Goal: Task Accomplishment & Management: Manage account settings

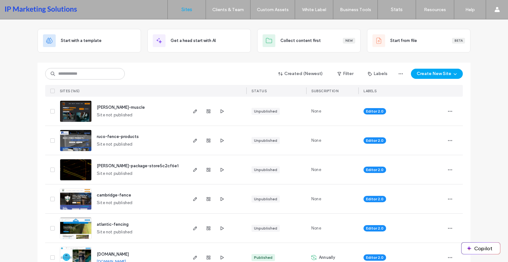
scroll to position [96, 0]
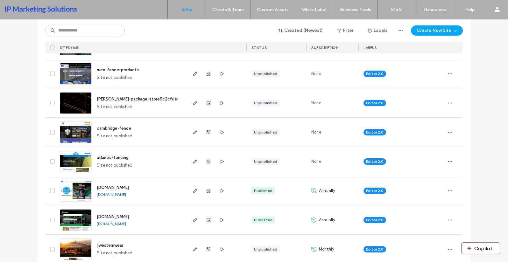
click at [111, 101] on span "roberts-package-store5c2cf6e1" at bounding box center [138, 99] width 82 height 5
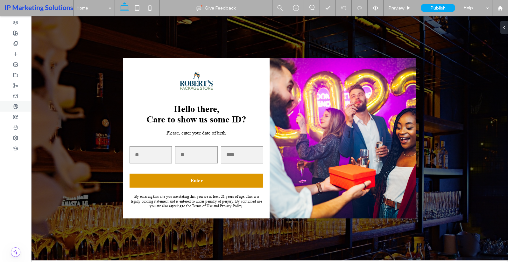
scroll to position [605, 0]
click at [16, 41] on icon at bounding box center [15, 43] width 5 height 5
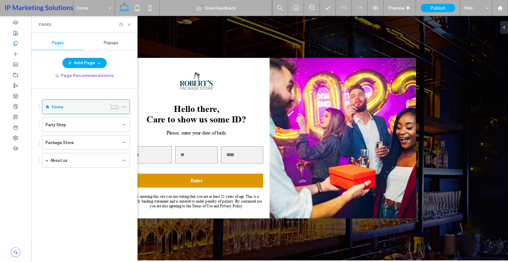
click at [83, 106] on div "Home" at bounding box center [79, 107] width 54 height 7
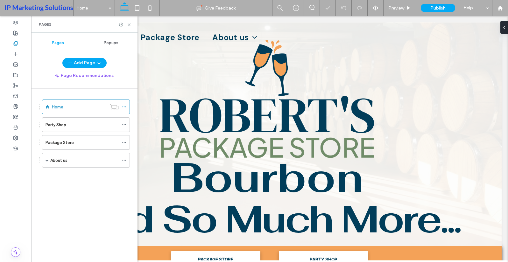
scroll to position [0, 0]
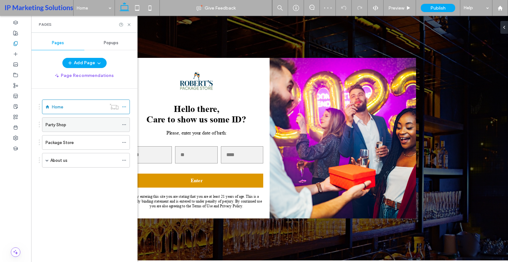
click at [100, 127] on div "Party Shop" at bounding box center [82, 125] width 73 height 7
click at [67, 104] on div "Home" at bounding box center [79, 107] width 54 height 7
click at [112, 44] on span "Popups" at bounding box center [111, 42] width 15 height 5
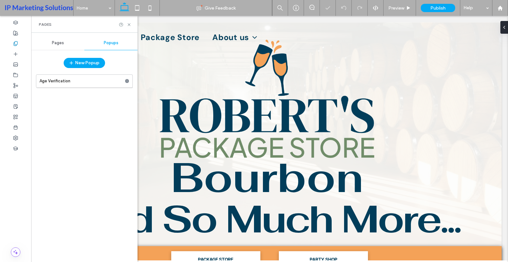
click at [62, 46] on div "Pages" at bounding box center [57, 43] width 53 height 14
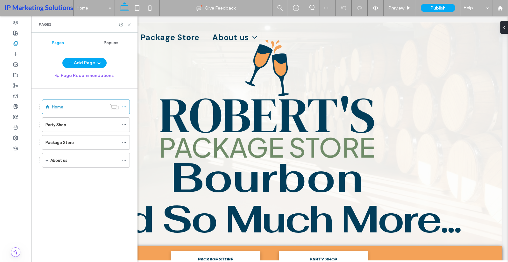
click at [114, 48] on div "Popups" at bounding box center [110, 43] width 53 height 14
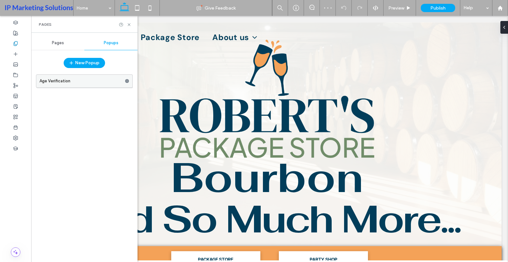
click at [98, 78] on label "Age Verification" at bounding box center [81, 81] width 85 height 13
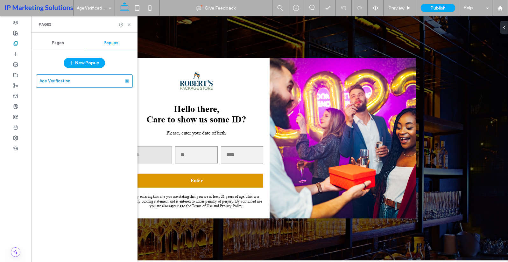
click at [162, 157] on input "*" at bounding box center [151, 155] width 42 height 17
click at [166, 157] on input "*" at bounding box center [151, 155] width 42 height 17
click at [187, 151] on input "day" at bounding box center [196, 155] width 42 height 17
click at [101, 77] on label "Age Verification" at bounding box center [81, 81] width 85 height 13
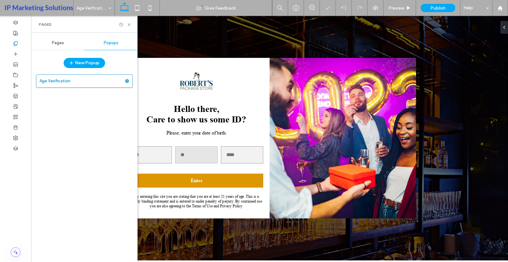
click at [199, 163] on input "day" at bounding box center [196, 155] width 42 height 17
click at [57, 81] on label "Age Verification" at bounding box center [81, 81] width 85 height 13
click at [130, 25] on icon at bounding box center [129, 24] width 5 height 5
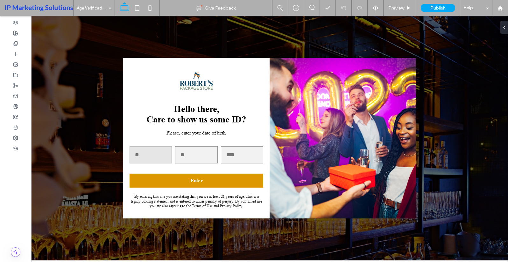
click at [165, 154] on input "*" at bounding box center [151, 155] width 42 height 17
type input "*"
click at [165, 154] on input "*" at bounding box center [151, 155] width 42 height 17
click at [209, 153] on input "*" at bounding box center [196, 155] width 42 height 17
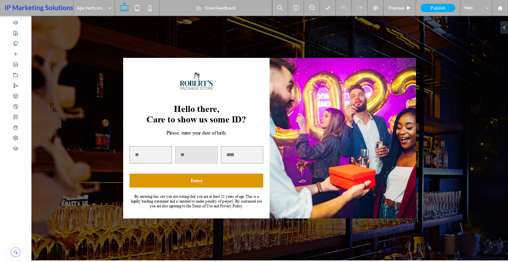
type input "*"
click at [209, 153] on input "*" at bounding box center [196, 155] width 42 height 17
click at [254, 156] on input "*" at bounding box center [242, 155] width 42 height 17
type input "*"
click at [254, 153] on input "*" at bounding box center [242, 155] width 42 height 17
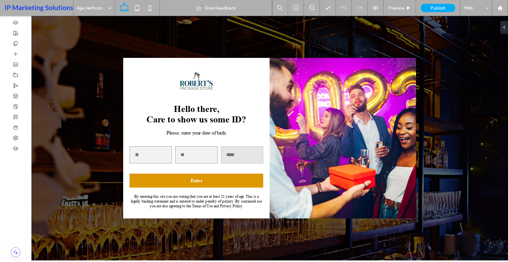
click at [242, 155] on input "*" at bounding box center [242, 155] width 42 height 17
type input "****"
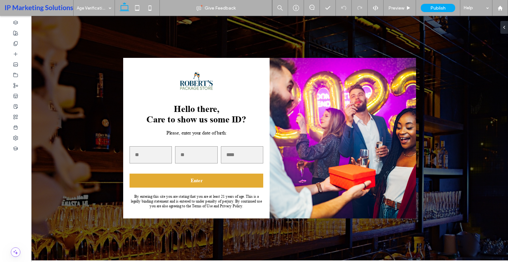
click at [192, 178] on button "Enter" at bounding box center [197, 181] width 134 height 14
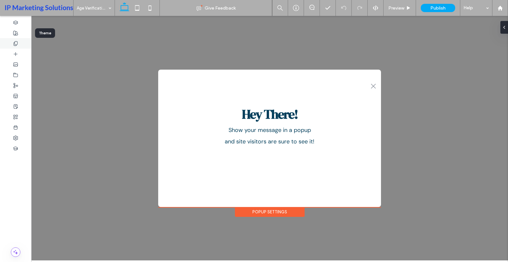
click at [11, 47] on div at bounding box center [15, 43] width 31 height 11
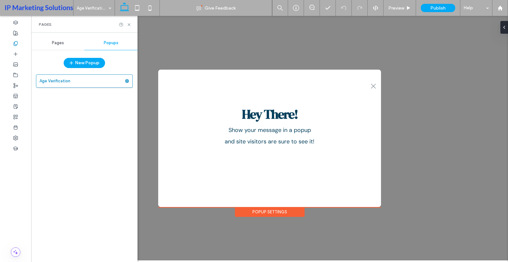
click at [46, 45] on div "Pages" at bounding box center [57, 43] width 53 height 14
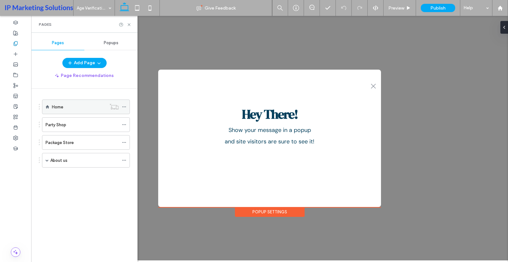
click at [86, 109] on div "Home" at bounding box center [79, 107] width 54 height 7
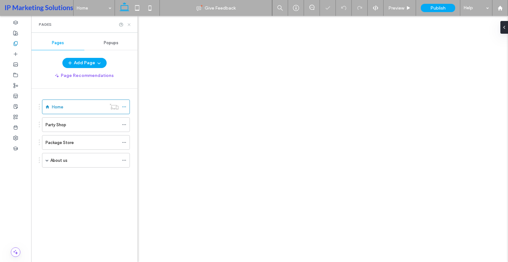
click at [130, 25] on use at bounding box center [129, 24] width 3 height 3
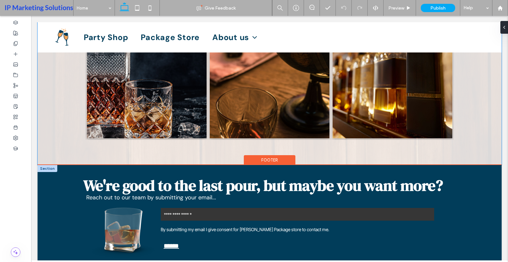
scroll to position [1092, 0]
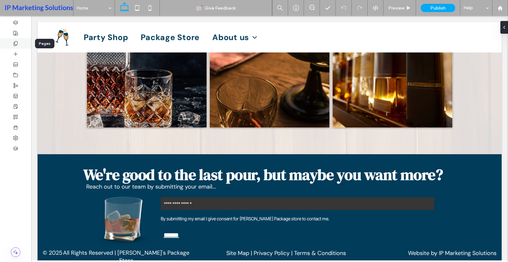
click at [9, 41] on div at bounding box center [15, 43] width 31 height 11
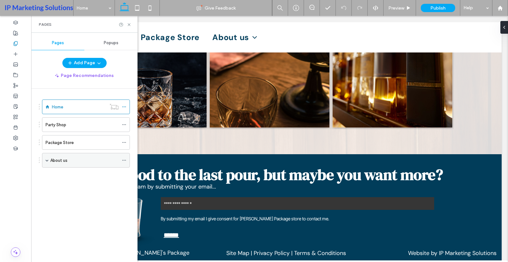
click at [47, 161] on span at bounding box center [47, 160] width 3 height 3
click at [64, 172] on label "Contact" at bounding box center [65, 175] width 17 height 11
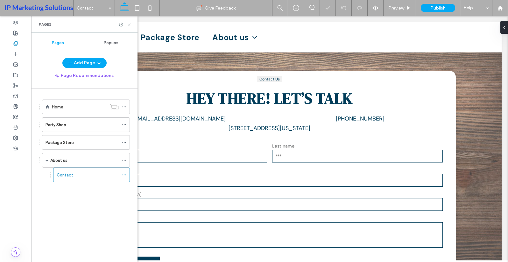
click at [130, 25] on icon at bounding box center [129, 24] width 5 height 5
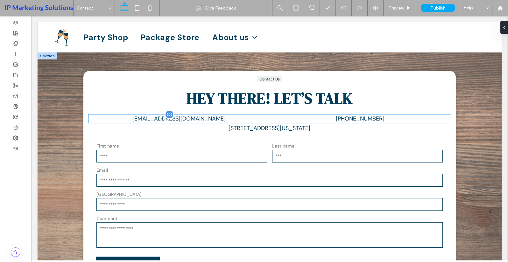
click at [170, 118] on span "robertspackage@yahoo.com" at bounding box center [179, 119] width 93 height 8
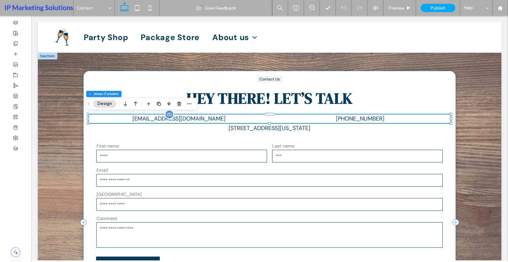
type input "**"
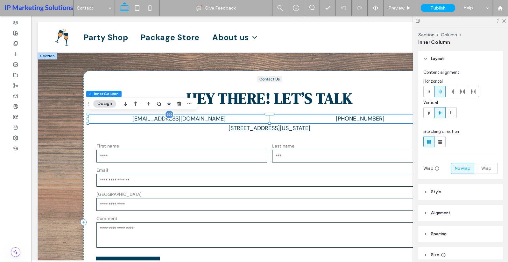
click at [166, 116] on span "robertspackage@yahoo.com" at bounding box center [179, 119] width 93 height 8
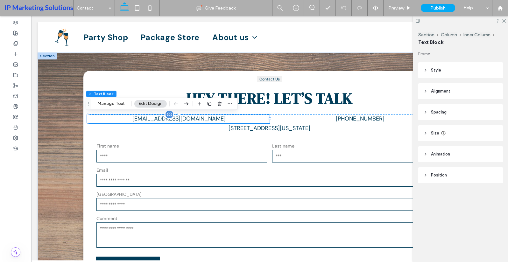
click at [167, 116] on span "robertspackage@yahoo.com" at bounding box center [179, 119] width 93 height 8
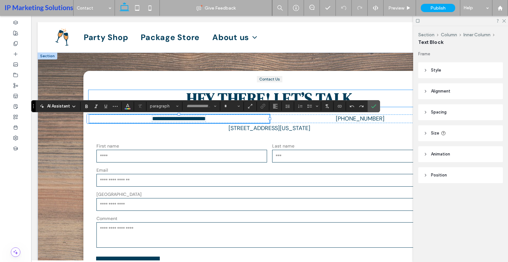
type input "*******"
type input "**"
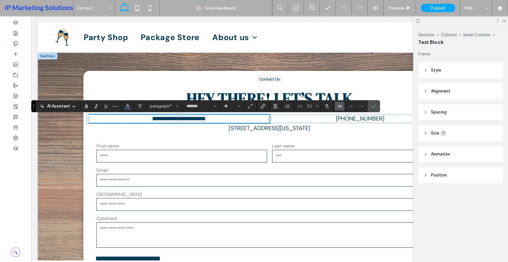
click at [339, 108] on icon "Connect To Data" at bounding box center [339, 106] width 5 height 5
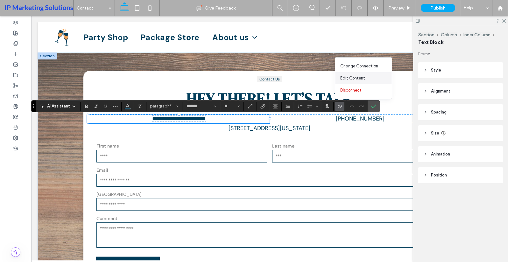
click at [352, 74] on div "Edit Content" at bounding box center [363, 78] width 57 height 12
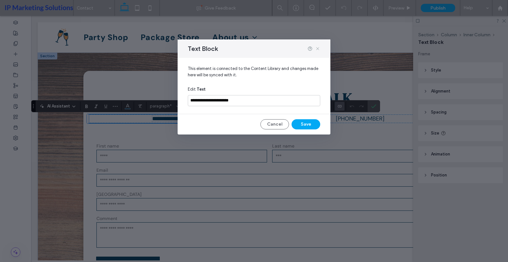
drag, startPoint x: 281, startPoint y: 32, endPoint x: 316, endPoint y: 47, distance: 38.2
click at [316, 47] on icon at bounding box center [317, 48] width 5 height 5
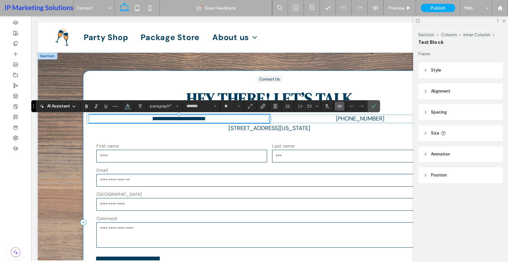
click at [379, 113] on div "**********" at bounding box center [269, 222] width 373 height 303
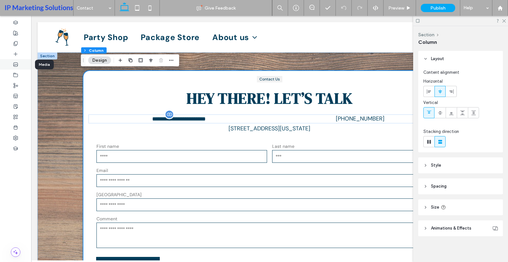
click at [12, 60] on div at bounding box center [15, 64] width 31 height 11
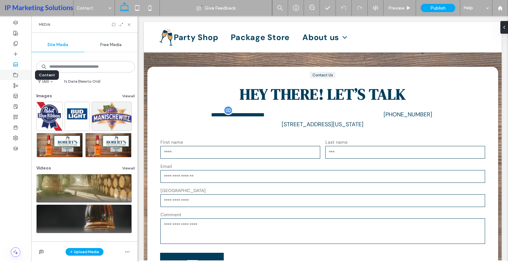
click at [20, 73] on div at bounding box center [15, 75] width 31 height 11
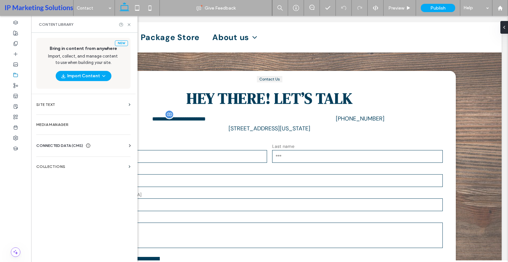
drag, startPoint x: 79, startPoint y: 105, endPoint x: 80, endPoint y: 140, distance: 35.1
click at [79, 104] on label "Site Text" at bounding box center [81, 105] width 90 height 4
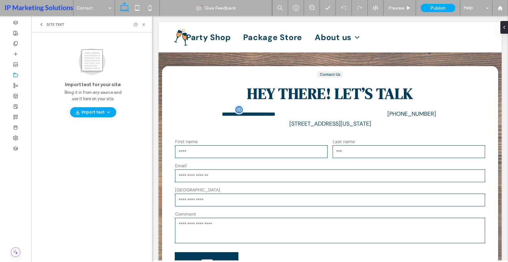
click at [42, 26] on icon at bounding box center [41, 24] width 5 height 5
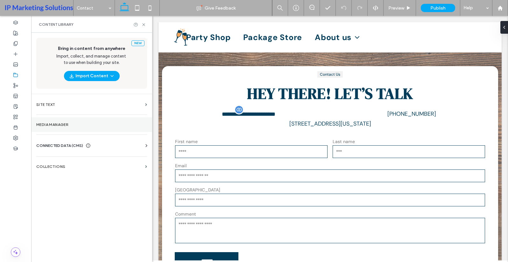
click at [59, 127] on label "Media Manager" at bounding box center [91, 125] width 111 height 4
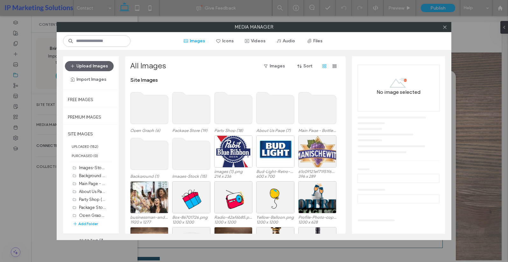
click at [443, 22] on div "Media Manager" at bounding box center [254, 27] width 395 height 10
click at [445, 25] on icon at bounding box center [445, 27] width 5 height 5
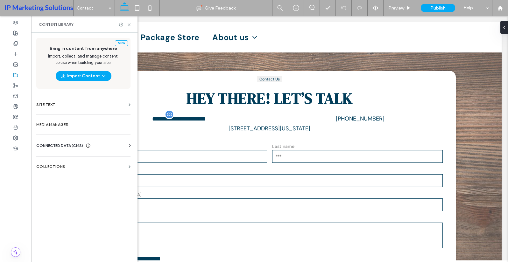
click at [80, 147] on span "CONNECTED DATA (CMS)" at bounding box center [59, 146] width 47 height 6
click at [72, 162] on label "Business Info" at bounding box center [84, 161] width 87 height 4
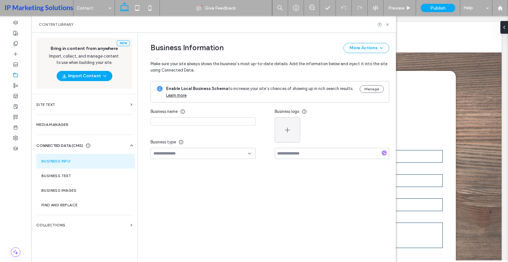
type input "**********"
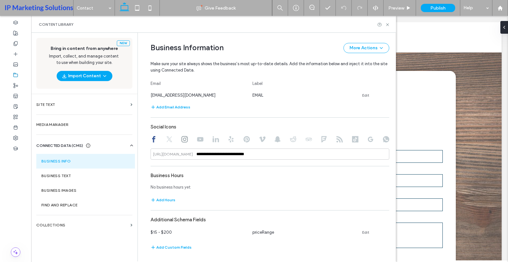
scroll to position [327, 0]
click at [75, 177] on label "Business Text" at bounding box center [85, 176] width 89 height 4
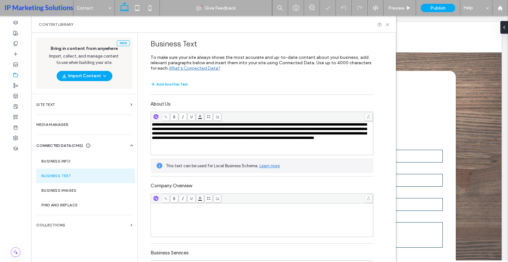
scroll to position [69, 0]
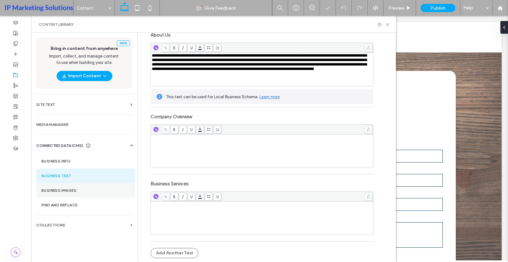
click at [88, 192] on label "Business Images" at bounding box center [85, 191] width 89 height 4
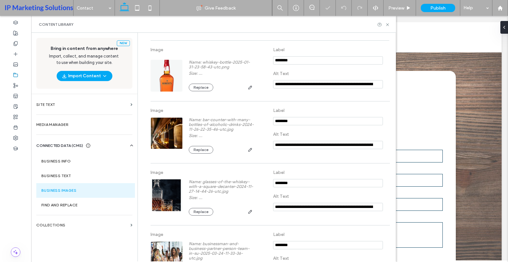
scroll to position [0, 0]
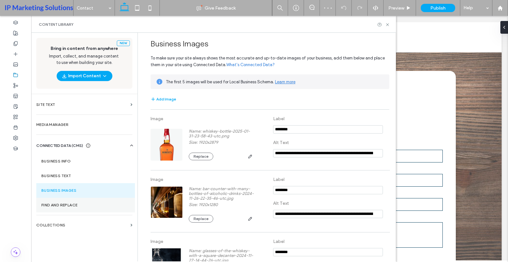
click at [91, 202] on section "Find and Replace" at bounding box center [85, 205] width 99 height 15
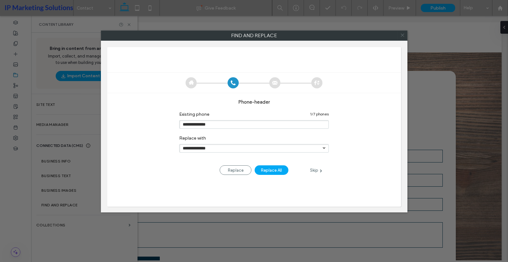
click at [406, 36] on icon at bounding box center [402, 35] width 9 height 9
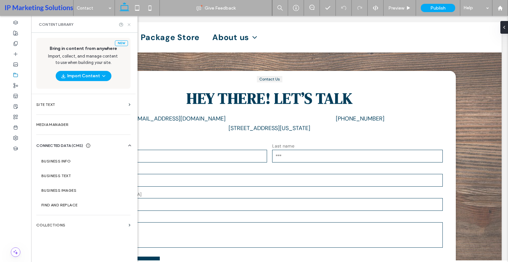
click at [127, 25] on icon at bounding box center [129, 24] width 5 height 5
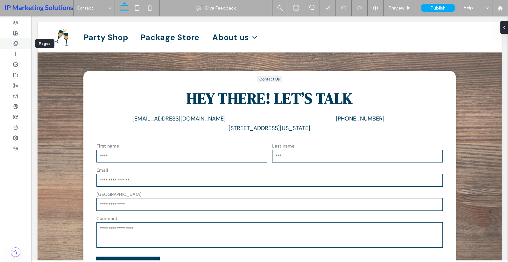
click at [19, 40] on div at bounding box center [15, 43] width 31 height 11
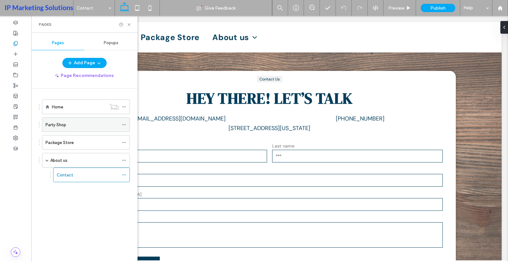
click at [80, 127] on div "Party Shop" at bounding box center [82, 125] width 73 height 7
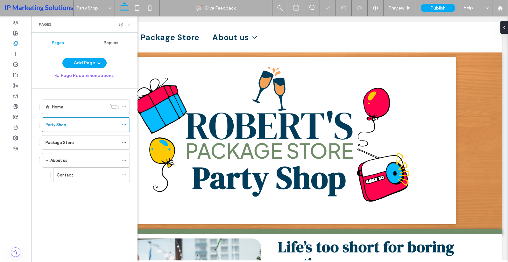
click at [130, 23] on icon at bounding box center [129, 24] width 5 height 5
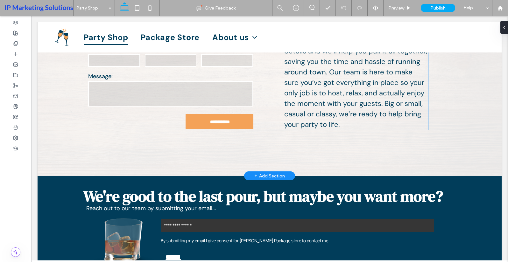
scroll to position [735, 0]
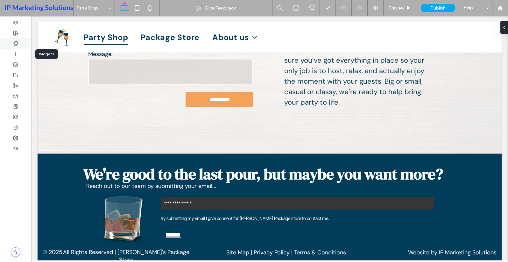
click at [19, 46] on div at bounding box center [15, 43] width 31 height 11
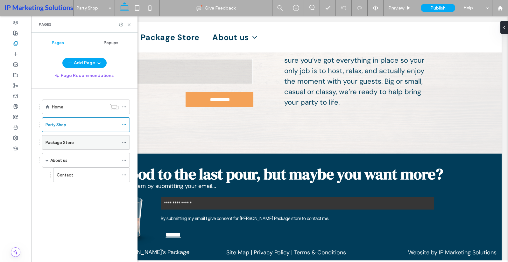
click at [90, 147] on div "Package Store" at bounding box center [82, 143] width 73 height 14
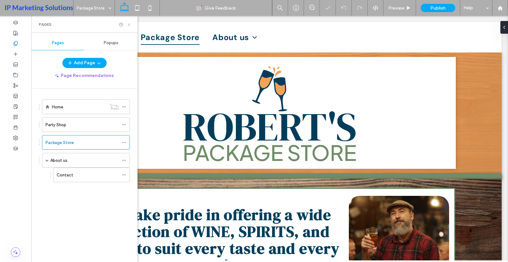
drag, startPoint x: 129, startPoint y: 25, endPoint x: 97, endPoint y: 10, distance: 35.3
click at [129, 25] on icon at bounding box center [129, 24] width 5 height 5
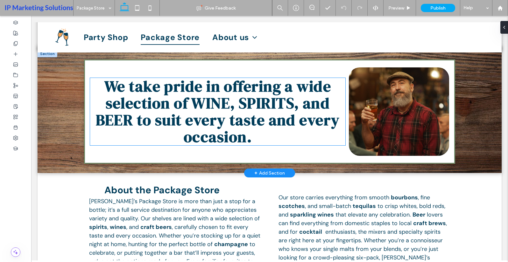
scroll to position [96, 0]
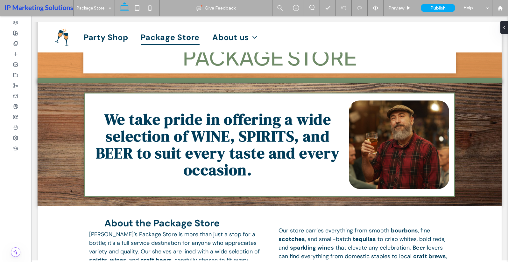
click at [157, 7] on div at bounding box center [137, 8] width 45 height 16
click at [154, 10] on icon at bounding box center [150, 8] width 13 height 13
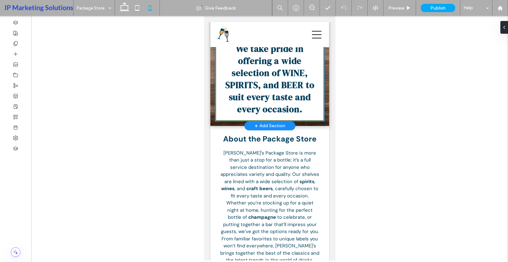
scroll to position [17, 0]
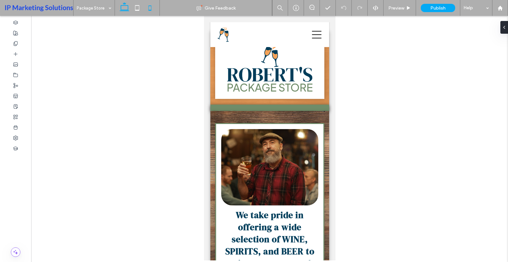
click at [123, 6] on icon at bounding box center [124, 8] width 13 height 13
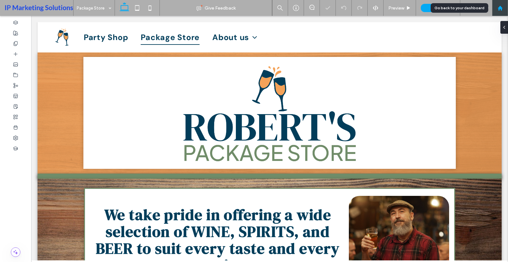
click at [500, 9] on use at bounding box center [500, 7] width 5 height 5
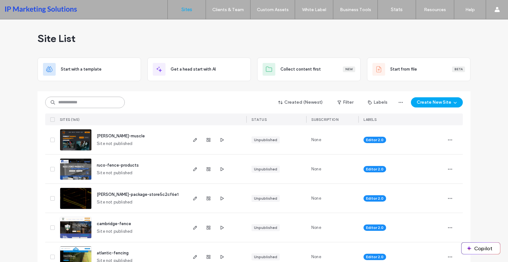
click at [88, 102] on input at bounding box center [85, 102] width 80 height 11
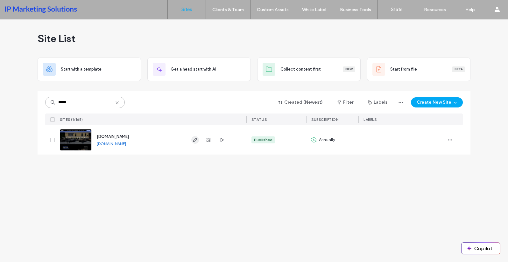
type input "*****"
click at [195, 137] on span "button" at bounding box center [195, 140] width 8 height 8
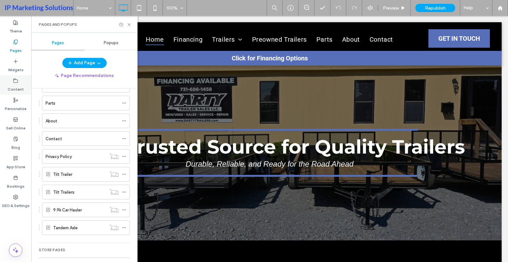
click at [13, 93] on div "Content" at bounding box center [15, 84] width 31 height 19
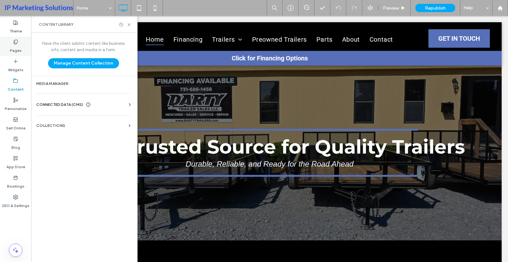
click at [17, 48] on label "Pages" at bounding box center [16, 49] width 12 height 9
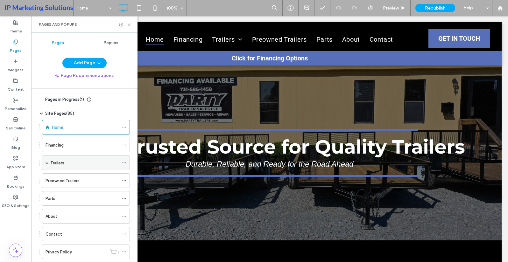
click at [51, 167] on div "Trailers" at bounding box center [84, 163] width 68 height 14
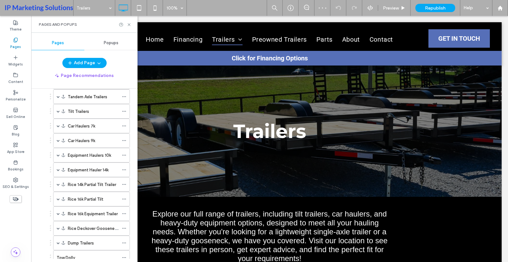
scroll to position [64, 0]
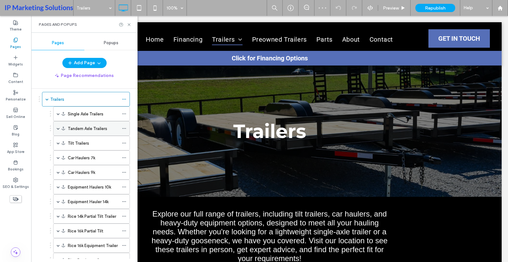
click at [70, 126] on label "Tandem Axle Trailers" at bounding box center [87, 128] width 39 height 11
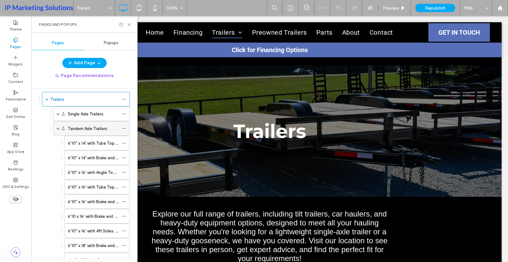
scroll to position [481, 0]
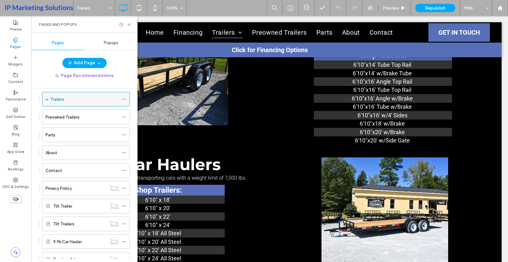
click at [48, 99] on span at bounding box center [47, 99] width 3 height 3
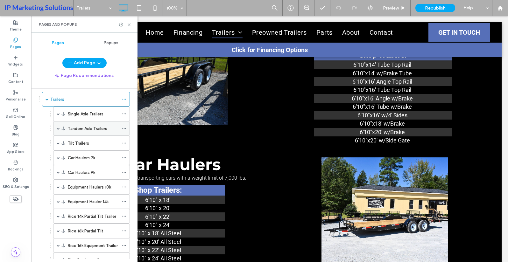
click at [57, 128] on span at bounding box center [58, 128] width 3 height 3
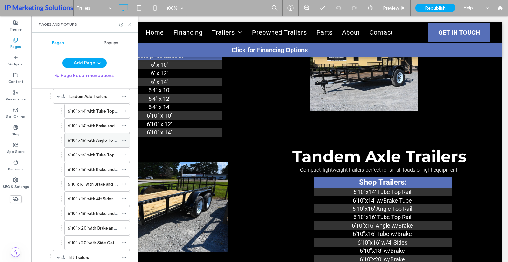
scroll to position [96, 0]
click at [77, 168] on label "6'10" x 16' with Brake and Angle Top Rail" at bounding box center [105, 170] width 75 height 11
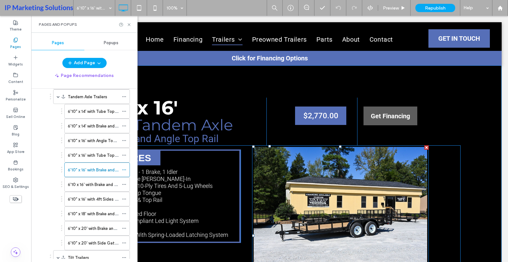
click at [342, 178] on span at bounding box center [340, 236] width 177 height 181
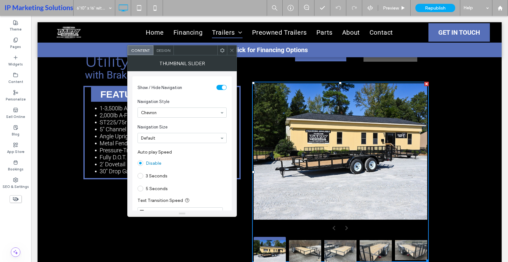
drag, startPoint x: 230, startPoint y: 48, endPoint x: 234, endPoint y: 48, distance: 3.5
click at [230, 48] on icon at bounding box center [232, 50] width 5 height 5
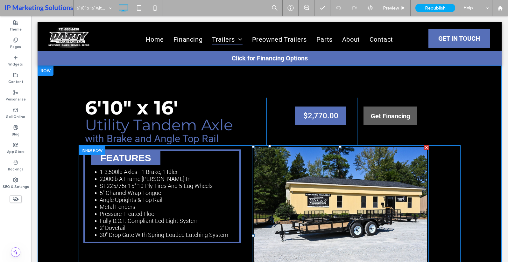
click at [295, 211] on span at bounding box center [340, 236] width 177 height 181
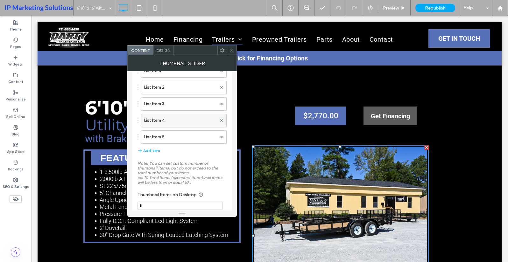
scroll to position [114, 0]
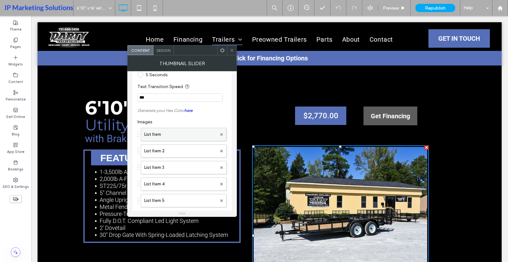
click at [180, 131] on label "List Item" at bounding box center [180, 134] width 73 height 13
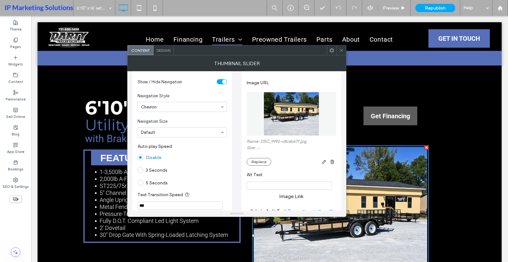
scroll to position [0, 0]
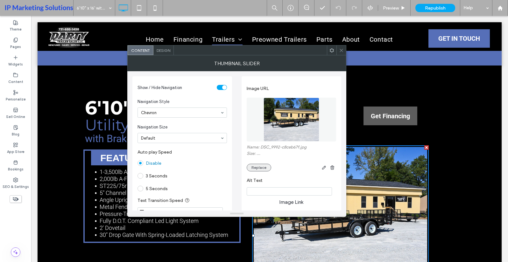
click at [262, 171] on button "Replace" at bounding box center [259, 168] width 25 height 8
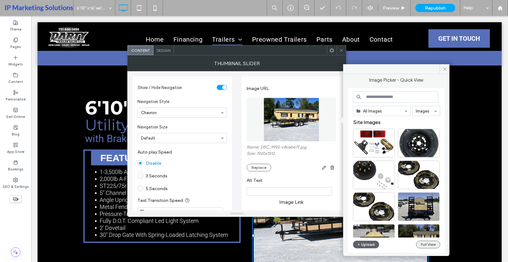
click at [425, 244] on button "Full View" at bounding box center [428, 245] width 24 height 8
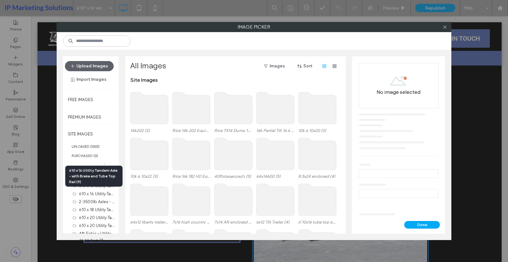
scroll to position [130, 0]
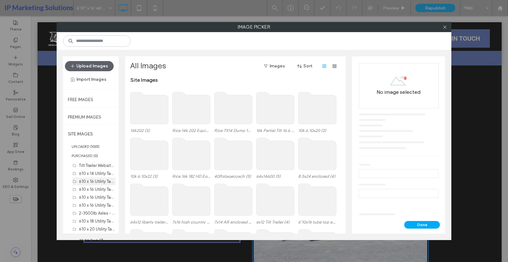
click at [91, 185] on div "610 x 16 Utility Tandem Axle - with Brake and Tube Top Rail Form (12)" at bounding box center [97, 182] width 37 height 8
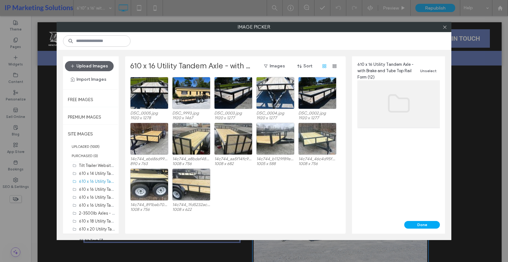
click at [260, 207] on div "14c744_891bab70bd2d4a5482045d31c72aba83-mv2.jpg 1008 x 756 14c744_1fd5232ac1d44…" at bounding box center [237, 192] width 214 height 46
click at [102, 68] on button "Upload Images" at bounding box center [89, 66] width 49 height 10
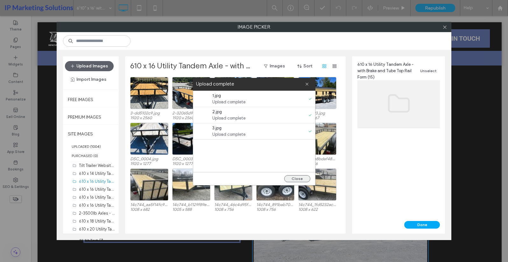
click at [297, 181] on button "Close" at bounding box center [297, 179] width 26 height 7
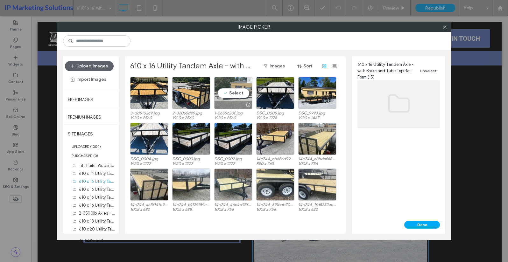
click at [226, 97] on div "Select" at bounding box center [233, 93] width 38 height 32
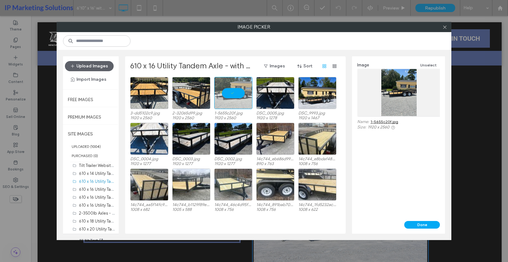
click at [432, 225] on button "Done" at bounding box center [423, 225] width 36 height 8
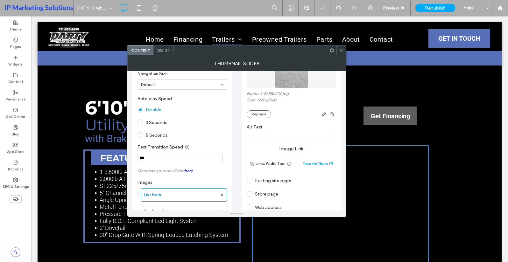
scroll to position [0, 0]
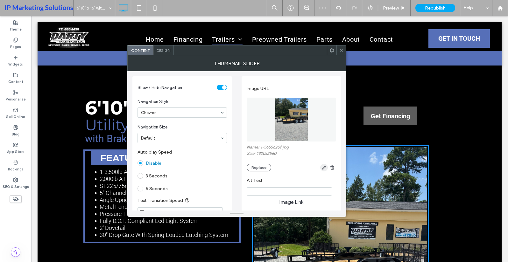
click at [324, 171] on span "button" at bounding box center [324, 168] width 8 height 8
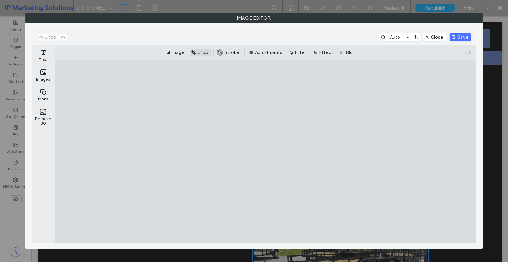
click at [201, 54] on button "Crop" at bounding box center [200, 53] width 21 height 8
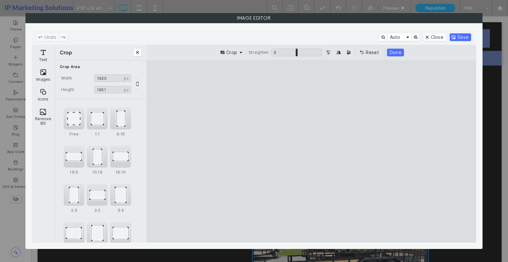
drag, startPoint x: 313, startPoint y: 80, endPoint x: 327, endPoint y: 114, distance: 37.4
click at [312, 152] on cesdk-canvas "Editor canvas" at bounding box center [312, 152] width 0 height 0
type input "****"
drag, startPoint x: 310, startPoint y: 236, endPoint x: 329, endPoint y: 178, distance: 61.3
click at [312, 152] on cesdk-canvas "Editor canvas" at bounding box center [312, 152] width 0 height 0
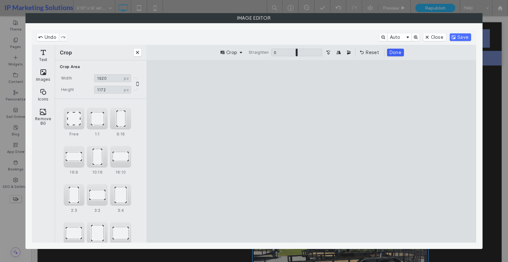
click at [400, 51] on button "Done" at bounding box center [395, 53] width 17 height 8
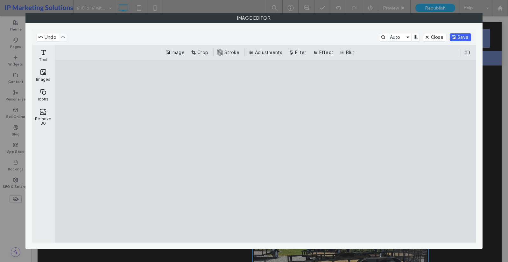
click at [469, 38] on button "Save" at bounding box center [460, 37] width 21 height 8
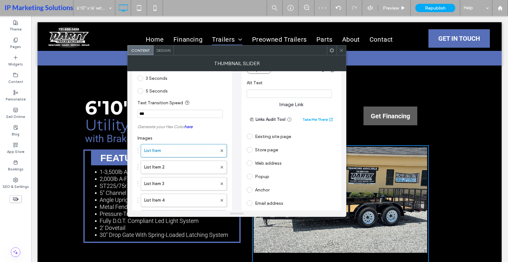
scroll to position [159, 0]
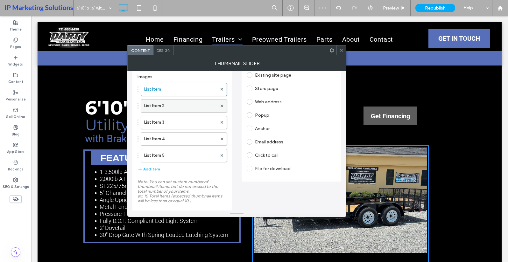
click at [176, 103] on label "List Item 2" at bounding box center [180, 106] width 73 height 13
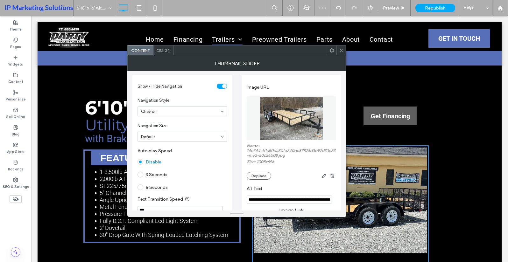
scroll to position [0, 0]
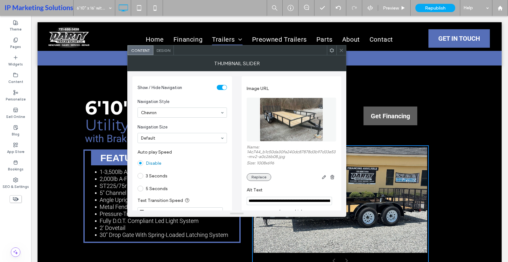
click at [265, 174] on button "Replace" at bounding box center [259, 178] width 25 height 8
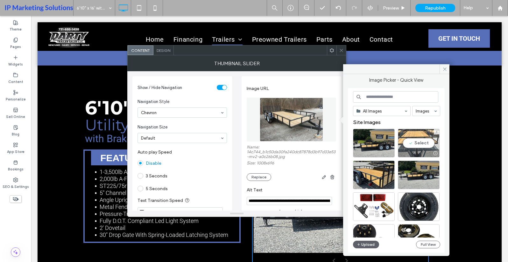
click at [418, 145] on div "Select" at bounding box center [419, 143] width 42 height 29
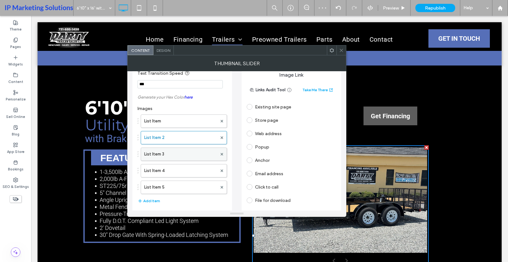
click at [198, 155] on label "List Item 3" at bounding box center [180, 154] width 73 height 13
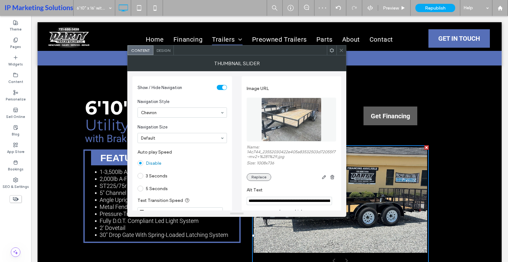
click at [252, 176] on button "Replace" at bounding box center [259, 178] width 25 height 8
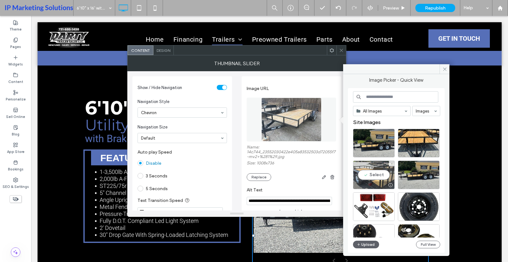
click at [372, 179] on div "Select" at bounding box center [374, 175] width 42 height 29
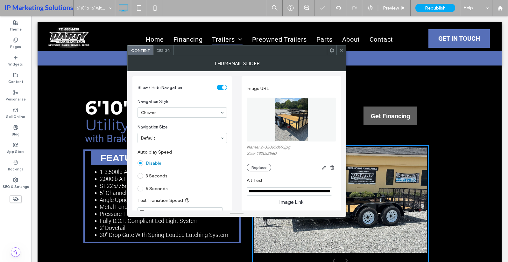
scroll to position [127, 0]
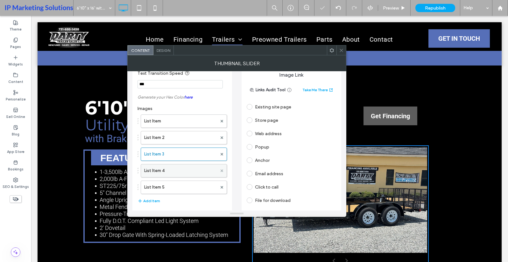
click at [222, 174] on span at bounding box center [222, 171] width 3 height 10
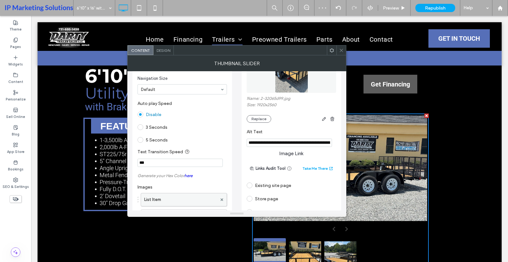
scroll to position [96, 0]
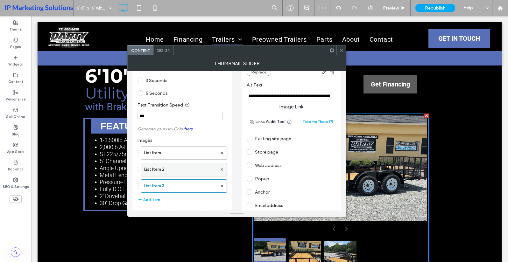
click at [162, 173] on label "List Item 2" at bounding box center [180, 169] width 73 height 13
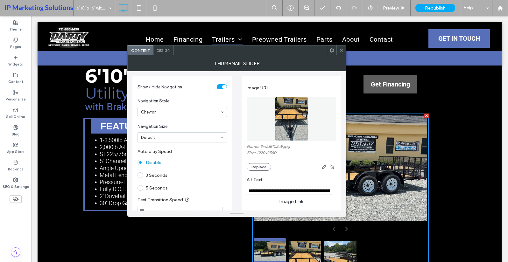
scroll to position [0, 0]
click at [260, 172] on div "Image URL Name: 3-dd5102c9.jpg Size: 1920x2560 Replace" at bounding box center [292, 127] width 90 height 95
drag, startPoint x: 262, startPoint y: 168, endPoint x: 272, endPoint y: 166, distance: 9.7
click at [262, 167] on button "Replace" at bounding box center [259, 168] width 25 height 8
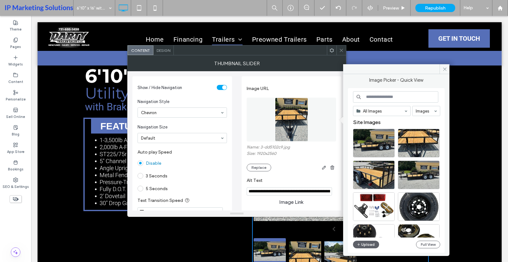
click at [296, 168] on div at bounding box center [303, 168] width 65 height 8
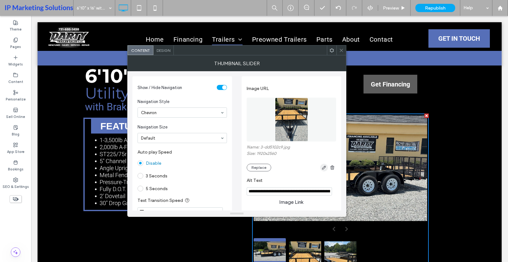
click at [325, 170] on icon "button" at bounding box center [324, 167] width 5 height 5
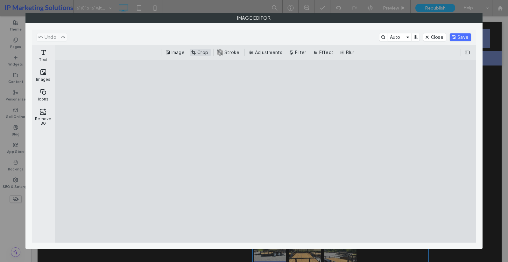
click at [201, 54] on button "Crop" at bounding box center [200, 53] width 21 height 8
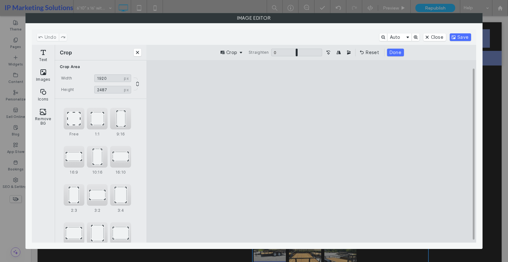
drag, startPoint x: 314, startPoint y: 79, endPoint x: 314, endPoint y: 83, distance: 4.2
click at [312, 152] on cesdk-canvas "Editor canvas" at bounding box center [312, 152] width 0 height 0
type input "****"
drag, startPoint x: 313, startPoint y: 227, endPoint x: 315, endPoint y: 221, distance: 6.3
click at [312, 152] on cesdk-canvas "Editor canvas" at bounding box center [312, 152] width 0 height 0
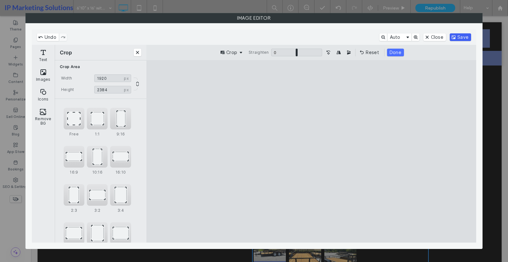
click at [456, 37] on button "Save" at bounding box center [460, 37] width 21 height 8
drag, startPoint x: 399, startPoint y: 48, endPoint x: 399, endPoint y: 54, distance: 5.1
click at [399, 49] on div "Crop Straighten 0 * 0 Reset Done" at bounding box center [312, 52] width 330 height 15
click at [399, 54] on button "Done" at bounding box center [395, 53] width 17 height 8
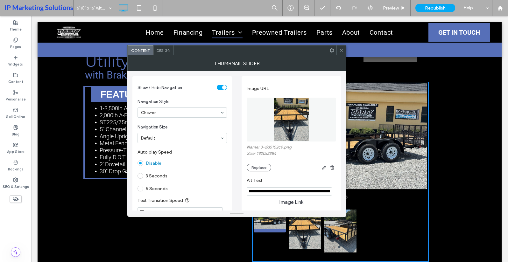
scroll to position [127, 0]
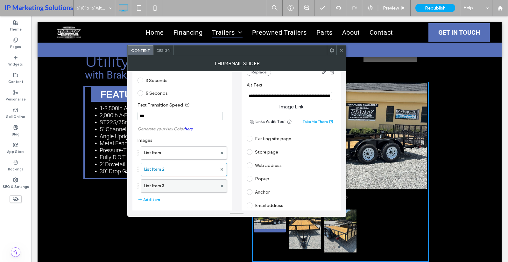
click at [183, 185] on label "List Item 3" at bounding box center [180, 186] width 73 height 13
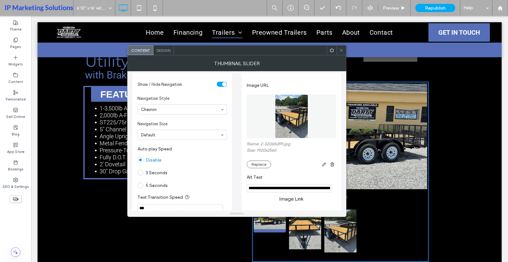
scroll to position [0, 0]
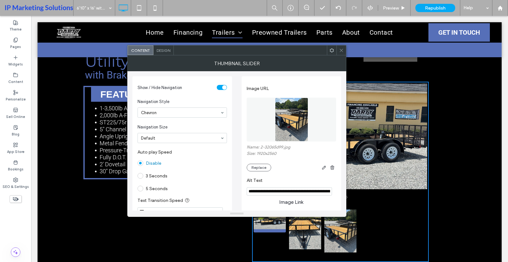
click at [319, 164] on div "Name: 2-32065d99.jpg Size: 1920x2560 Replace" at bounding box center [292, 158] width 90 height 27
click at [322, 166] on icon "button" at bounding box center [324, 167] width 5 height 5
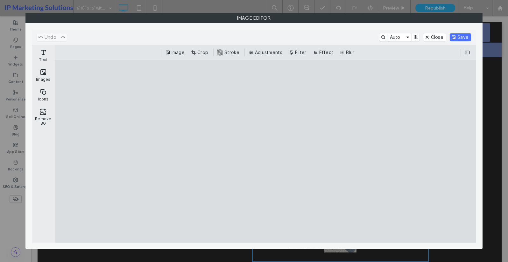
click at [193, 54] on button "Crop" at bounding box center [200, 53] width 21 height 8
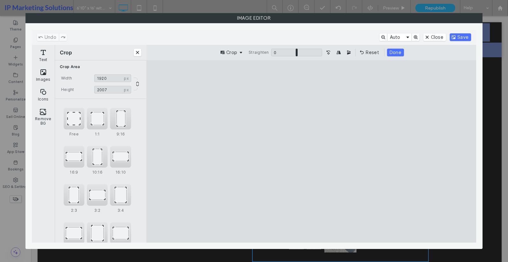
drag, startPoint x: 311, startPoint y: 79, endPoint x: 318, endPoint y: 113, distance: 34.9
click at [312, 152] on cesdk-canvas "Editor canvas" at bounding box center [312, 152] width 0 height 0
type input "****"
drag, startPoint x: 313, startPoint y: 236, endPoint x: 318, endPoint y: 216, distance: 21.3
click at [312, 152] on cesdk-canvas "Editor canvas" at bounding box center [312, 152] width 0 height 0
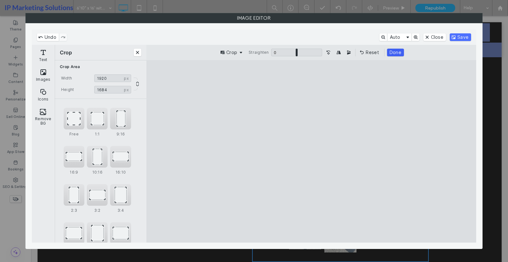
click at [396, 55] on button "Done" at bounding box center [395, 53] width 17 height 8
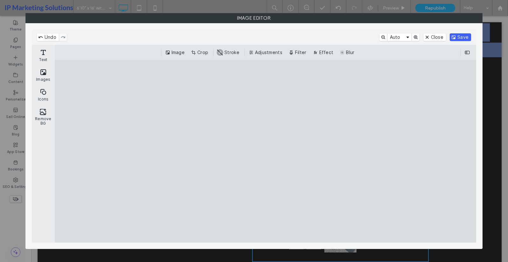
drag, startPoint x: 470, startPoint y: 32, endPoint x: 466, endPoint y: 35, distance: 5.4
click at [470, 32] on div "Undo Auto Close Save" at bounding box center [254, 37] width 445 height 15
click at [464, 36] on button "Save" at bounding box center [460, 37] width 21 height 8
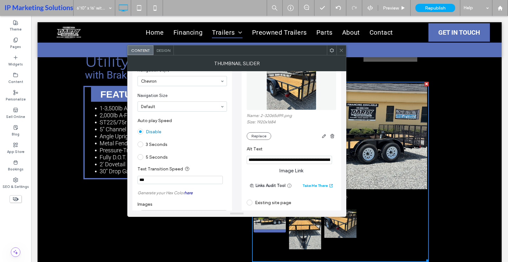
scroll to position [96, 0]
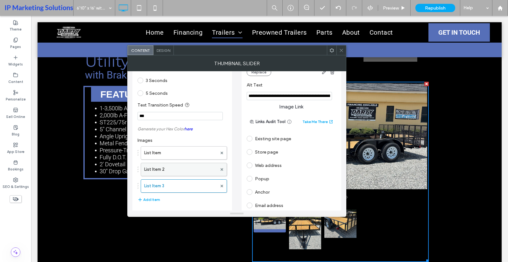
click at [160, 169] on label "List Item 2" at bounding box center [180, 169] width 73 height 13
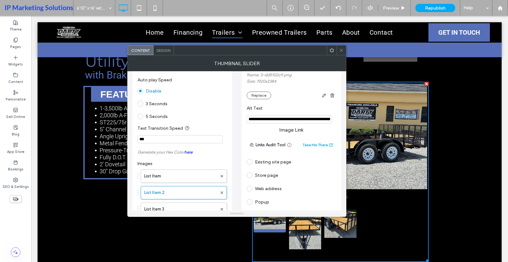
scroll to position [0, 0]
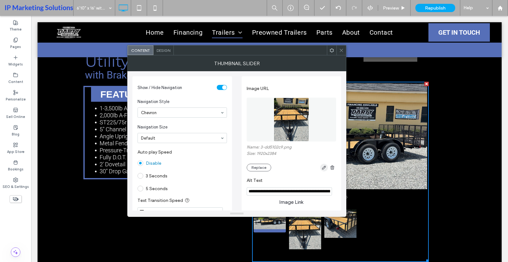
click at [323, 164] on span "button" at bounding box center [324, 168] width 8 height 8
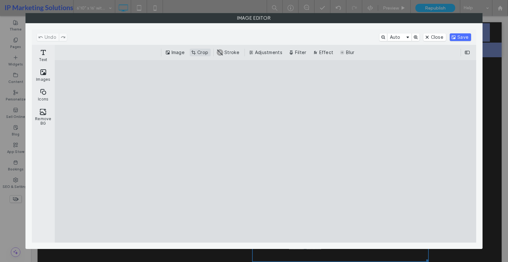
click at [201, 52] on button "Crop" at bounding box center [200, 53] width 21 height 8
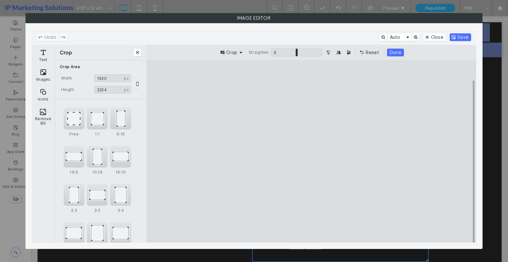
drag, startPoint x: 311, startPoint y: 223, endPoint x: 318, endPoint y: 215, distance: 10.6
click at [312, 152] on cesdk-canvas "Editor canvas" at bounding box center [312, 152] width 0 height 0
type input "****"
drag, startPoint x: 312, startPoint y: 79, endPoint x: 314, endPoint y: 90, distance: 11.4
click at [312, 152] on cesdk-canvas "Editor canvas" at bounding box center [312, 152] width 0 height 0
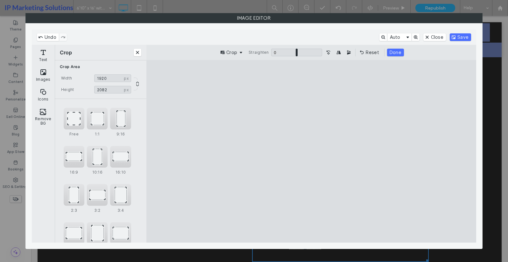
click at [459, 37] on button "Save" at bounding box center [460, 37] width 21 height 8
click at [400, 52] on button "Done" at bounding box center [395, 53] width 17 height 8
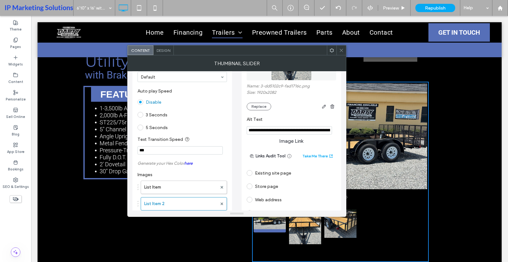
scroll to position [32, 0]
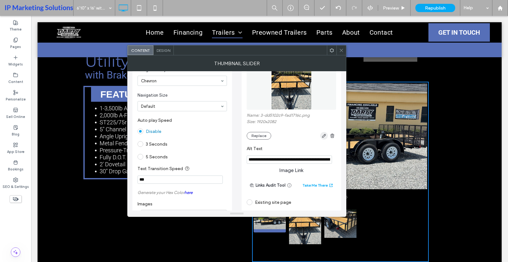
click at [322, 136] on icon "button" at bounding box center [324, 135] width 5 height 5
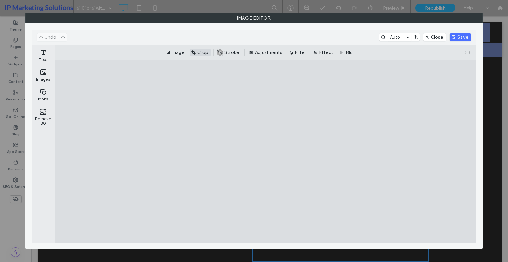
click at [204, 50] on button "Crop" at bounding box center [200, 53] width 21 height 8
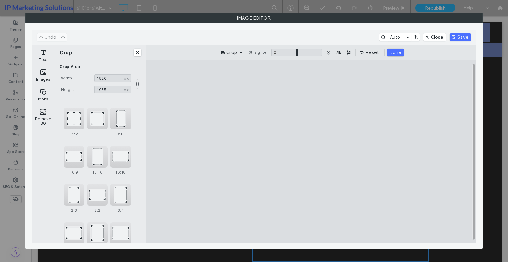
type input "****"
drag, startPoint x: 313, startPoint y: 79, endPoint x: 315, endPoint y: 89, distance: 9.7
click at [312, 152] on cesdk-canvas "Editor canvas" at bounding box center [312, 152] width 0 height 0
click at [463, 40] on button "Save" at bounding box center [460, 37] width 21 height 8
click at [393, 52] on button "Done" at bounding box center [395, 53] width 17 height 8
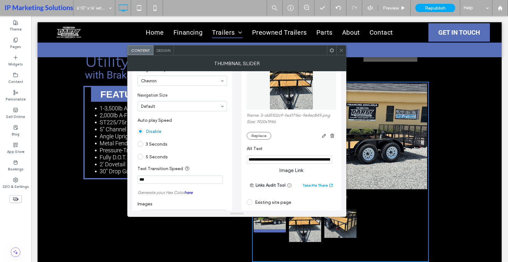
click at [345, 47] on div at bounding box center [342, 51] width 10 height 10
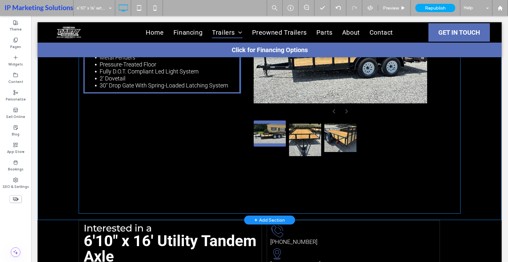
scroll to position [159, 0]
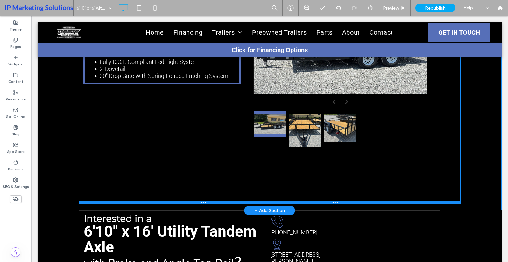
drag, startPoint x: 343, startPoint y: 197, endPoint x: 335, endPoint y: 203, distance: 10.2
click at [342, 197] on div "FEATURES 1-3,500lb Axles - 1 Brake, 1 Idler 2,000lb A-Frame Jack Bolted-In ST22…" at bounding box center [270, 95] width 382 height 218
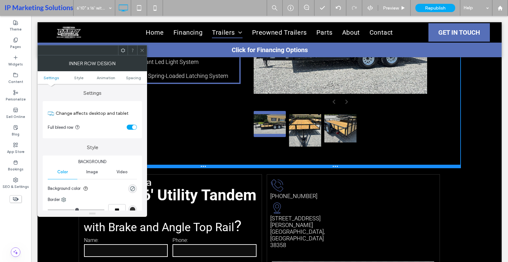
drag, startPoint x: 327, startPoint y: 202, endPoint x: 345, endPoint y: 157, distance: 48.7
click at [345, 157] on div "FEATURES 1-3,500lb Axles - 1 Brake, 1 Idler 2,000lb A-Frame Jack Bolted-In ST22…" at bounding box center [270, 77] width 382 height 182
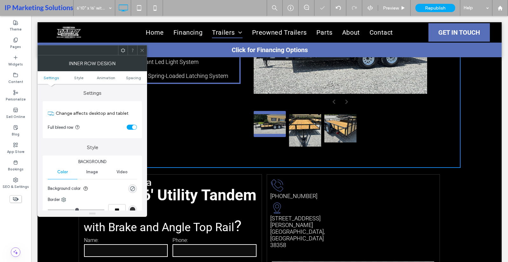
click at [147, 50] on div at bounding box center [142, 51] width 10 height 10
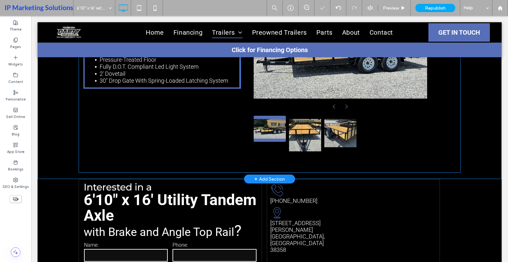
scroll to position [0, 0]
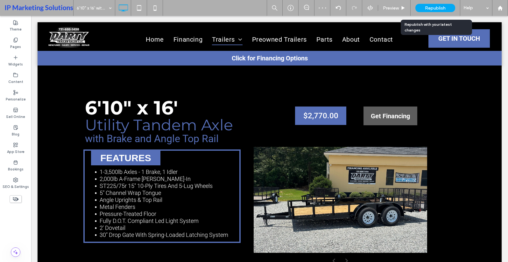
click at [452, 6] on div "Republish" at bounding box center [436, 8] width 40 height 8
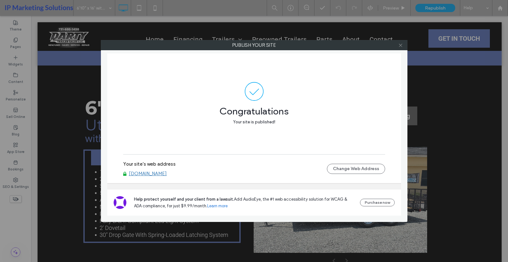
click at [403, 47] on icon at bounding box center [400, 45] width 5 height 5
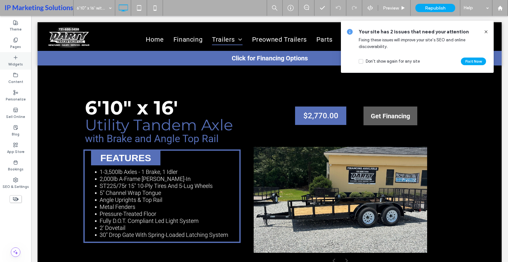
drag, startPoint x: 14, startPoint y: 58, endPoint x: 14, endPoint y: 53, distance: 4.5
click at [14, 58] on icon at bounding box center [15, 57] width 5 height 5
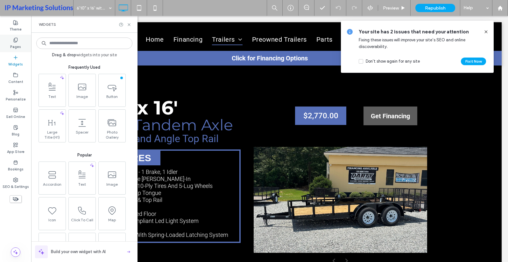
click at [17, 47] on label "Pages" at bounding box center [15, 46] width 11 height 7
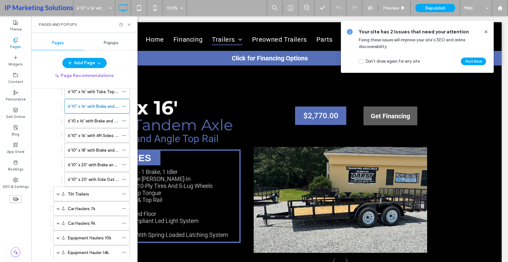
scroll to position [64, 0]
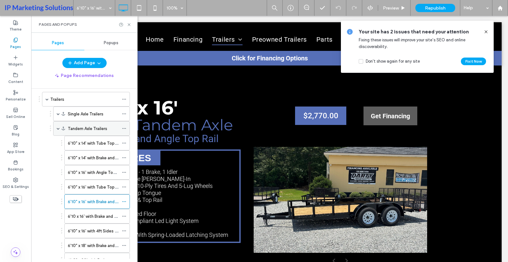
click at [58, 129] on span at bounding box center [58, 128] width 3 height 3
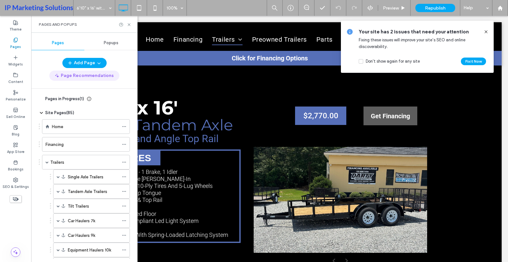
scroll to position [0, 0]
click at [81, 65] on button "Add Page" at bounding box center [84, 63] width 44 height 10
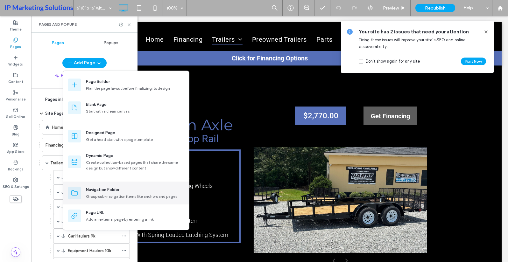
click at [99, 192] on div "Navigation Folder" at bounding box center [102, 190] width 33 height 6
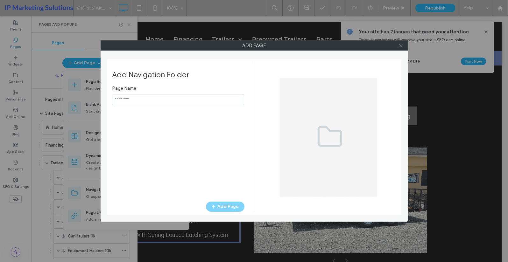
click at [401, 43] on span at bounding box center [401, 46] width 5 height 10
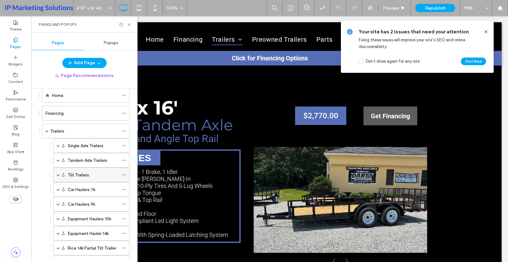
scroll to position [64, 0]
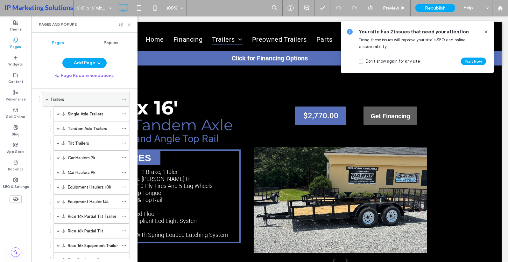
click at [62, 100] on label "Trailers" at bounding box center [57, 99] width 14 height 11
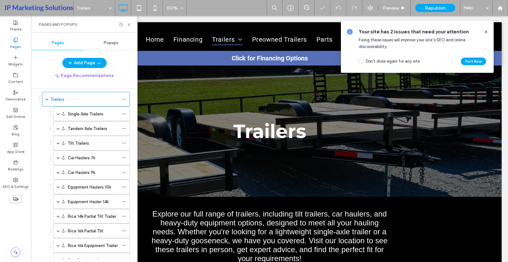
click at [488, 32] on icon at bounding box center [486, 31] width 5 height 5
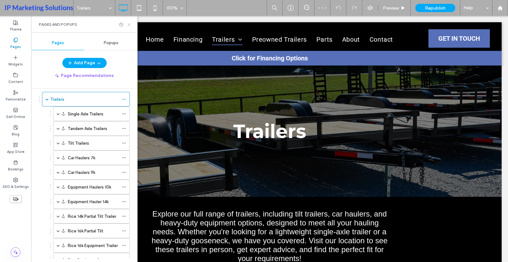
click at [131, 24] on icon at bounding box center [129, 24] width 5 height 5
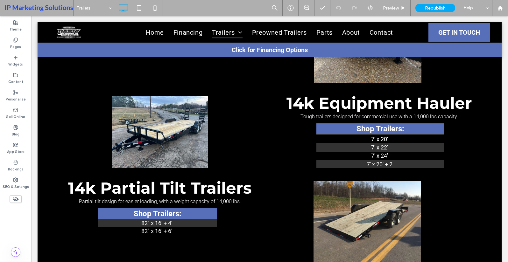
scroll to position [828, 0]
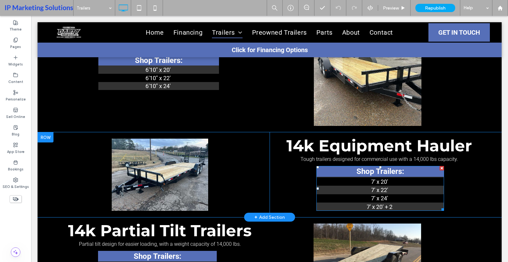
click at [381, 206] on link "7' x 20' + 2" at bounding box center [380, 207] width 26 height 7
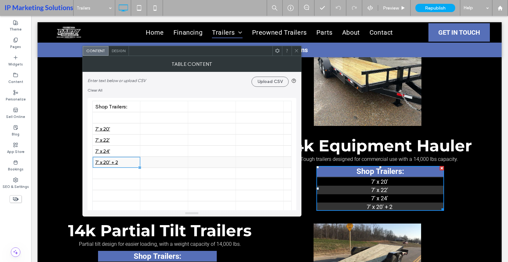
click at [122, 162] on div "7' x 20' + 2" at bounding box center [116, 163] width 42 height 6
click at [125, 163] on div "7' x 20' + 2" at bounding box center [116, 163] width 42 height 6
click at [122, 162] on div "7' x 20' + 2" at bounding box center [116, 163] width 42 height 6
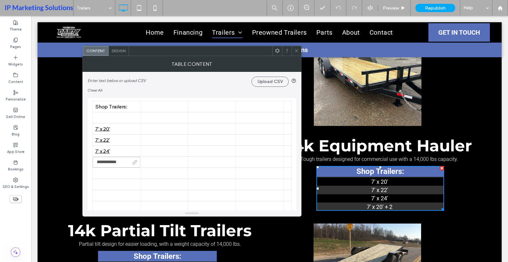
click at [135, 163] on icon at bounding box center [135, 162] width 5 height 5
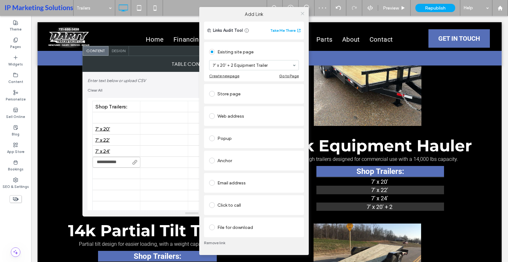
click at [302, 15] on icon at bounding box center [302, 13] width 5 height 5
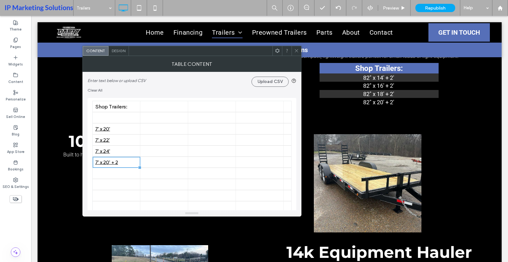
scroll to position [701, 0]
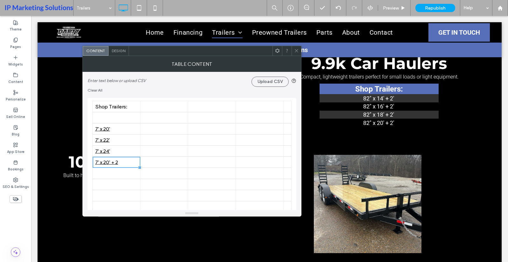
click at [297, 50] on use at bounding box center [296, 50] width 3 height 3
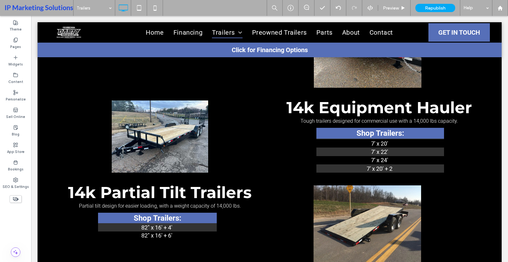
scroll to position [865, 0]
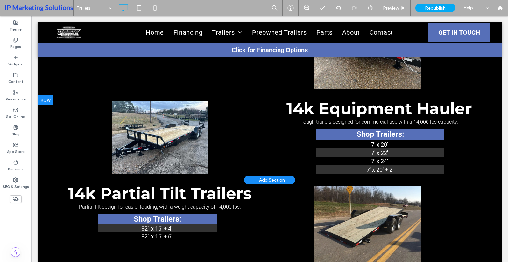
click at [42, 98] on div at bounding box center [46, 100] width 16 height 10
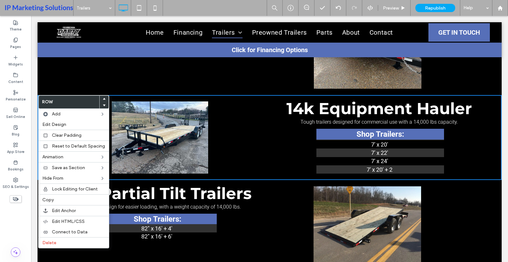
drag, startPoint x: 264, startPoint y: 156, endPoint x: 256, endPoint y: 160, distance: 8.5
click at [264, 157] on div "Click To Paste" at bounding box center [159, 137] width 219 height 85
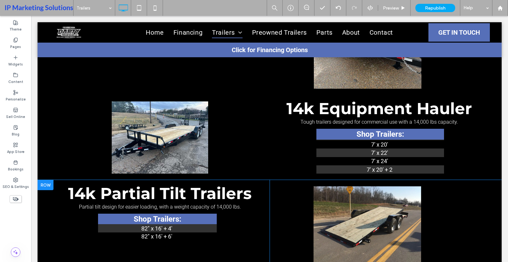
click at [47, 186] on div at bounding box center [46, 185] width 16 height 10
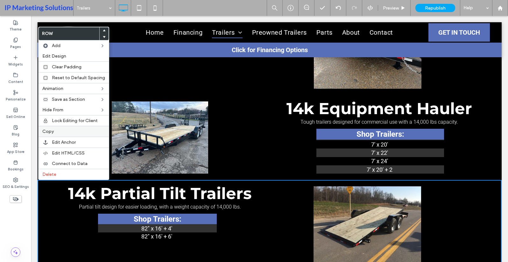
click at [56, 130] on label "Copy" at bounding box center [73, 131] width 63 height 5
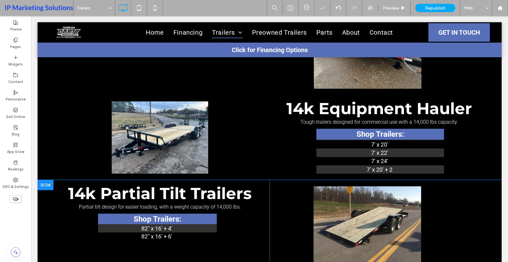
click at [51, 186] on div at bounding box center [46, 185] width 16 height 10
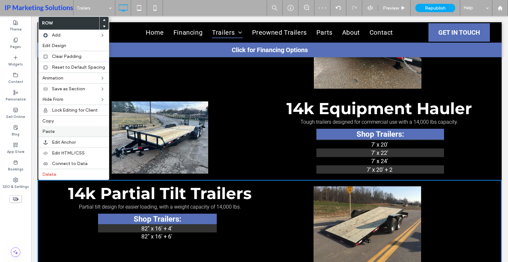
click at [55, 132] on label "Paste" at bounding box center [73, 131] width 63 height 5
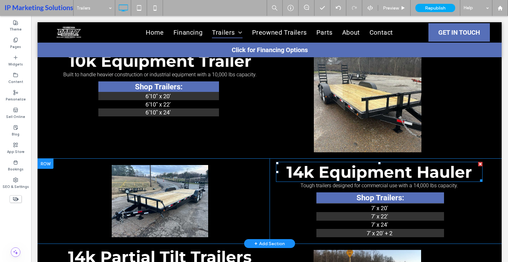
scroll to position [897, 0]
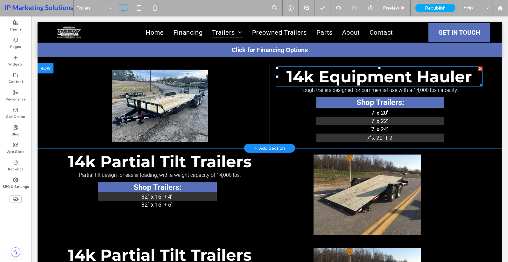
click at [368, 75] on span "14k Equipment Hauler" at bounding box center [380, 76] width 186 height 19
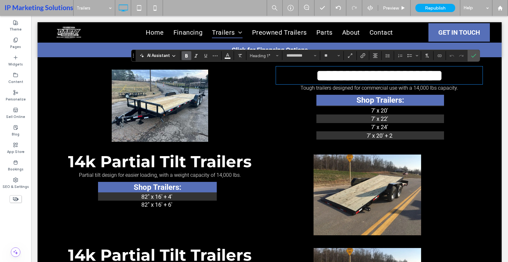
click at [152, 156] on span "14k Partial Tilt Trailers" at bounding box center [160, 161] width 184 height 19
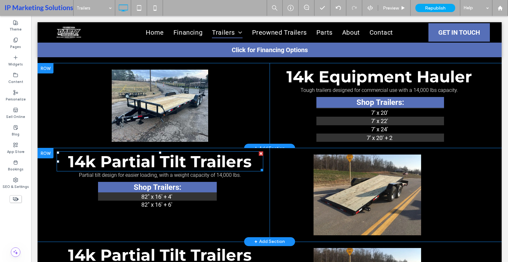
click at [152, 157] on span "14k Partial Tilt Trailers" at bounding box center [160, 161] width 184 height 19
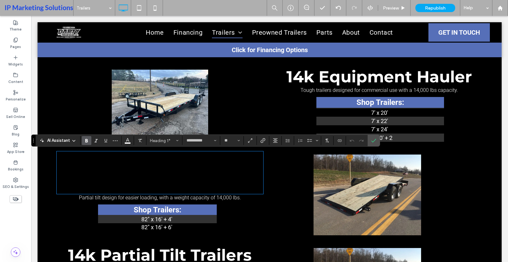
type input "******"
type input "**"
type input "**********"
type input "**"
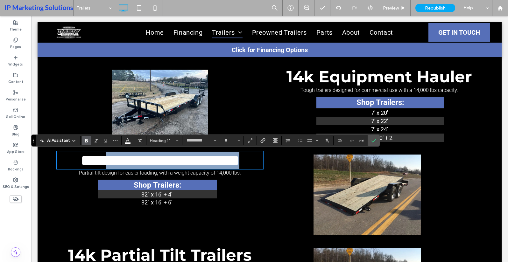
drag, startPoint x: 255, startPoint y: 162, endPoint x: 105, endPoint y: 172, distance: 150.4
click at [105, 172] on div "**********" at bounding box center [159, 195] width 219 height 94
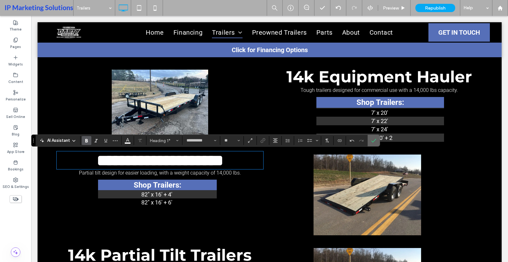
click at [373, 145] on span "Confirm" at bounding box center [372, 140] width 3 height 11
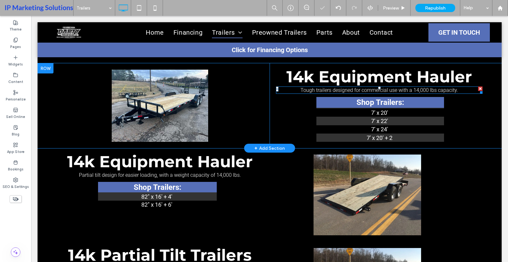
click at [355, 90] on span "Tough trailers designed for commercial use with a 14,000 lbs capacity." at bounding box center [380, 90] width 158 height 6
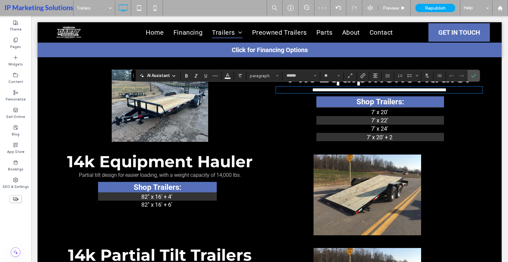
click at [169, 175] on span "Partial tilt design for easier loading, with a weight capacity of 14,000 lbs." at bounding box center [160, 175] width 162 height 6
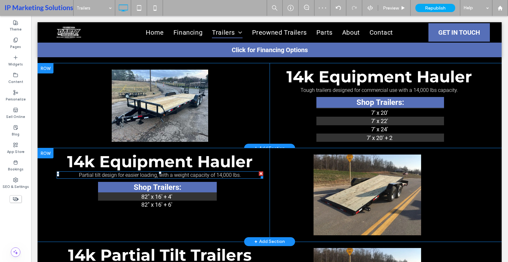
click at [169, 175] on span "Partial tilt design for easier loading, with a weight capacity of 14,000 lbs." at bounding box center [160, 175] width 162 height 6
type input "******"
type input "**"
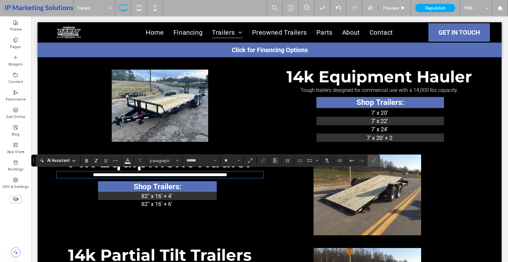
click at [381, 226] on img at bounding box center [368, 195] width 108 height 81
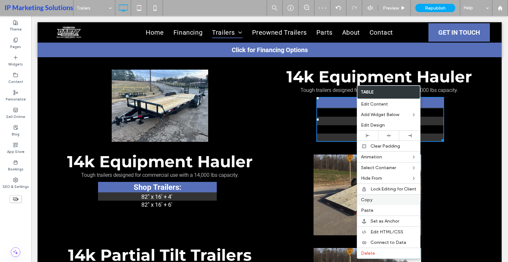
click at [363, 203] on div "Copy" at bounding box center [388, 200] width 63 height 11
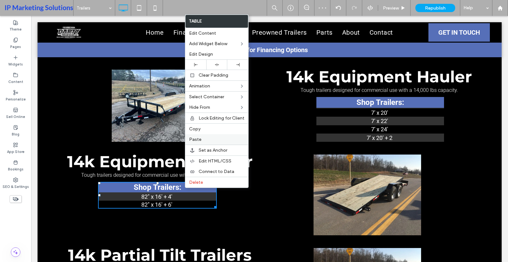
click at [193, 136] on div "Paste" at bounding box center [216, 139] width 63 height 11
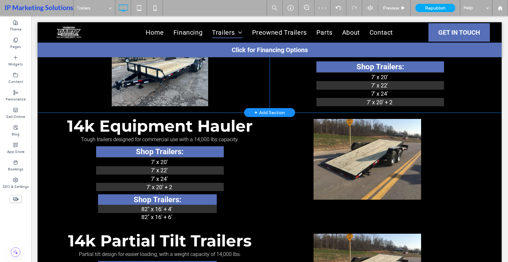
scroll to position [929, 0]
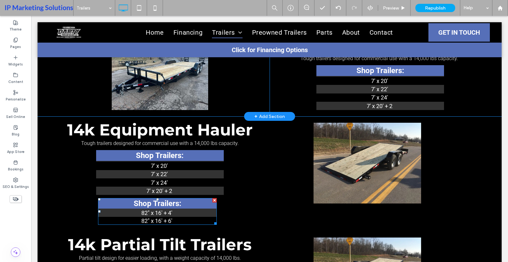
click at [214, 200] on div at bounding box center [214, 200] width 4 height 4
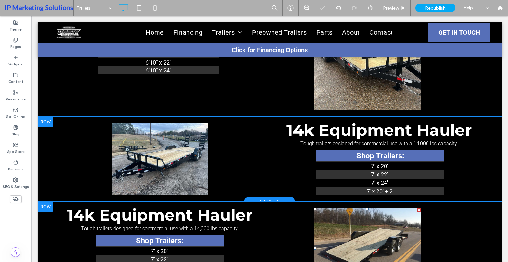
scroll to position [834, 0]
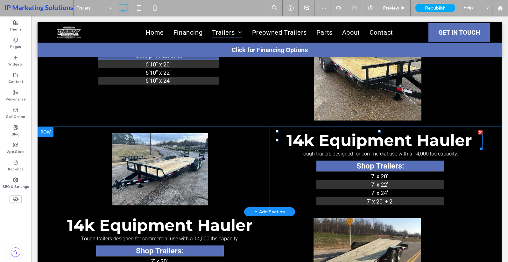
click at [353, 146] on span "14k Equipment Hauler" at bounding box center [380, 140] width 186 height 19
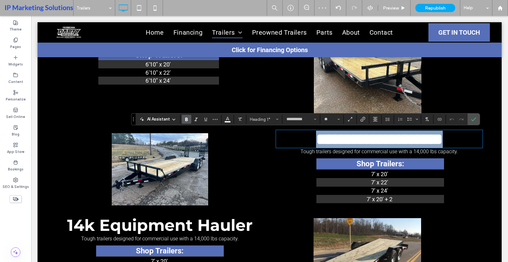
click at [353, 146] on span "**********" at bounding box center [379, 140] width 127 height 16
click at [321, 145] on span "**********" at bounding box center [379, 140] width 127 height 16
drag, startPoint x: 319, startPoint y: 140, endPoint x: 407, endPoint y: 146, distance: 88.7
click at [407, 146] on span "**********" at bounding box center [379, 140] width 127 height 16
click at [316, 138] on span "**********" at bounding box center [379, 140] width 127 height 16
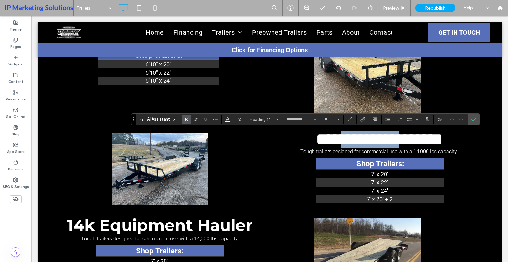
click at [317, 139] on span "**********" at bounding box center [379, 140] width 127 height 16
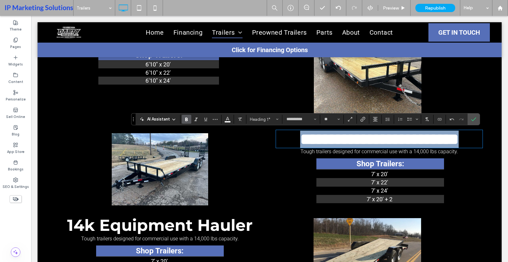
drag, startPoint x: 429, startPoint y: 163, endPoint x: 283, endPoint y: 141, distance: 148.3
click at [283, 141] on h1 "**********" at bounding box center [379, 139] width 207 height 17
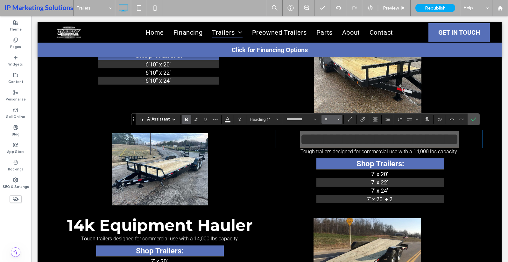
click at [340, 122] on button "**" at bounding box center [332, 119] width 21 height 9
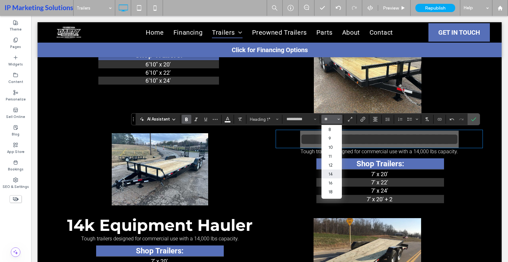
scroll to position [32, 0]
click at [328, 116] on div "**********" at bounding box center [305, 119] width 349 height 12
click at [328, 115] on button "**" at bounding box center [332, 119] width 21 height 9
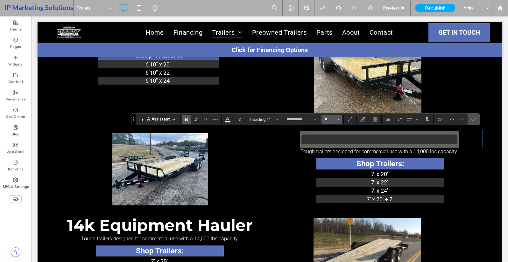
click at [329, 117] on input "**" at bounding box center [330, 119] width 12 height 5
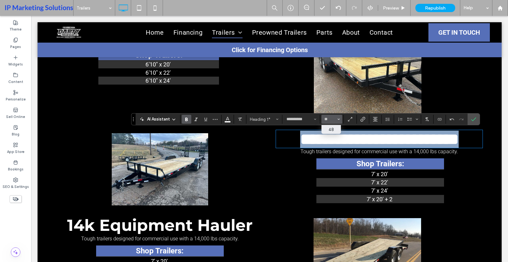
type input "**"
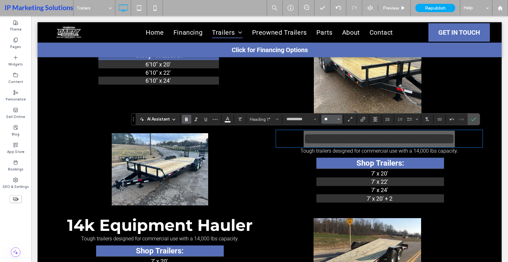
click at [329, 117] on input "**" at bounding box center [330, 119] width 12 height 5
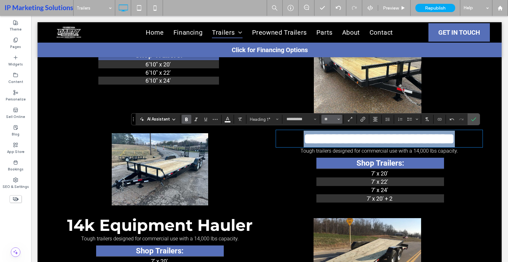
type input "**"
drag, startPoint x: 297, startPoint y: 142, endPoint x: 457, endPoint y: 148, distance: 160.4
click at [484, 147] on div "**********" at bounding box center [379, 169] width 219 height 85
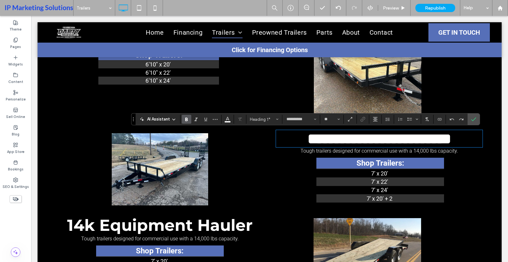
click at [408, 147] on h1 "**********" at bounding box center [379, 139] width 207 height 17
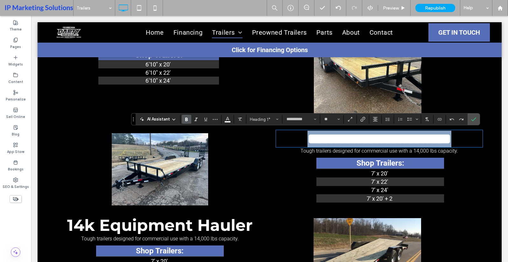
drag, startPoint x: 408, startPoint y: 156, endPoint x: 287, endPoint y: 146, distance: 121.5
click at [287, 146] on h1 "**********" at bounding box center [379, 139] width 207 height 17
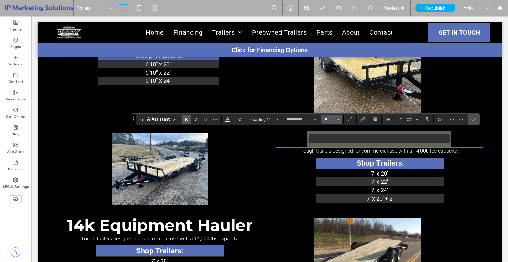
click at [331, 122] on input "**" at bounding box center [330, 119] width 12 height 5
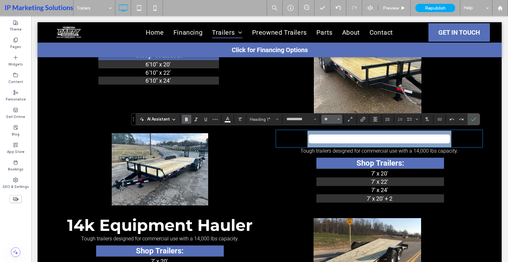
type input "**"
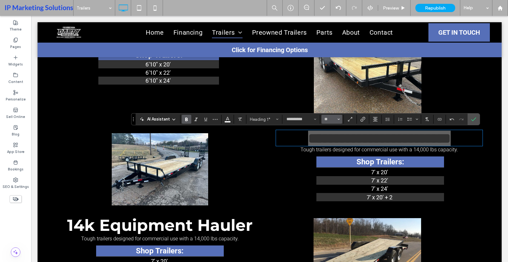
click at [331, 122] on button "**" at bounding box center [332, 119] width 21 height 9
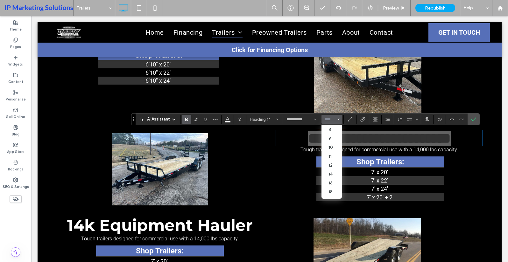
click at [328, 119] on input "Size-input" at bounding box center [330, 119] width 12 height 5
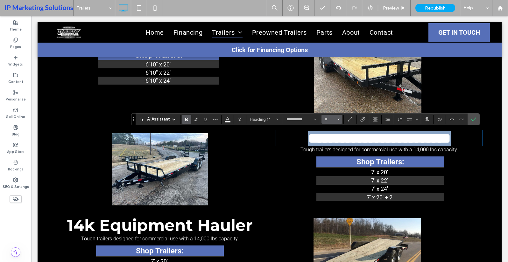
type input "**"
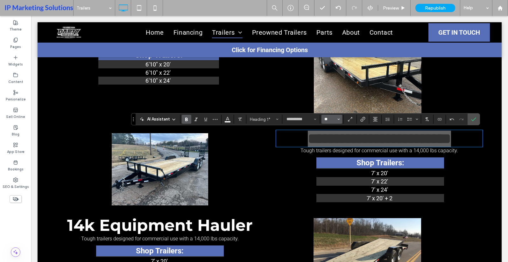
click at [335, 120] on input "**" at bounding box center [330, 119] width 12 height 5
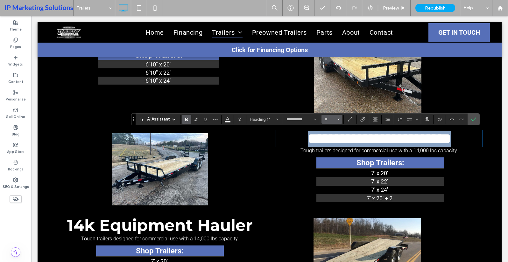
type input "**"
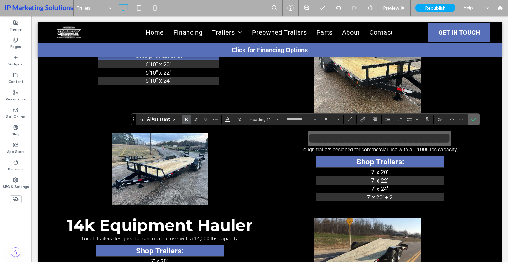
drag, startPoint x: 471, startPoint y: 117, endPoint x: 407, endPoint y: 115, distance: 64.4
click at [471, 117] on icon "Confirm" at bounding box center [473, 119] width 5 height 5
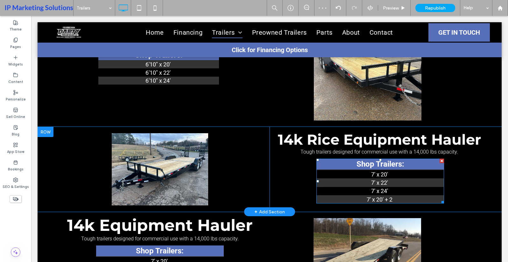
click at [391, 174] on td "7' x 20'" at bounding box center [381, 174] width 128 height 8
click at [378, 175] on link "7' x 20'" at bounding box center [379, 174] width 17 height 7
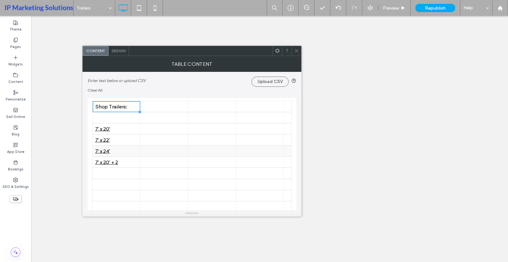
click at [116, 153] on div "7' x 24'" at bounding box center [116, 151] width 42 height 6
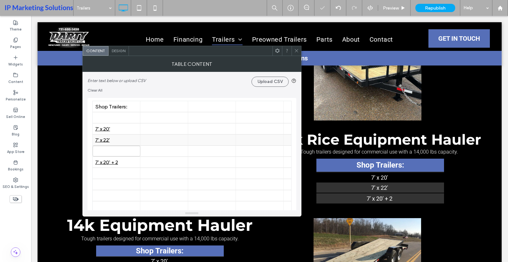
click at [126, 145] on div "7' x 22'" at bounding box center [116, 140] width 42 height 11
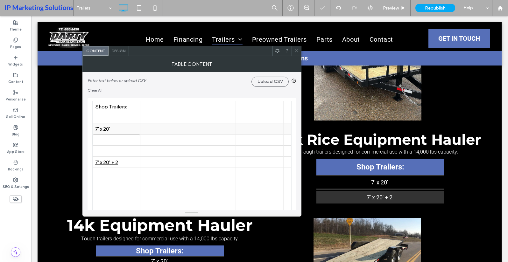
click at [126, 129] on div "7' x 20'" at bounding box center [116, 129] width 42 height 6
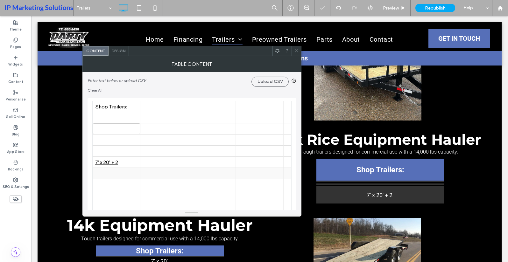
click at [126, 169] on div at bounding box center [116, 173] width 42 height 11
click at [127, 161] on div "7' x 20' + 2" at bounding box center [116, 163] width 42 height 6
click at [127, 161] on input "**********" at bounding box center [117, 162] width 48 height 11
click at [105, 117] on div at bounding box center [116, 117] width 42 height 11
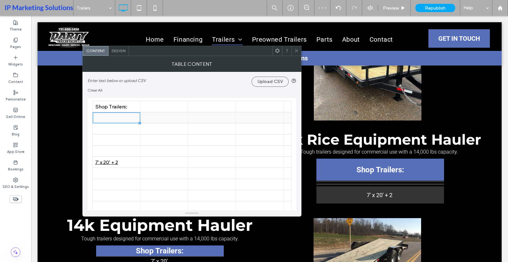
click at [123, 118] on div at bounding box center [116, 117] width 42 height 11
type input "**********"
click at [134, 165] on div "7' x 20' + 2" at bounding box center [116, 162] width 42 height 11
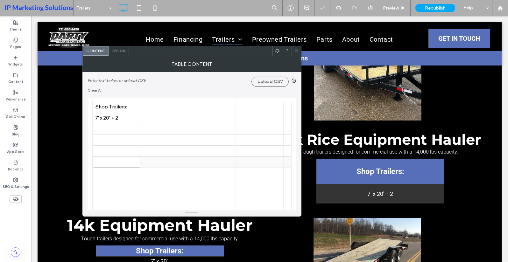
click at [176, 163] on div at bounding box center [164, 162] width 42 height 11
click at [104, 122] on div "7' x 20' + 2" at bounding box center [116, 117] width 42 height 11
click at [134, 116] on icon at bounding box center [135, 118] width 5 height 5
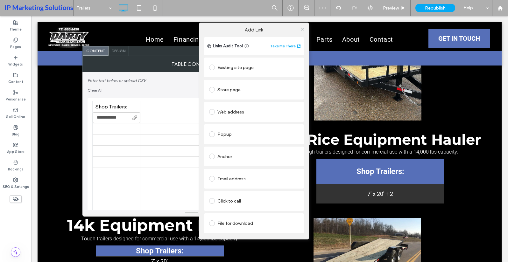
click at [248, 67] on div "Existing site page" at bounding box center [254, 67] width 90 height 10
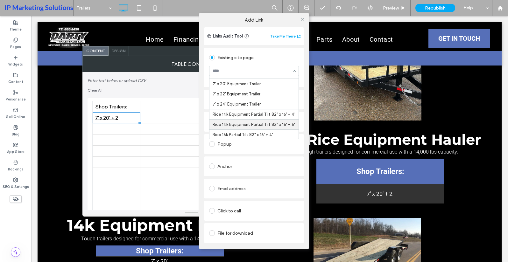
scroll to position [414, 0]
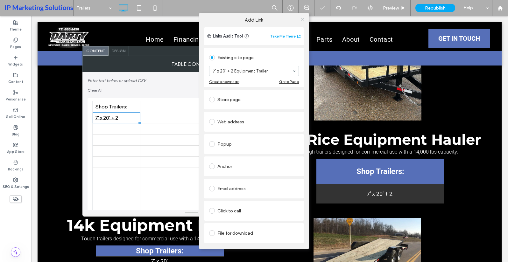
click at [302, 17] on icon at bounding box center [302, 19] width 5 height 5
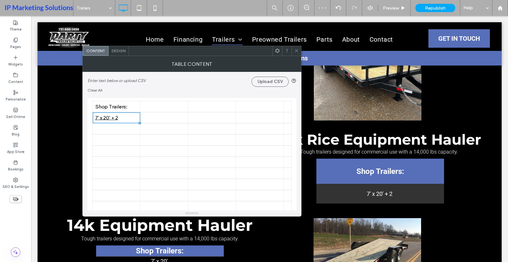
click at [293, 49] on div at bounding box center [297, 51] width 10 height 10
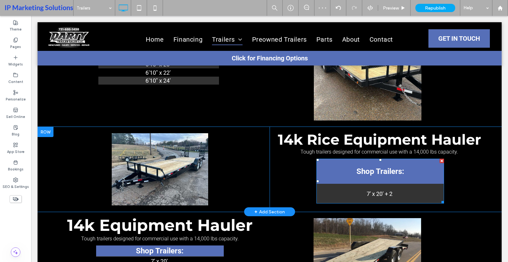
click at [397, 198] on td "7' x 20' + 2" at bounding box center [381, 194] width 128 height 20
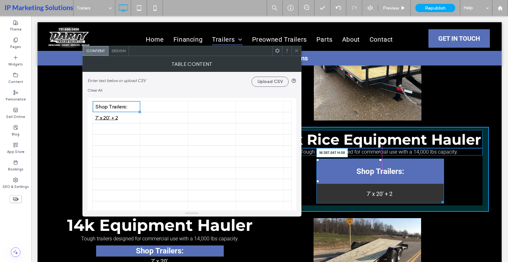
drag, startPoint x: 440, startPoint y: 203, endPoint x: 436, endPoint y: 176, distance: 26.8
click at [440, 199] on div at bounding box center [442, 201] width 5 height 5
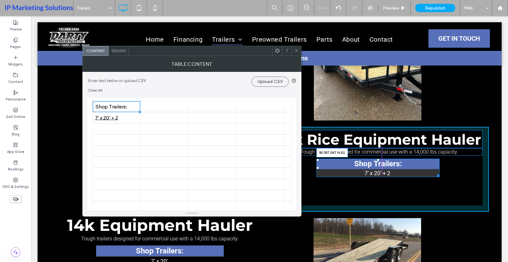
click at [436, 177] on div at bounding box center [437, 175] width 5 height 5
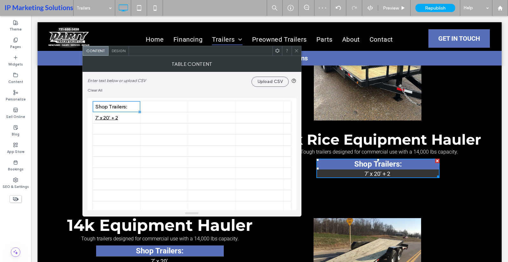
click at [296, 49] on icon at bounding box center [296, 50] width 5 height 5
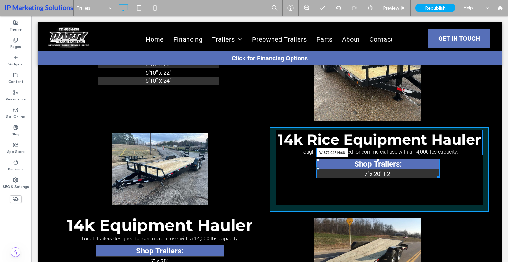
drag, startPoint x: 434, startPoint y: 178, endPoint x: 418, endPoint y: 212, distance: 37.6
click at [435, 178] on div at bounding box center [437, 176] width 5 height 5
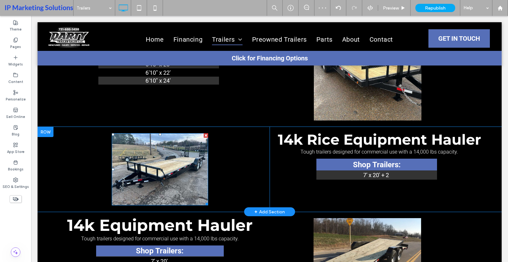
click at [190, 185] on img at bounding box center [160, 169] width 97 height 72
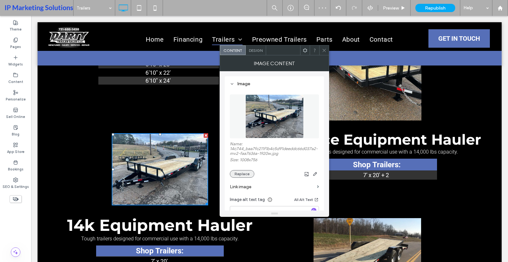
click at [249, 176] on button "Replace" at bounding box center [242, 174] width 25 height 8
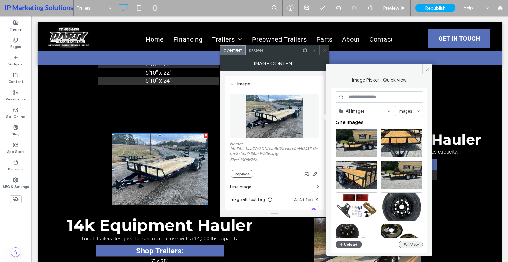
click at [416, 246] on button "Full View" at bounding box center [411, 245] width 24 height 8
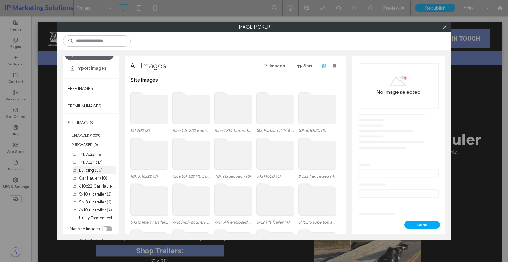
scroll to position [353, 0]
click at [92, 176] on div "14k 7x20 (12)" at bounding box center [97, 178] width 37 height 7
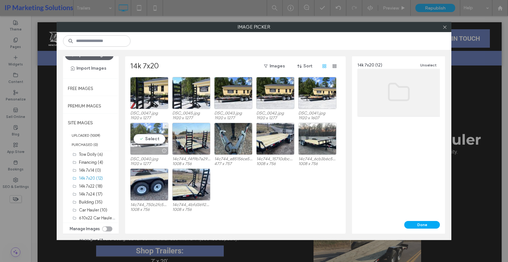
click at [136, 134] on div "Select" at bounding box center [149, 139] width 38 height 32
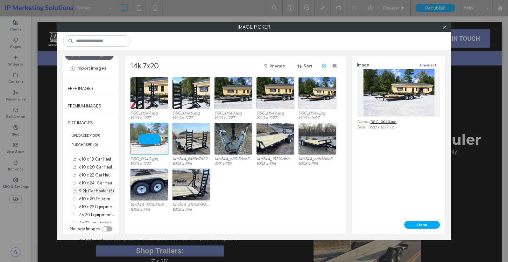
scroll to position [193, 0]
click at [413, 220] on div "Image Unselect Name: DSC_0040.jpg Size: 1920 x 1277" at bounding box center [398, 138] width 93 height 165
click at [410, 225] on button "Done" at bounding box center [423, 225] width 36 height 8
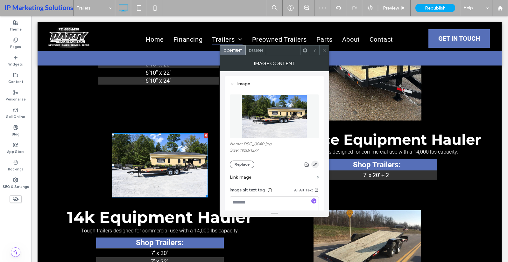
click at [313, 166] on icon "button" at bounding box center [315, 164] width 5 height 5
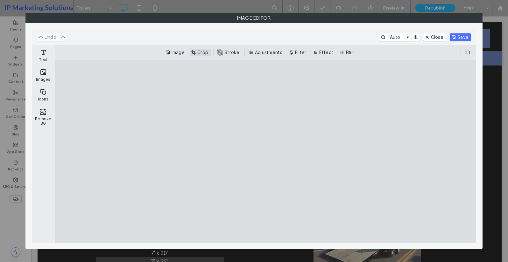
click at [197, 54] on button "Crop" at bounding box center [200, 53] width 21 height 8
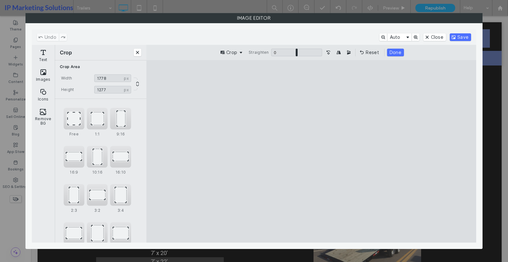
drag, startPoint x: 201, startPoint y: 150, endPoint x: 217, endPoint y: 158, distance: 18.1
click at [312, 152] on cesdk-canvas "Editor canvas" at bounding box center [312, 152] width 0 height 0
drag, startPoint x: 416, startPoint y: 153, endPoint x: 387, endPoint y: 161, distance: 29.6
click at [312, 152] on cesdk-canvas "Editor canvas" at bounding box center [312, 152] width 0 height 0
click at [97, 126] on div "1:1" at bounding box center [97, 119] width 21 height 22
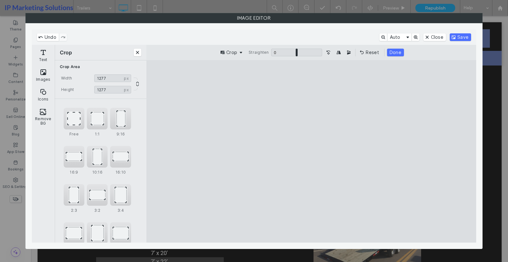
click at [312, 152] on cesdk-canvas "Editor canvas" at bounding box center [312, 152] width 0 height 0
click at [64, 120] on div "Free" at bounding box center [74, 119] width 21 height 22
click at [73, 125] on div "Free" at bounding box center [74, 119] width 21 height 22
type input "****"
drag, startPoint x: 233, startPoint y: 154, endPoint x: 226, endPoint y: 162, distance: 10.8
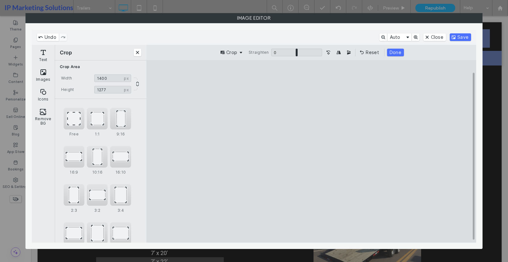
click at [312, 152] on cesdk-canvas "Editor canvas" at bounding box center [312, 152] width 0 height 0
drag, startPoint x: 370, startPoint y: 167, endPoint x: 363, endPoint y: 164, distance: 7.8
click at [312, 152] on cesdk-canvas "Editor canvas" at bounding box center [312, 152] width 0 height 0
drag, startPoint x: 310, startPoint y: 226, endPoint x: 313, endPoint y: 214, distance: 12.0
click at [312, 152] on cesdk-canvas "Editor canvas" at bounding box center [312, 152] width 0 height 0
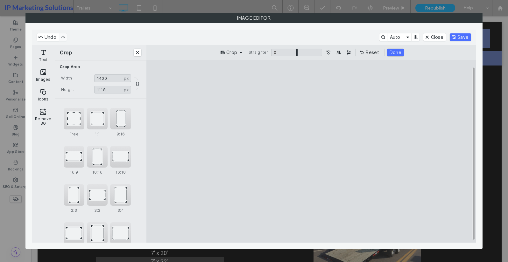
type input "****"
drag, startPoint x: 312, startPoint y: 78, endPoint x: 312, endPoint y: 87, distance: 8.9
click at [312, 152] on cesdk-canvas "Editor canvas" at bounding box center [312, 152] width 0 height 0
drag, startPoint x: 405, startPoint y: 156, endPoint x: 395, endPoint y: 166, distance: 13.5
click at [312, 152] on cesdk-canvas "Editor canvas" at bounding box center [312, 152] width 0 height 0
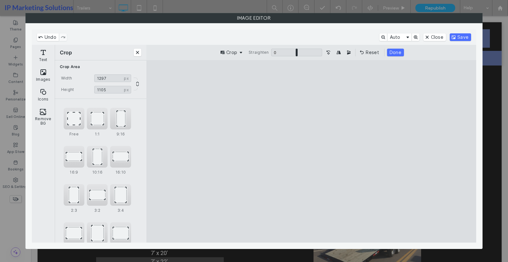
drag, startPoint x: 225, startPoint y: 159, endPoint x: 229, endPoint y: 162, distance: 5.0
click at [312, 152] on cesdk-canvas "Editor canvas" at bounding box center [312, 152] width 0 height 0
type input "****"
drag, startPoint x: 398, startPoint y: 157, endPoint x: 394, endPoint y: 158, distance: 4.2
click at [312, 152] on cesdk-canvas "Editor canvas" at bounding box center [312, 152] width 0 height 0
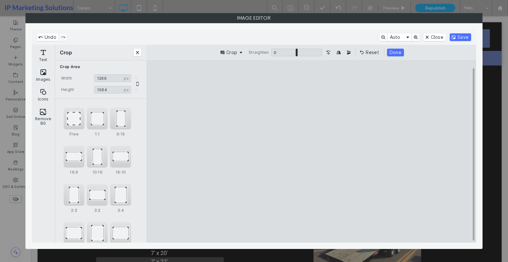
drag, startPoint x: 311, startPoint y: 230, endPoint x: 315, endPoint y: 224, distance: 6.8
click at [312, 152] on cesdk-canvas "Editor canvas" at bounding box center [312, 152] width 0 height 0
type input "***"
drag, startPoint x: 312, startPoint y: 80, endPoint x: 312, endPoint y: 90, distance: 9.6
click at [312, 152] on cesdk-canvas "Editor canvas" at bounding box center [312, 152] width 0 height 0
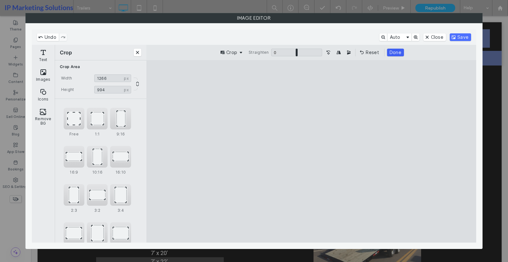
click at [387, 52] on button "Done" at bounding box center [395, 53] width 17 height 8
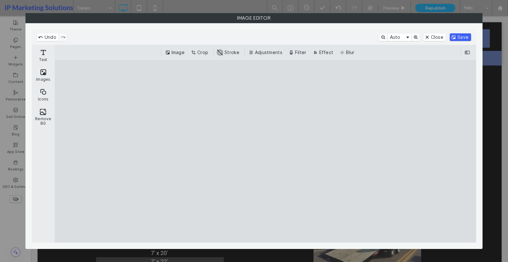
click at [465, 37] on button "Save" at bounding box center [460, 37] width 21 height 8
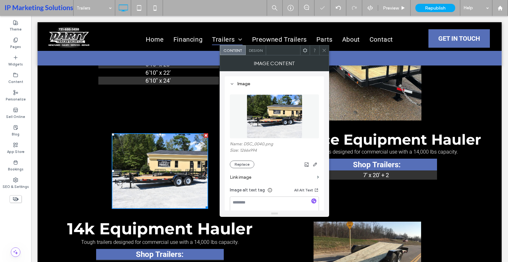
click at [323, 50] on icon at bounding box center [324, 50] width 5 height 5
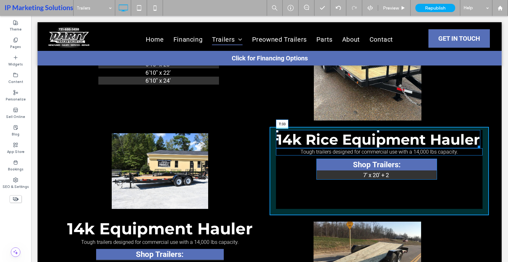
drag, startPoint x: 377, startPoint y: 131, endPoint x: 371, endPoint y: 141, distance: 11.8
click at [371, 141] on div "14k Rice Equipment Hauler T:33" at bounding box center [378, 139] width 205 height 18
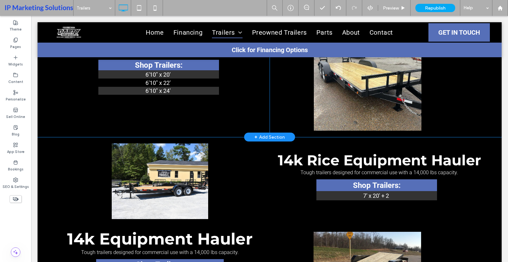
scroll to position [802, 0]
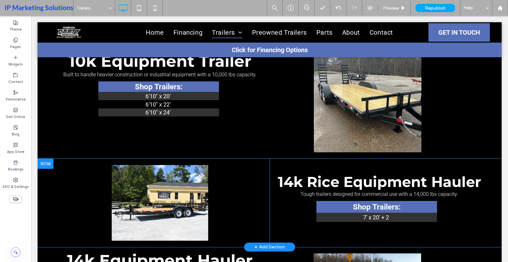
click at [49, 167] on div at bounding box center [46, 164] width 16 height 10
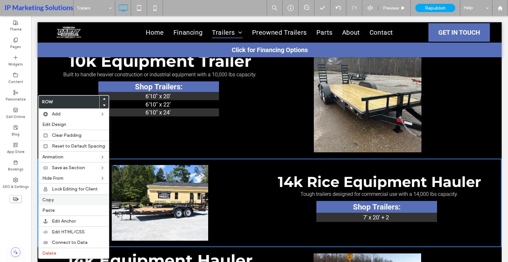
click at [62, 199] on label "Copy" at bounding box center [73, 199] width 63 height 5
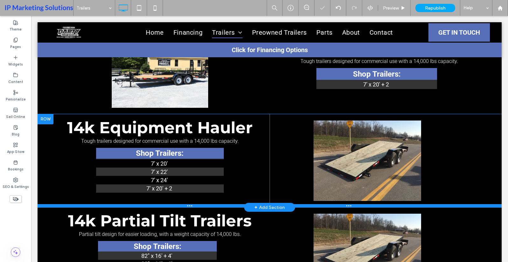
scroll to position [993, 0]
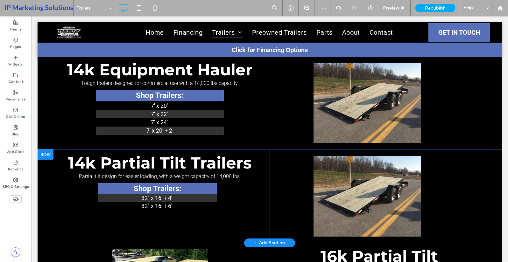
click at [48, 155] on div at bounding box center [46, 155] width 16 height 10
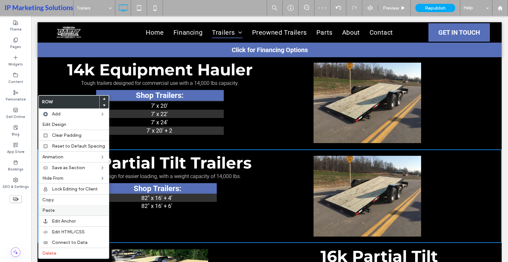
click at [70, 213] on label "Paste" at bounding box center [73, 210] width 63 height 5
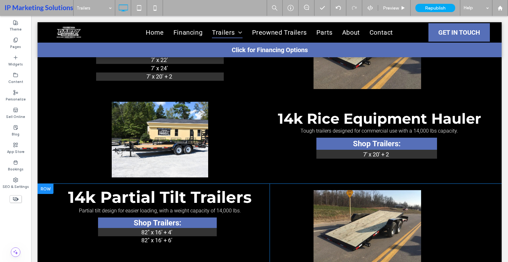
scroll to position [1057, 0]
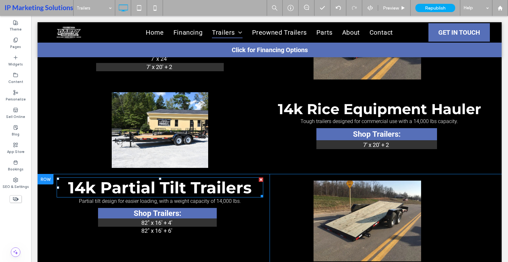
click at [182, 184] on span "14k Partial Tilt Trailers" at bounding box center [160, 187] width 184 height 19
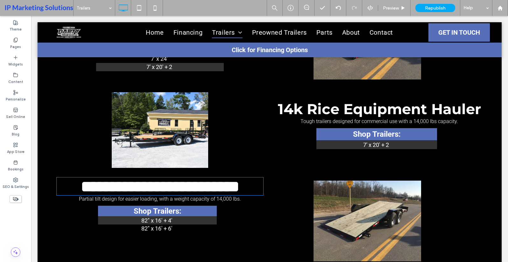
type input "**********"
type input "**"
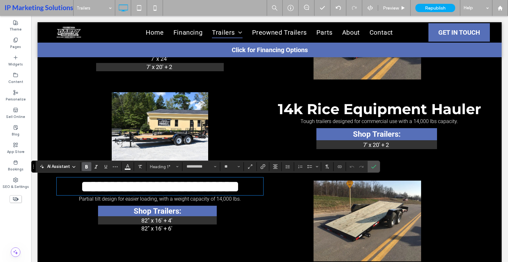
click at [360, 109] on span "14k Rice Equipment Hauler" at bounding box center [379, 109] width 203 height 18
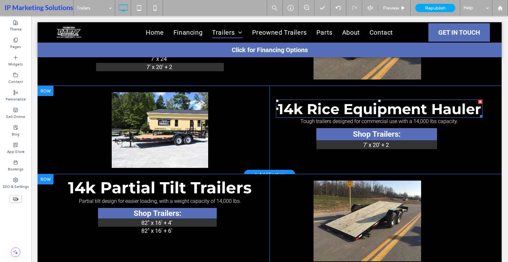
click at [360, 109] on span "14k Rice Equipment Hauler" at bounding box center [379, 109] width 203 height 18
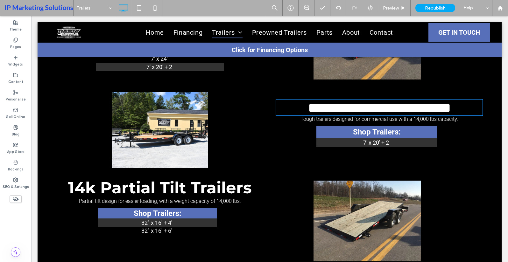
type input "**********"
type input "**"
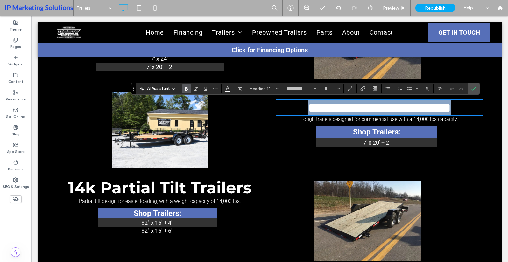
type input "******"
type input "**"
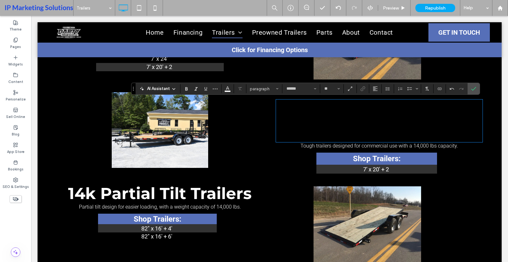
type input "**********"
type input "**"
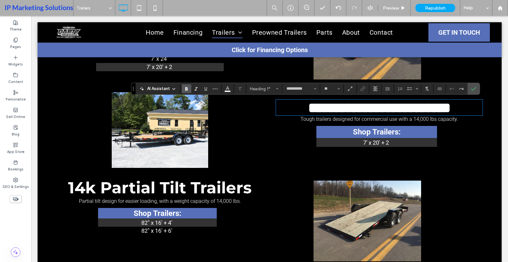
click at [358, 111] on span "**********" at bounding box center [379, 108] width 143 height 14
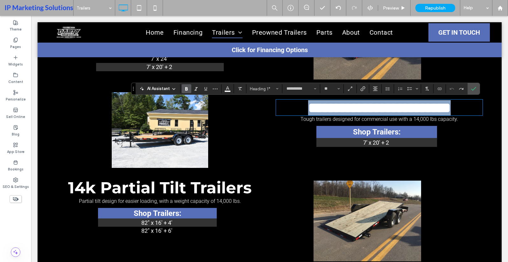
click at [358, 111] on span "**********" at bounding box center [379, 108] width 143 height 14
type input "******"
type input "**"
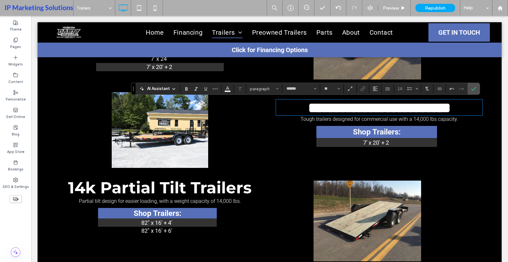
click at [162, 187] on span "14k Partial Tilt Trailers" at bounding box center [160, 187] width 184 height 19
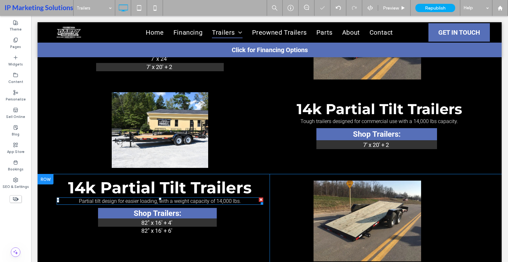
click at [228, 204] on span "Partial tilt design for easier loading, with a weight capacity of 14,000 lbs." at bounding box center [160, 201] width 162 height 6
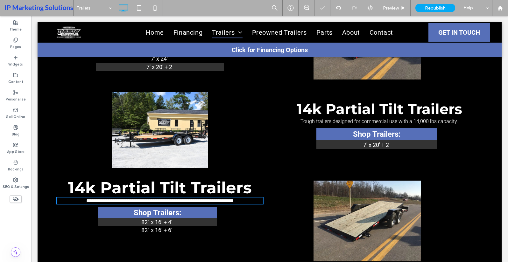
type input "******"
type input "**"
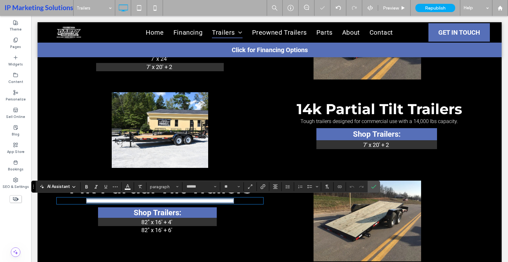
copy span "**********"
click at [333, 119] on span "Tough trailers designed for commercial use with a 14,000 lbs capacity." at bounding box center [380, 121] width 158 height 6
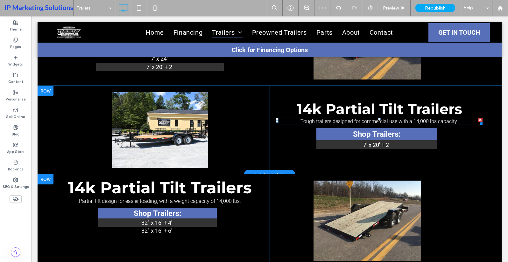
click at [333, 119] on span "Tough trailers designed for commercial use with a 14,000 lbs capacity." at bounding box center [380, 121] width 158 height 6
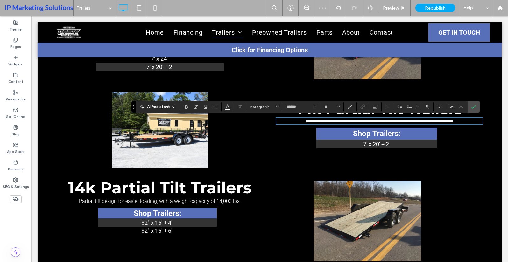
click at [351, 145] on td "7' x 20' + 2" at bounding box center [377, 144] width 121 height 9
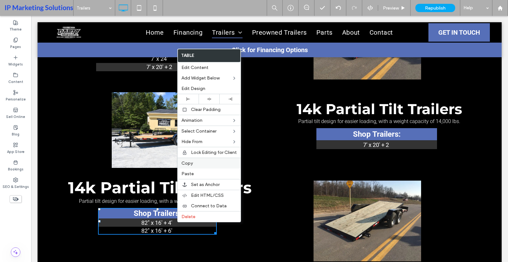
click at [192, 164] on span "Copy" at bounding box center [187, 163] width 11 height 5
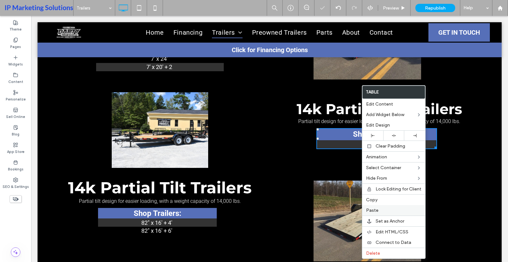
click at [382, 209] on label "Paste" at bounding box center [393, 210] width 55 height 5
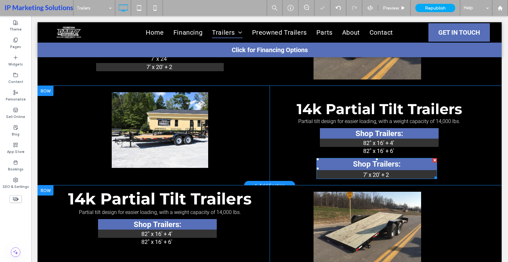
click at [433, 160] on div at bounding box center [435, 160] width 4 height 4
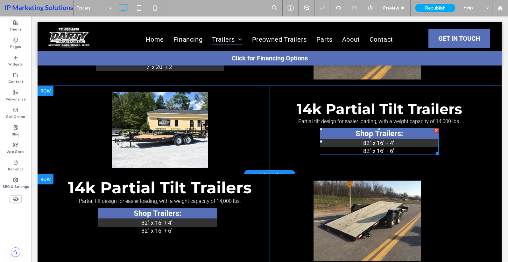
click at [394, 140] on td "82" x 16' + 4'" at bounding box center [379, 143] width 119 height 8
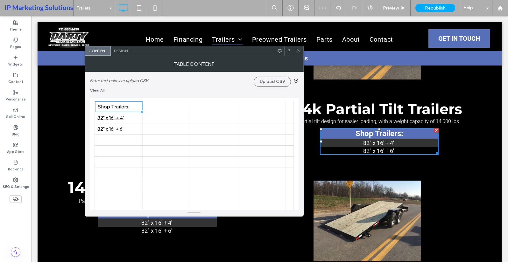
click at [301, 50] on icon at bounding box center [299, 50] width 5 height 5
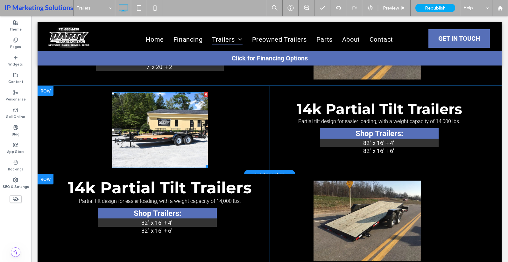
click at [171, 130] on img at bounding box center [160, 130] width 97 height 76
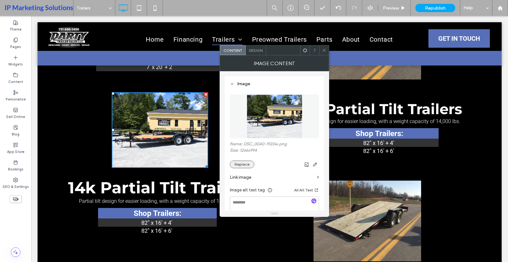
click at [250, 167] on button "Replace" at bounding box center [242, 165] width 25 height 8
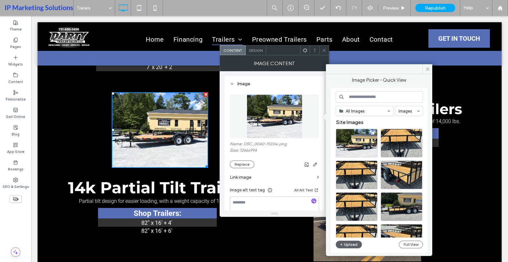
click at [376, 95] on input at bounding box center [379, 96] width 87 height 11
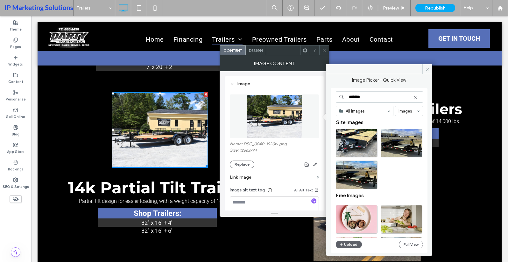
type input "*******"
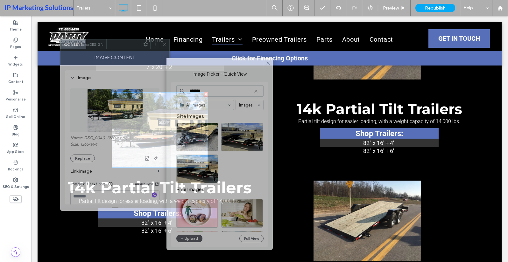
drag, startPoint x: 280, startPoint y: 48, endPoint x: 121, endPoint y: 42, distance: 159.7
click at [121, 42] on div at bounding box center [124, 44] width 34 height 10
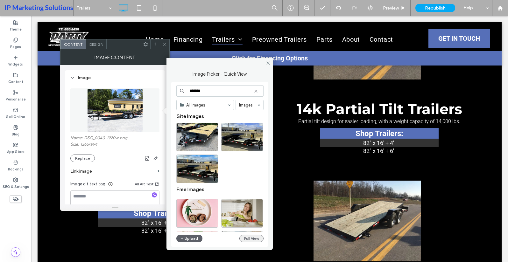
click at [254, 240] on button "Full View" at bounding box center [252, 239] width 24 height 8
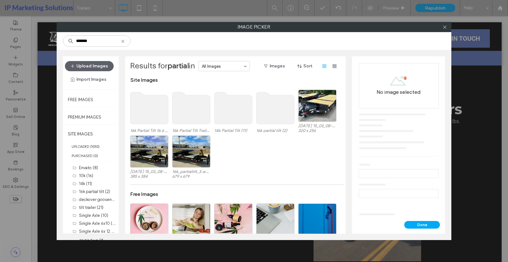
click at [232, 111] on use at bounding box center [234, 108] width 38 height 32
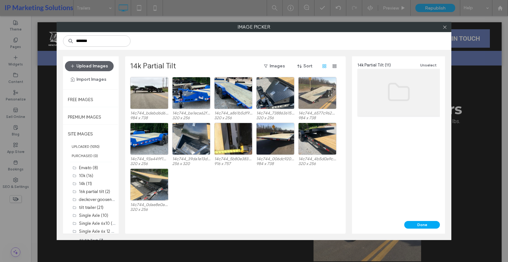
click at [325, 94] on div at bounding box center [317, 93] width 38 height 32
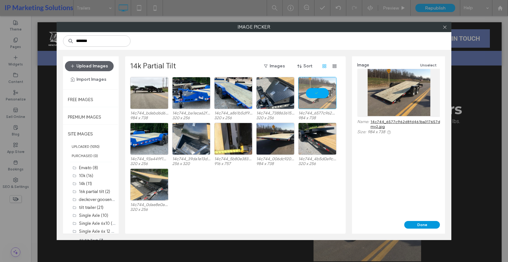
click at [420, 224] on button "Done" at bounding box center [423, 225] width 36 height 8
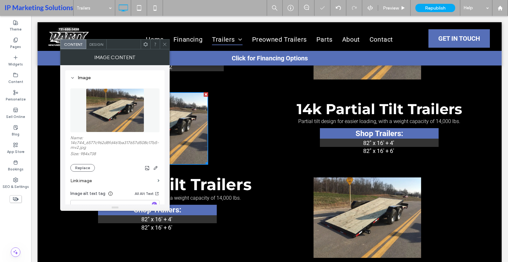
click at [161, 41] on div at bounding box center [165, 44] width 10 height 10
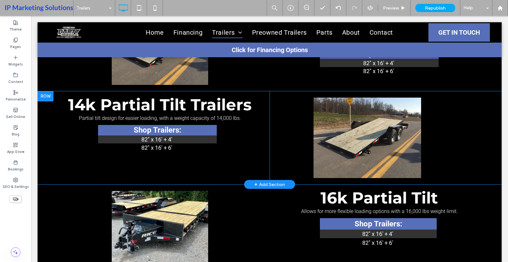
scroll to position [1152, 0]
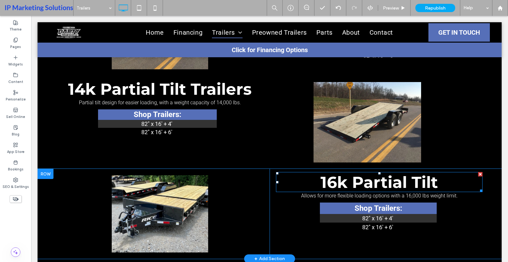
click at [360, 188] on span "16k Partial Tilt" at bounding box center [380, 182] width 118 height 19
type input "**********"
type input "**"
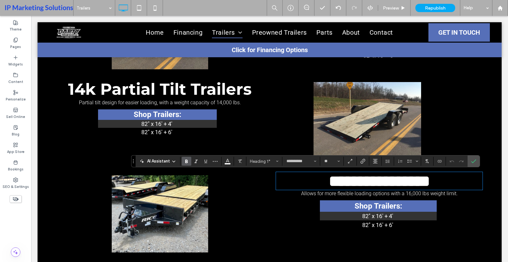
click at [141, 91] on span "14k Partial Tilt Trailers" at bounding box center [160, 89] width 184 height 19
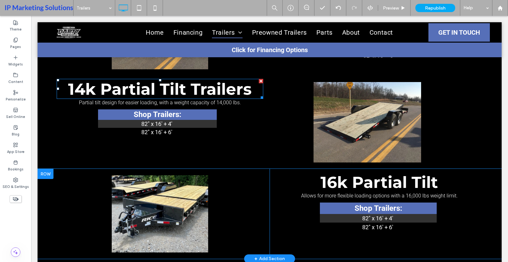
click at [141, 91] on span "14k Partial Tilt Trailers" at bounding box center [160, 89] width 184 height 19
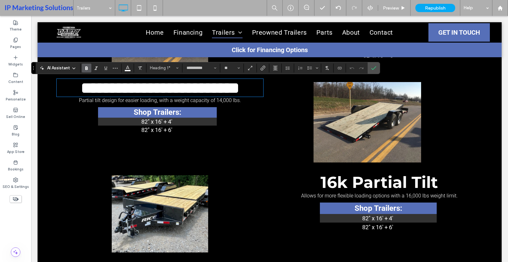
type input "******"
type input "**"
click at [356, 196] on span "Allows for more flexible loading options with a 16,000 lbs weight limit." at bounding box center [379, 196] width 157 height 6
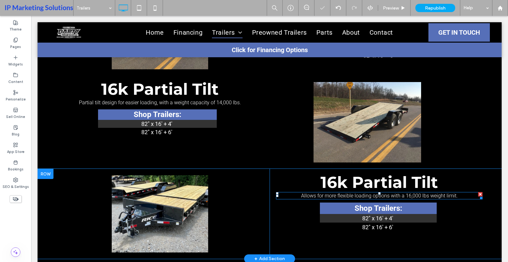
click at [356, 196] on span "Allows for more flexible loading options with a 16,000 lbs weight limit." at bounding box center [379, 196] width 157 height 6
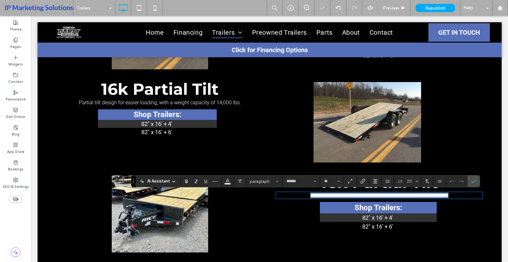
copy span "**********"
click at [130, 101] on span "Partial tilt design for easier loading, with a weight capacity of 14,000 lbs." at bounding box center [160, 103] width 162 height 6
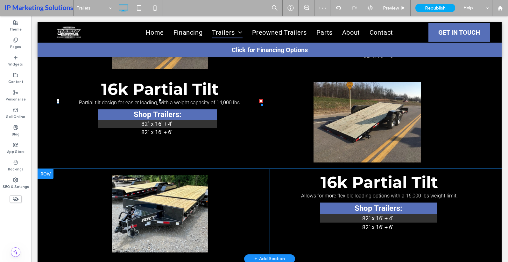
click at [130, 101] on span "Partial tilt design for easier loading, with a weight capacity of 14,000 lbs." at bounding box center [160, 103] width 162 height 6
type input "******"
type input "**"
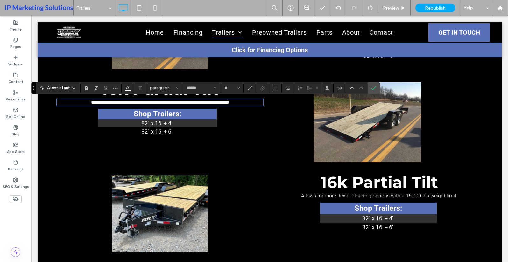
click at [379, 145] on img at bounding box center [368, 122] width 108 height 81
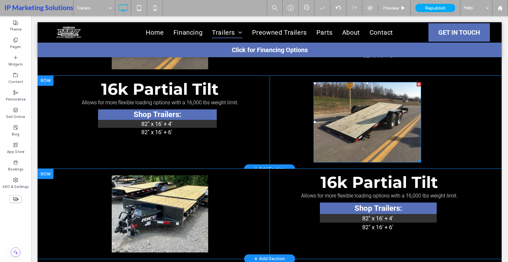
click at [379, 145] on img at bounding box center [368, 122] width 108 height 81
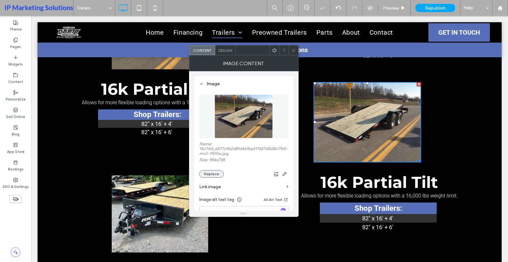
click at [217, 171] on button "Replace" at bounding box center [211, 174] width 25 height 8
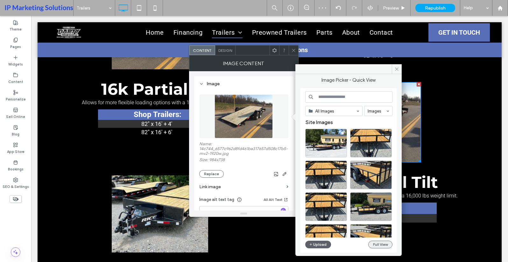
click at [376, 246] on button "Full View" at bounding box center [381, 245] width 24 height 8
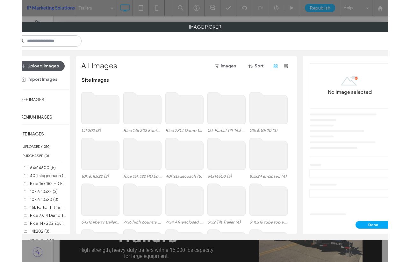
scroll to position [1232, 0]
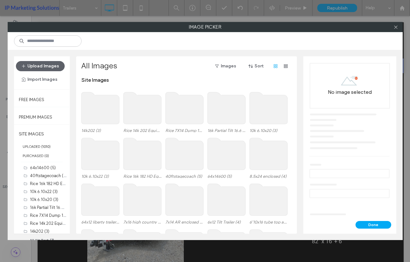
click at [218, 120] on use at bounding box center [226, 108] width 38 height 32
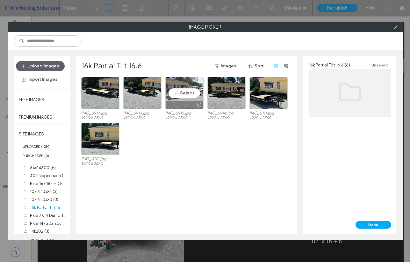
click at [170, 96] on div "Select" at bounding box center [184, 93] width 38 height 32
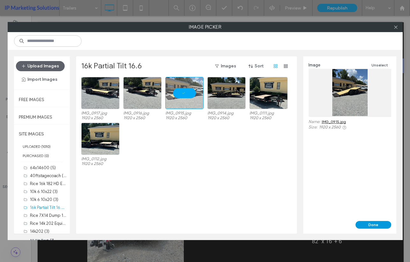
click at [372, 223] on button "Done" at bounding box center [373, 225] width 36 height 8
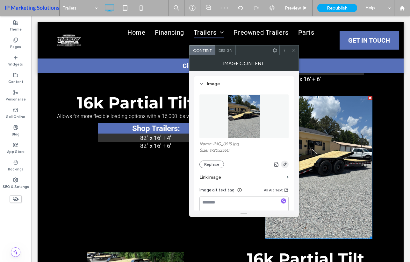
click at [284, 164] on icon "button" at bounding box center [284, 164] width 5 height 5
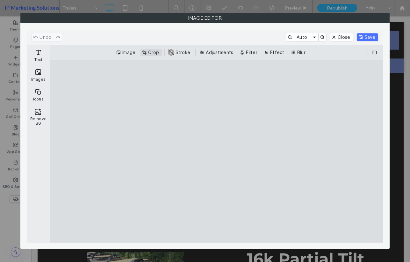
click at [157, 52] on button "Crop" at bounding box center [150, 53] width 21 height 8
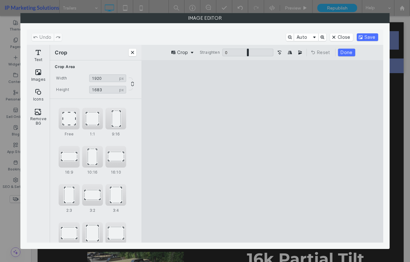
drag, startPoint x: 260, startPoint y: 226, endPoint x: 259, endPoint y: 176, distance: 50.3
click at [262, 152] on cesdk-canvas "Editor canvas" at bounding box center [262, 152] width 0 height 0
type input "****"
drag, startPoint x: 262, startPoint y: 77, endPoint x: 263, endPoint y: 107, distance: 30.0
click at [262, 152] on cesdk-canvas "Editor canvas" at bounding box center [262, 152] width 0 height 0
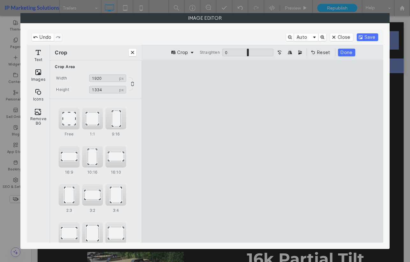
drag, startPoint x: 226, startPoint y: 192, endPoint x: 224, endPoint y: 180, distance: 12.5
click at [262, 152] on cesdk-canvas "Editor canvas" at bounding box center [262, 152] width 0 height 0
click at [345, 49] on button "Done" at bounding box center [346, 53] width 17 height 8
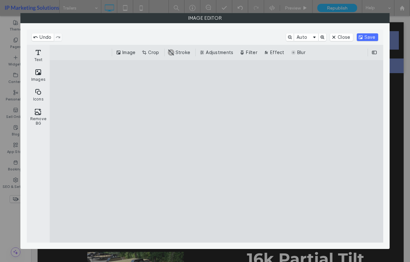
click at [371, 31] on div "Undo Auto Close Save" at bounding box center [205, 37] width 356 height 15
click at [368, 35] on button "Save" at bounding box center [367, 37] width 21 height 8
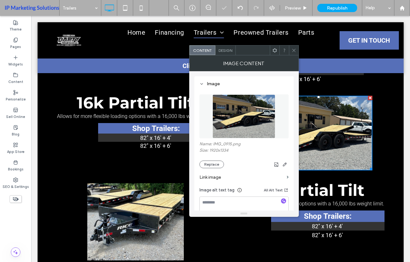
click at [294, 50] on icon at bounding box center [293, 50] width 5 height 5
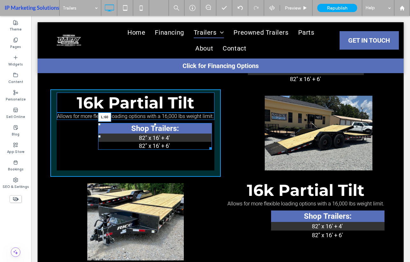
drag, startPoint x: 99, startPoint y: 136, endPoint x: 76, endPoint y: 141, distance: 22.7
click at [98, 141] on div "Shop Trailers: 82" x 16' + 4' 82" x 16' + 6' L:60" at bounding box center [155, 136] width 114 height 27
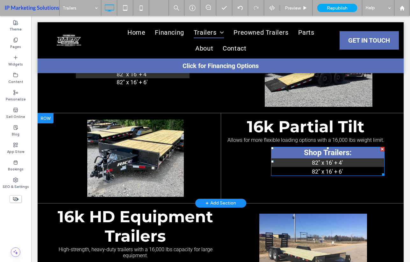
scroll to position [1392, 0]
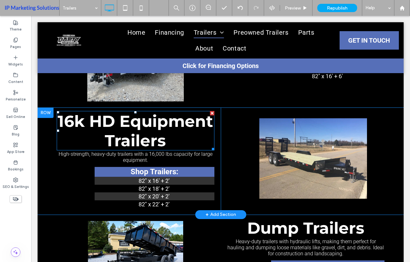
click at [160, 137] on span "16k HD Equipment Trailers" at bounding box center [135, 131] width 155 height 39
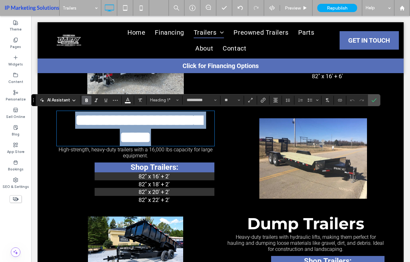
copy span "**********"
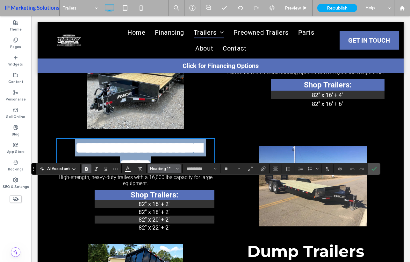
scroll to position [1296, 0]
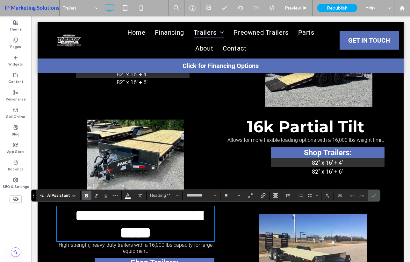
click at [274, 122] on span "16k Partial Tilt" at bounding box center [306, 126] width 118 height 19
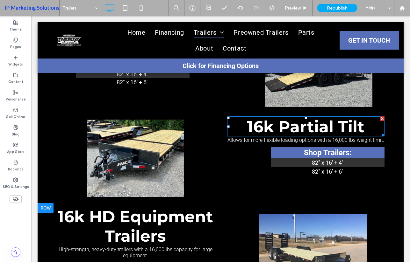
click at [274, 122] on span "16k Partial Tilt" at bounding box center [306, 126] width 118 height 19
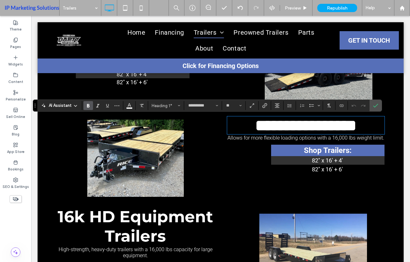
type input "******"
type input "**"
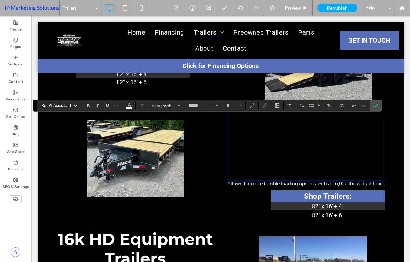
type input "**********"
type input "**"
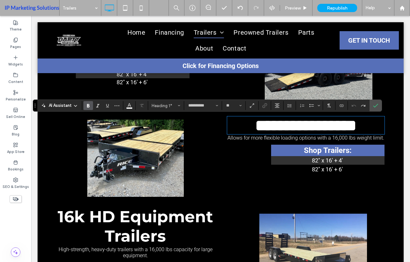
click at [280, 126] on span "**********" at bounding box center [305, 126] width 101 height 16
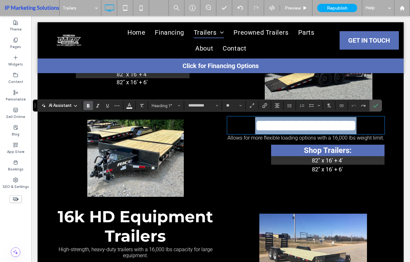
click at [280, 126] on span "**********" at bounding box center [305, 126] width 101 height 16
type input "******"
type input "**"
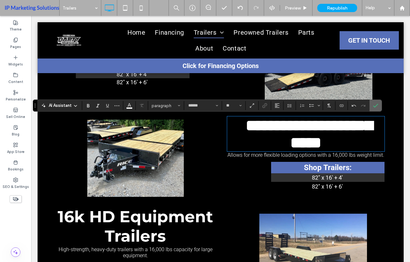
drag, startPoint x: 376, startPoint y: 105, endPoint x: 345, endPoint y: 90, distance: 34.9
click at [376, 105] on icon "Confirm" at bounding box center [375, 105] width 5 height 5
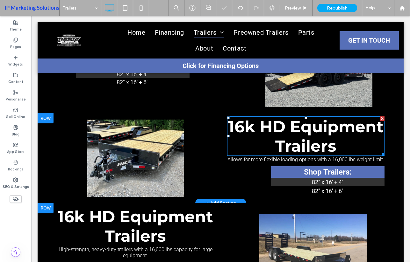
click at [348, 147] on h1 "16k HD Equipment Trailers" at bounding box center [306, 136] width 158 height 39
type input "**********"
type input "**"
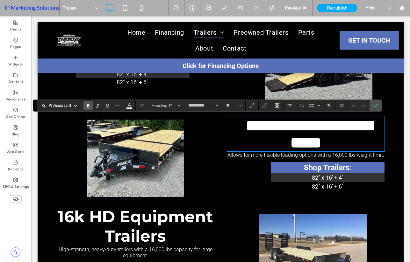
click at [369, 99] on img at bounding box center [319, 69] width 108 height 75
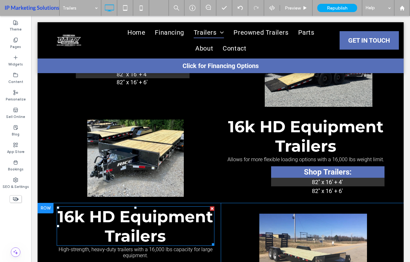
scroll to position [1328, 0]
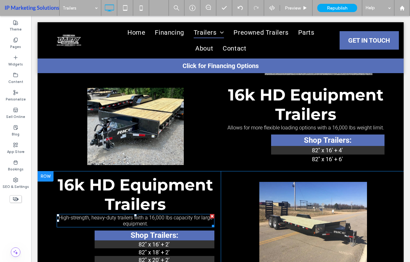
click at [119, 217] on span "High-strength, heavy-duty trailers with a 16,000 lbs capacity for large equipme…" at bounding box center [136, 221] width 154 height 12
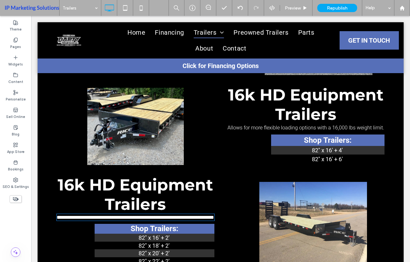
type input "******"
type input "**"
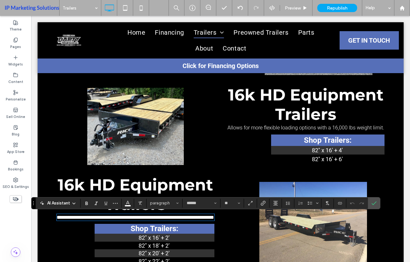
click at [246, 127] on span "Allows for more flexible loading options with a 16,000 lbs weight limit." at bounding box center [305, 128] width 157 height 6
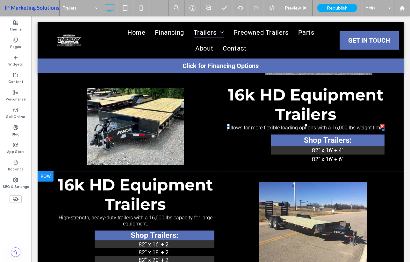
click at [246, 127] on span "Allows for more flexible loading options with a 16,000 lbs weight limit." at bounding box center [305, 128] width 157 height 6
type input "******"
type input "**"
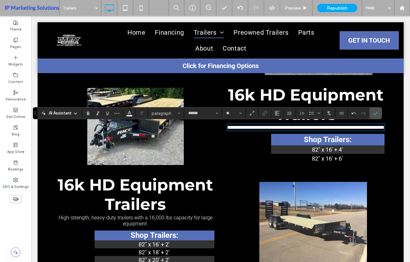
click at [149, 241] on th "Shop Trailers:" at bounding box center [155, 236] width 120 height 10
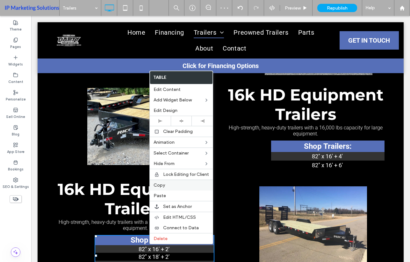
click at [160, 189] on div "Copy" at bounding box center [181, 185] width 63 height 11
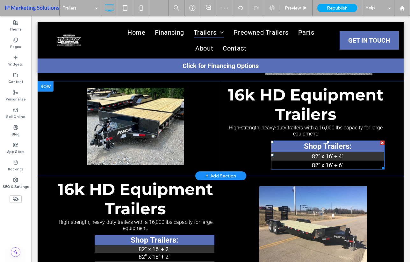
click at [308, 145] on th "Shop Trailers:" at bounding box center [328, 146] width 114 height 11
click at [264, 145] on div "16k HD Equipment Trailers High-strength, heavy-duty trailers with a 16,000 lbs …" at bounding box center [306, 129] width 170 height 95
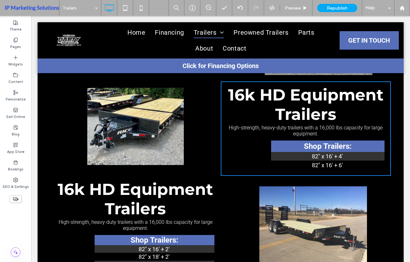
click at [282, 142] on th "Shop Trailers:" at bounding box center [328, 146] width 114 height 11
click at [246, 152] on div "16k HD Equipment Trailers High-strength, heavy-duty trailers with a 16,000 lbs …" at bounding box center [306, 129] width 170 height 95
click at [205, 135] on div "Click To Paste" at bounding box center [135, 129] width 170 height 95
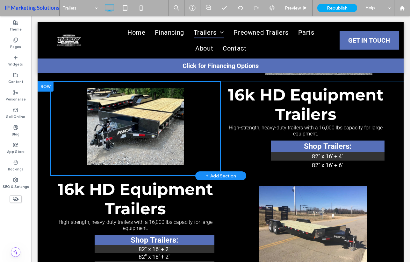
click at [255, 146] on div "16k HD Equipment Trailers High-strength, heavy-duty trailers with a 16,000 lbs …" at bounding box center [306, 129] width 170 height 95
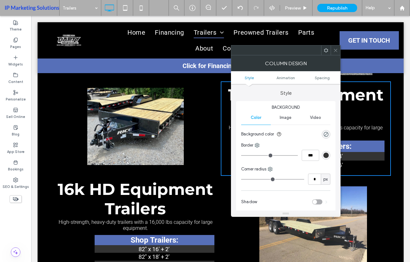
click at [340, 52] on div at bounding box center [336, 51] width 10 height 10
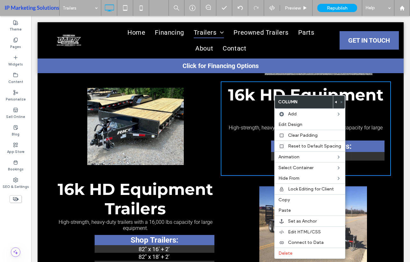
click at [273, 144] on th "Shop Trailers:" at bounding box center [328, 146] width 114 height 11
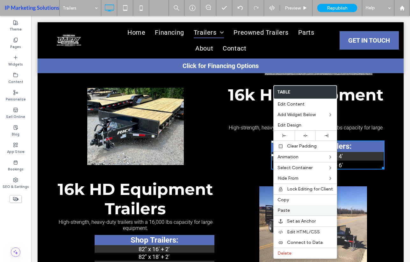
click at [287, 208] on span "Paste" at bounding box center [283, 210] width 12 height 5
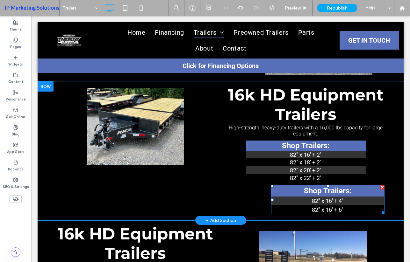
click at [380, 187] on div at bounding box center [382, 187] width 4 height 4
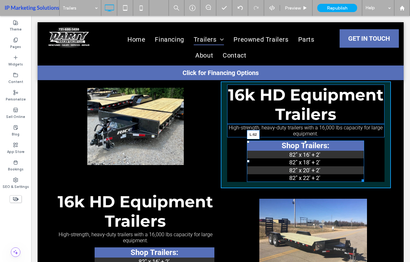
click at [247, 161] on div "Shop Trailers: 82" x 16' + 2' 82" x 18' + 2' 82" x 20' + 2' 82" x 22' + 2' L:62" at bounding box center [305, 161] width 117 height 41
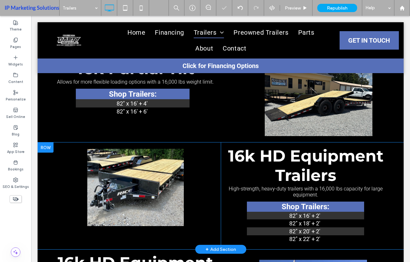
scroll to position [1264, 0]
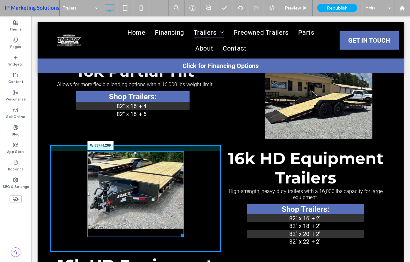
drag, startPoint x: 182, startPoint y: 228, endPoint x: 187, endPoint y: 228, distance: 5.1
click at [184, 228] on div "W:337 H:269" at bounding box center [135, 195] width 97 height 86
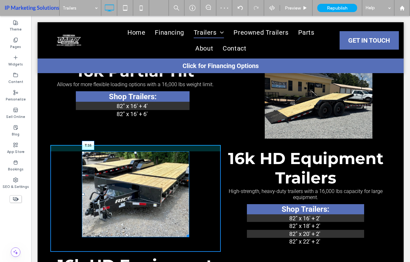
drag, startPoint x: 134, startPoint y: 153, endPoint x: 128, endPoint y: 158, distance: 7.2
click at [128, 158] on div "T:16" at bounding box center [135, 195] width 107 height 86
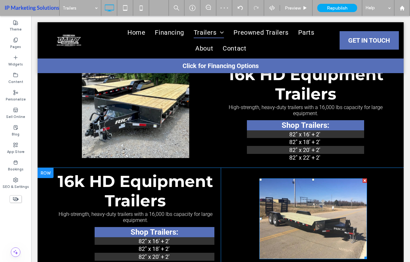
scroll to position [1360, 0]
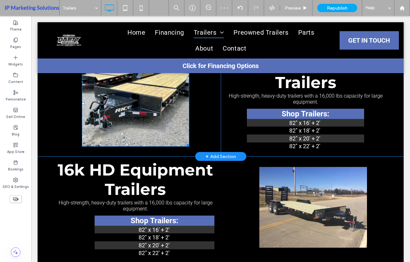
click at [137, 110] on img at bounding box center [135, 104] width 107 height 86
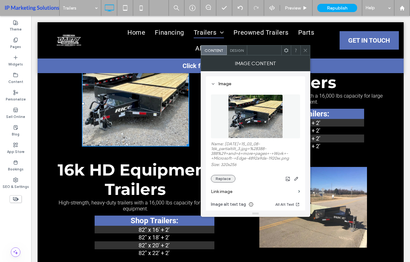
click at [222, 178] on button "Replace" at bounding box center [223, 179] width 25 height 8
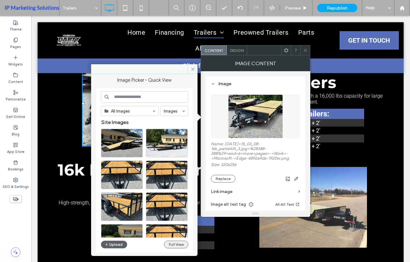
click at [186, 245] on button "Full View" at bounding box center [176, 245] width 24 height 8
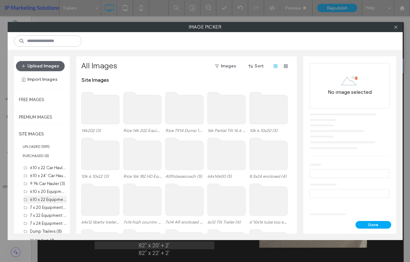
scroll to position [287, 0]
click at [41, 219] on div "16k HD Equipment Trailer (6)" at bounding box center [48, 216] width 37 height 8
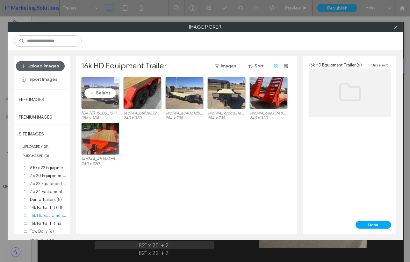
click at [98, 105] on div at bounding box center [101, 105] width 38 height 8
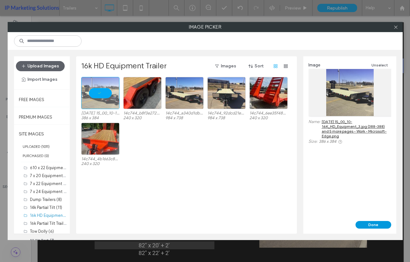
drag, startPoint x: 376, startPoint y: 226, endPoint x: 372, endPoint y: 228, distance: 3.7
click at [376, 226] on button "Done" at bounding box center [373, 225] width 36 height 8
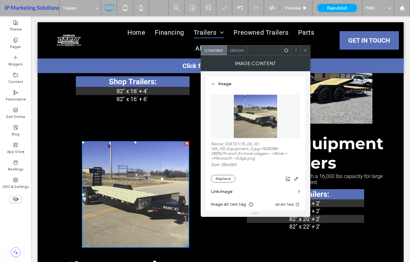
scroll to position [1264, 0]
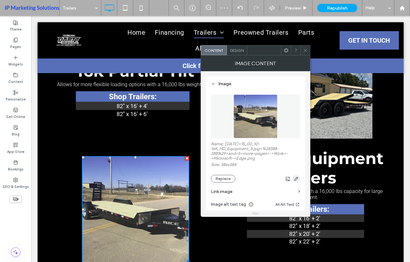
click at [295, 180] on icon "button" at bounding box center [296, 178] width 5 height 5
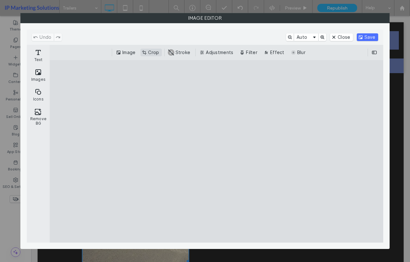
click at [151, 53] on button "Crop" at bounding box center [150, 53] width 21 height 8
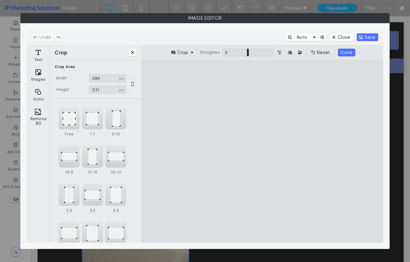
drag, startPoint x: 263, startPoint y: 226, endPoint x: 269, endPoint y: 206, distance: 21.1
click at [262, 152] on cesdk-canvas "Editor canvas" at bounding box center [262, 152] width 0 height 0
type input "***"
drag, startPoint x: 263, startPoint y: 77, endPoint x: 265, endPoint y: 93, distance: 16.1
click at [262, 152] on cesdk-canvas "Editor canvas" at bounding box center [262, 152] width 0 height 0
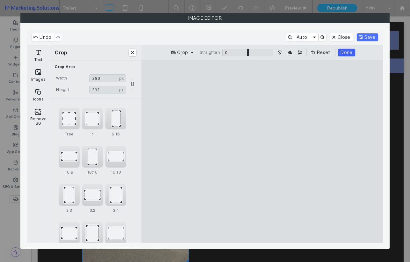
click at [346, 55] on button "Done" at bounding box center [346, 53] width 17 height 8
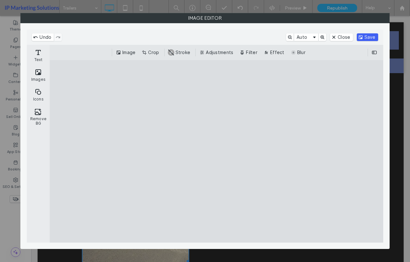
click at [372, 35] on button "Save" at bounding box center [367, 37] width 21 height 8
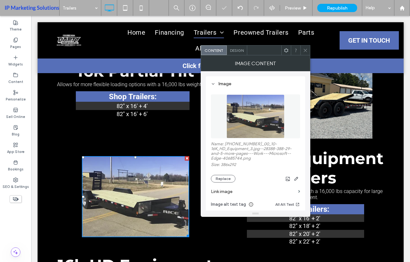
click at [303, 49] on icon at bounding box center [305, 50] width 5 height 5
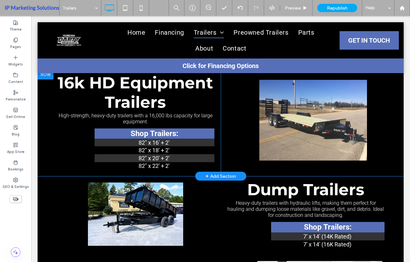
scroll to position [1424, 0]
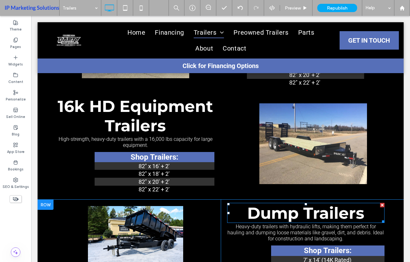
click at [272, 214] on span "Dump Trailers" at bounding box center [305, 213] width 117 height 19
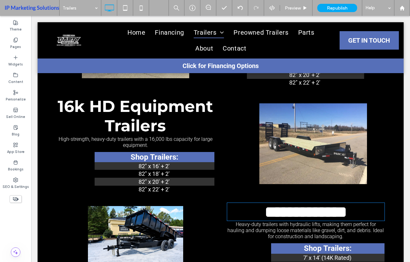
type input "**********"
type input "**"
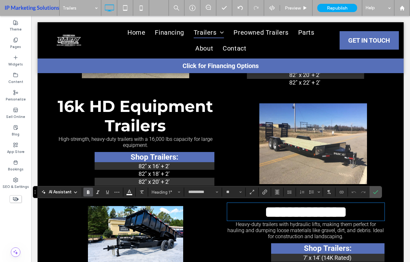
click at [132, 103] on span "16k HD Equipment Trailers" at bounding box center [135, 116] width 155 height 39
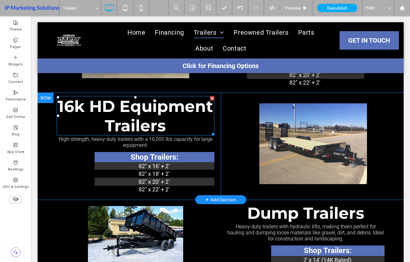
click at [132, 103] on span "16k HD Equipment Trailers" at bounding box center [135, 116] width 155 height 39
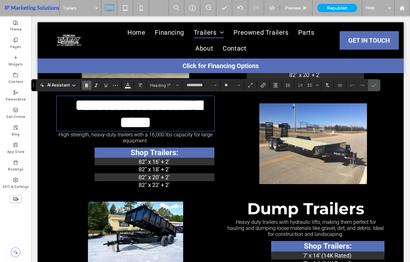
type input "******"
type input "**"
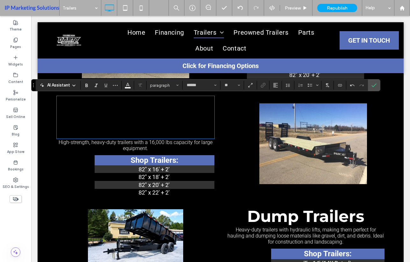
type input "**********"
type input "**"
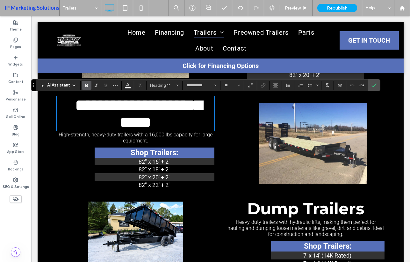
click at [136, 111] on span "**********" at bounding box center [138, 113] width 127 height 33
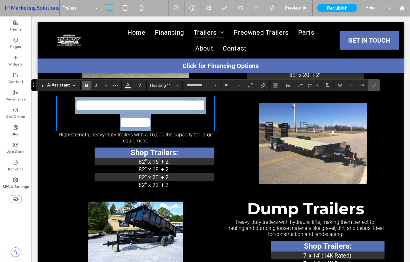
click at [136, 111] on span "**********" at bounding box center [138, 113] width 127 height 33
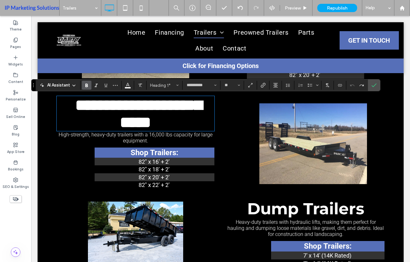
type input "******"
type input "**"
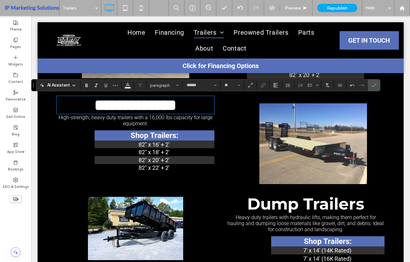
click at [323, 225] on span "Heavy-duty trailers with hydraulic lifts, making them perfect for hauling and d…" at bounding box center [305, 224] width 156 height 18
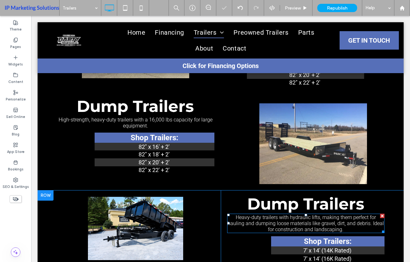
click at [323, 224] on span "Heavy-duty trailers with hydraulic lifts, making them perfect for hauling and d…" at bounding box center [305, 224] width 156 height 18
type input "******"
type input "**"
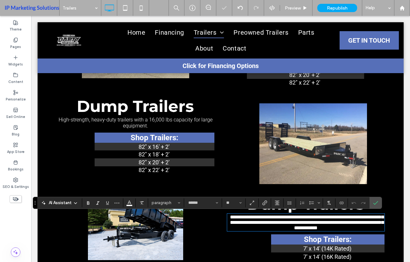
click at [133, 121] on span "High-strength, heavy-duty trailers with a 16,000 lbs capacity for large equipme…" at bounding box center [136, 123] width 154 height 12
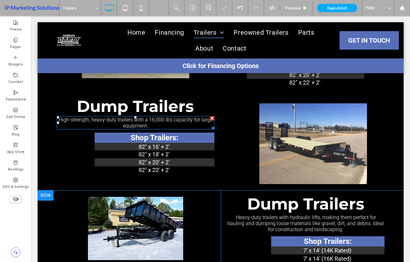
click at [133, 121] on span "High-strength, heavy-duty trailers with a 16,000 lbs capacity for large equipme…" at bounding box center [136, 123] width 154 height 12
type input "******"
type input "**"
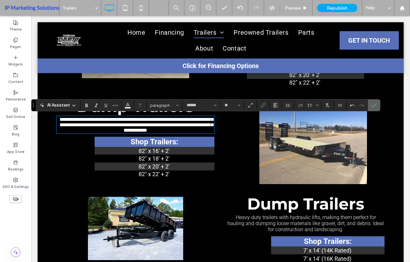
drag, startPoint x: 376, startPoint y: 104, endPoint x: 344, endPoint y: 89, distance: 34.9
click at [376, 104] on use "Confirm" at bounding box center [374, 106] width 5 height 4
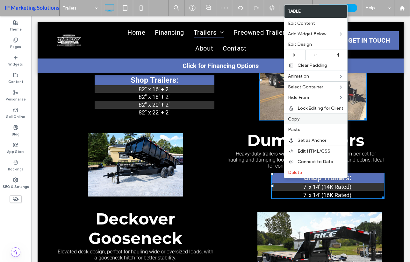
click at [295, 120] on span "Copy" at bounding box center [293, 119] width 11 height 5
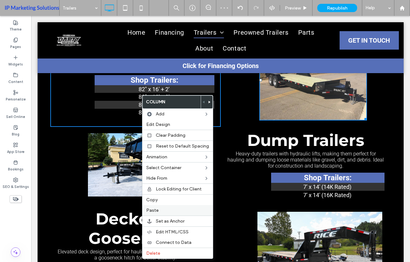
click at [152, 208] on span "Paste" at bounding box center [152, 210] width 12 height 5
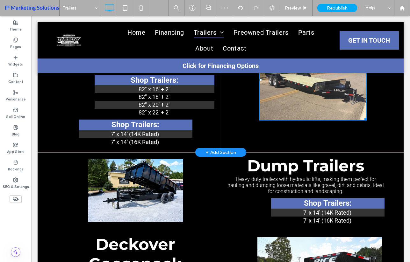
scroll to position [1455, 0]
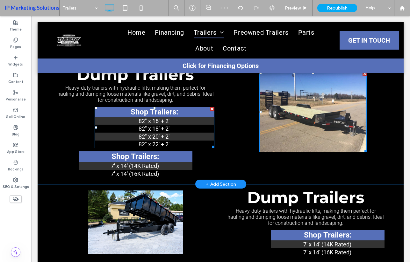
click at [211, 109] on div at bounding box center [212, 109] width 4 height 4
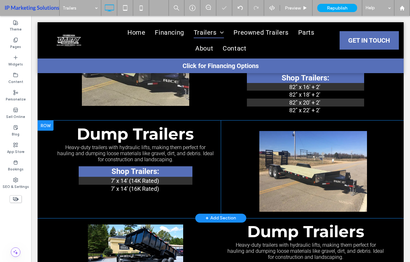
scroll to position [1392, 0]
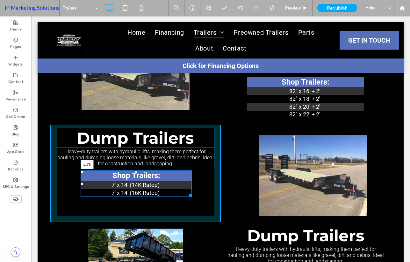
drag, startPoint x: 81, startPoint y: 185, endPoint x: 112, endPoint y: 203, distance: 36.5
click at [81, 187] on div "Shop Trailers: 7' x 14' (14K Rated) 7' x 14' (16K Rated) L:75" at bounding box center [136, 184] width 111 height 26
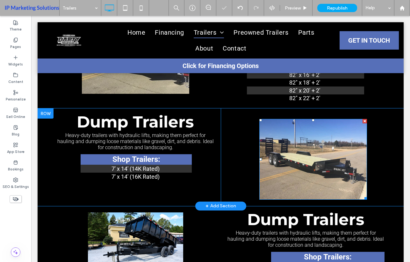
scroll to position [1424, 0]
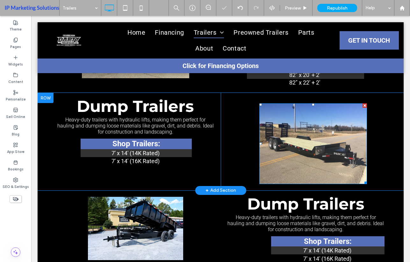
click at [314, 161] on img at bounding box center [313, 144] width 108 height 81
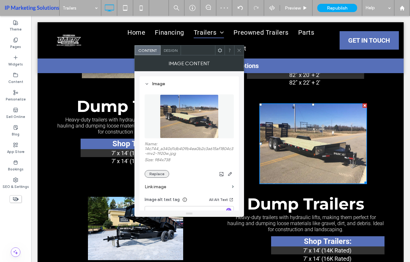
click at [162, 172] on button "Replace" at bounding box center [157, 174] width 25 height 8
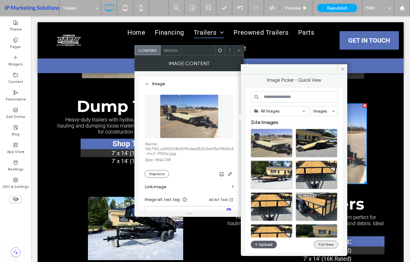
click at [330, 247] on button "Full View" at bounding box center [326, 245] width 24 height 8
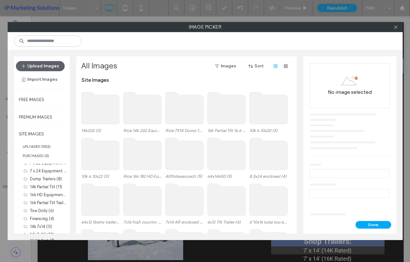
scroll to position [319, 0]
click at [50, 168] on label "Dump Trailers (8)" at bounding box center [46, 168] width 32 height 5
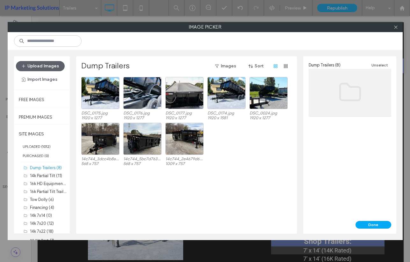
click at [80, 84] on div "Dump Trailers Images Sort DSC_0175.jpg 1920 x 1277 DSC_0176.jpg 1920 x 1277 DSC…" at bounding box center [186, 145] width 221 height 178
click at [105, 86] on div "Select" at bounding box center [100, 93] width 38 height 32
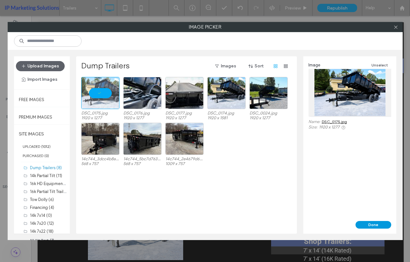
click at [375, 227] on button "Done" at bounding box center [373, 225] width 36 height 8
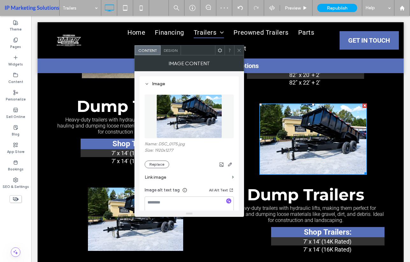
click at [239, 54] on span at bounding box center [239, 51] width 5 height 10
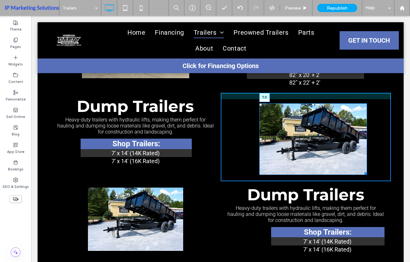
drag, startPoint x: 311, startPoint y: 104, endPoint x: 342, endPoint y: 117, distance: 33.9
click at [312, 104] on div at bounding box center [313, 105] width 3 height 3
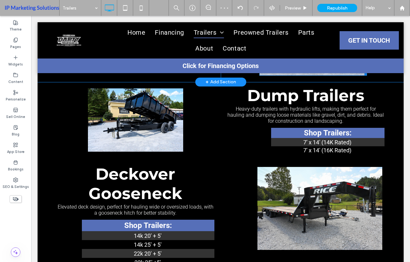
scroll to position [1519, 0]
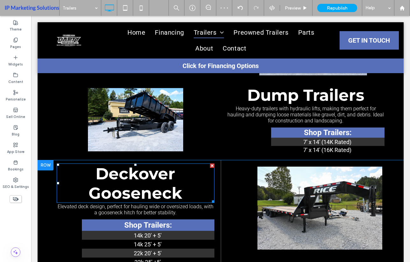
click at [154, 187] on span "Deckover Gooseneck" at bounding box center [136, 183] width 94 height 39
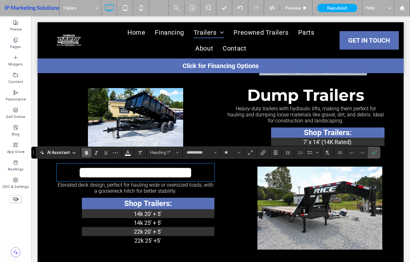
click at [260, 100] on span "Dump Trailers" at bounding box center [305, 95] width 117 height 19
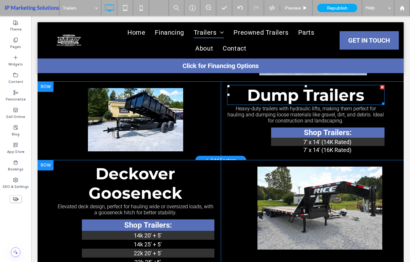
click at [261, 97] on span "Dump Trailers" at bounding box center [305, 95] width 117 height 19
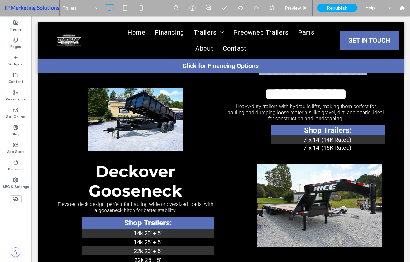
type input "**********"
type input "**"
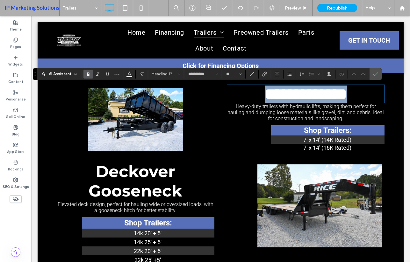
type input "******"
type input "**"
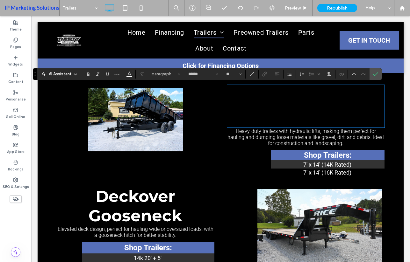
type input "**********"
type input "**"
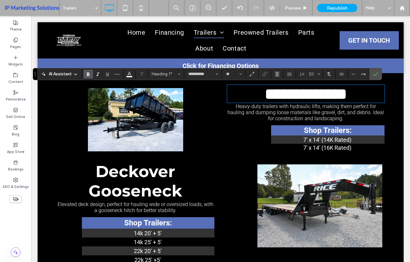
click at [265, 97] on span "**********" at bounding box center [306, 94] width 82 height 16
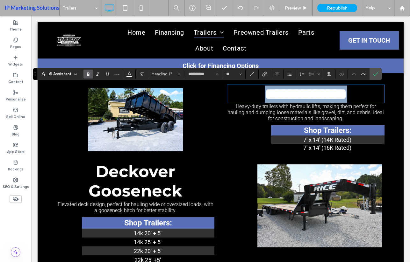
click at [265, 97] on span "**********" at bounding box center [306, 94] width 82 height 16
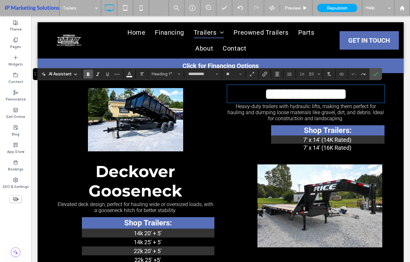
type input "******"
type input "**"
click at [377, 79] on span "Confirm" at bounding box center [375, 74] width 5 height 11
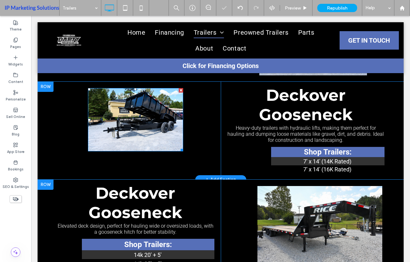
click at [123, 131] on img at bounding box center [136, 119] width 96 height 63
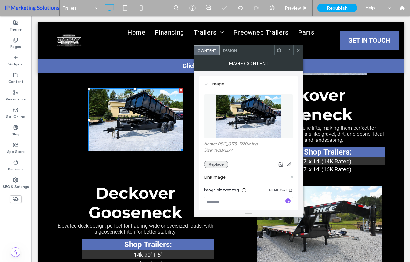
click at [214, 162] on button "Replace" at bounding box center [216, 165] width 25 height 8
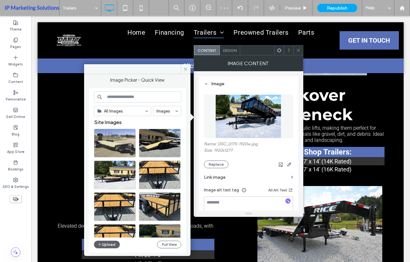
click at [181, 248] on div "Full View" at bounding box center [169, 245] width 24 height 8
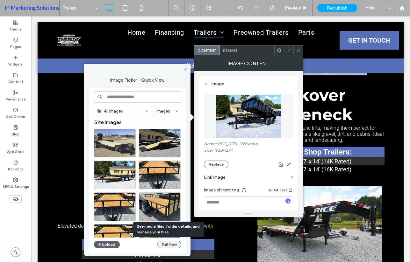
click at [176, 245] on button "Full View" at bounding box center [169, 245] width 24 height 8
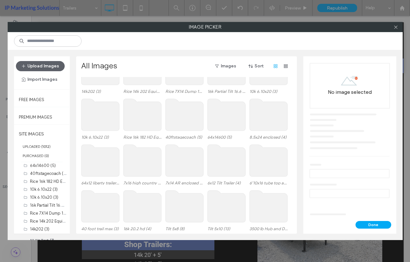
scroll to position [11, 0]
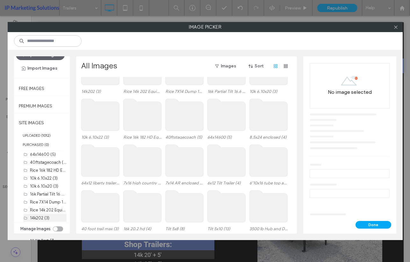
click at [41, 219] on label "14k202 (3)" at bounding box center [39, 218] width 19 height 5
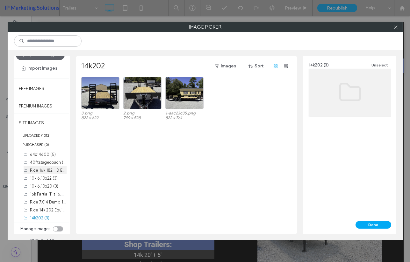
click at [42, 172] on label "Rice 16k 182 HD Equipment Trailer (4)" at bounding box center [64, 170] width 69 height 6
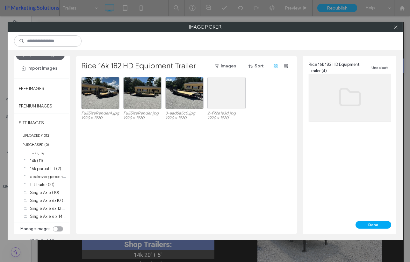
scroll to position [2, 0]
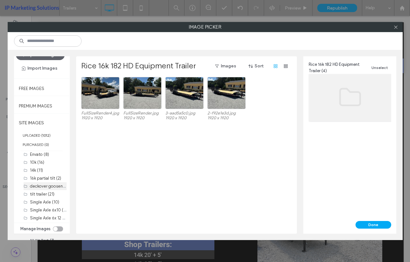
click at [38, 187] on label "deckover gooseneck (20)" at bounding box center [54, 186] width 48 height 6
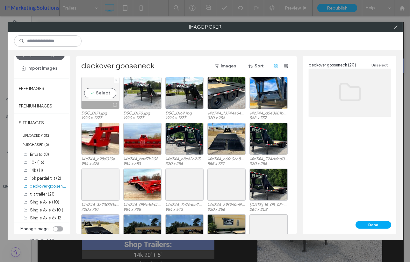
click at [106, 98] on div "Select" at bounding box center [100, 93] width 38 height 32
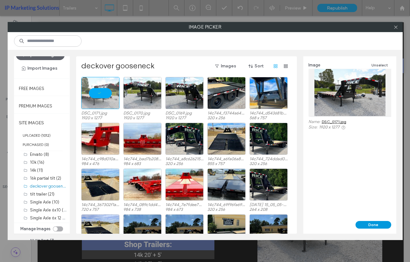
click at [377, 228] on button "Done" at bounding box center [373, 225] width 36 height 8
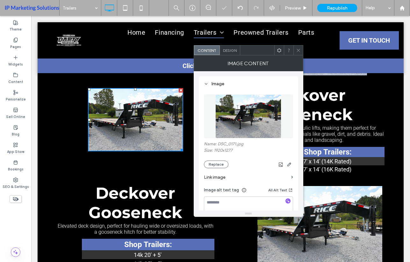
click at [290, 46] on span at bounding box center [288, 51] width 5 height 10
click at [298, 49] on icon at bounding box center [298, 50] width 5 height 5
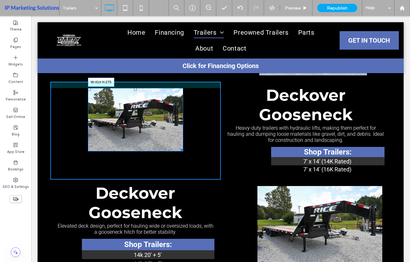
drag, startPoint x: 176, startPoint y: 148, endPoint x: 249, endPoint y: 172, distance: 77.1
click at [183, 152] on div "W:414 H:275" at bounding box center [136, 119] width 96 height 63
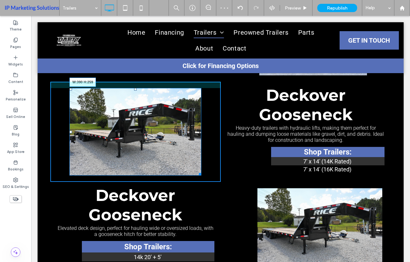
drag, startPoint x: 198, startPoint y: 173, endPoint x: 226, endPoint y: 184, distance: 30.1
click at [197, 171] on div at bounding box center [199, 173] width 5 height 5
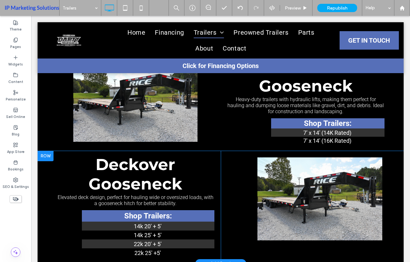
scroll to position [1583, 0]
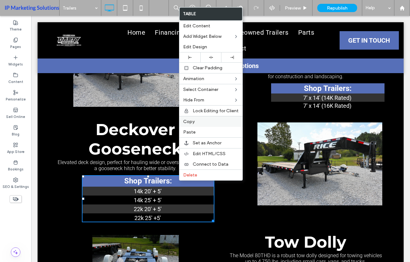
click at [202, 120] on label "Copy" at bounding box center [210, 121] width 55 height 5
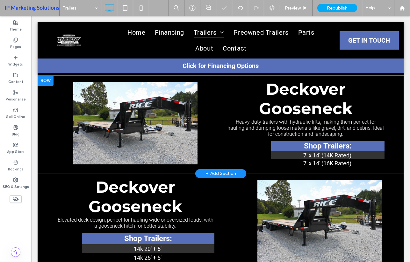
scroll to position [1519, 0]
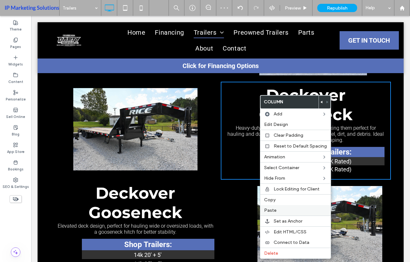
click at [298, 212] on label "Paste" at bounding box center [295, 210] width 63 height 5
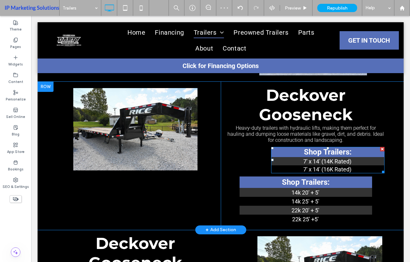
click at [380, 148] on div at bounding box center [382, 149] width 4 height 4
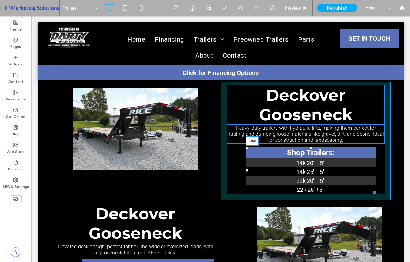
drag, startPoint x: 238, startPoint y: 171, endPoint x: 276, endPoint y: 187, distance: 40.8
click at [246, 171] on div at bounding box center [247, 170] width 3 height 3
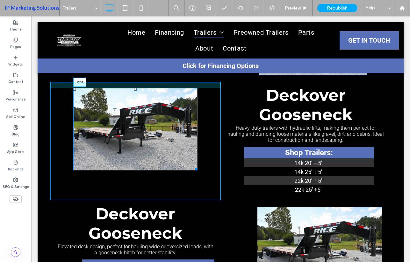
drag, startPoint x: 135, startPoint y: 90, endPoint x: 168, endPoint y: 113, distance: 40.2
click at [137, 97] on div "T:23" at bounding box center [135, 129] width 124 height 83
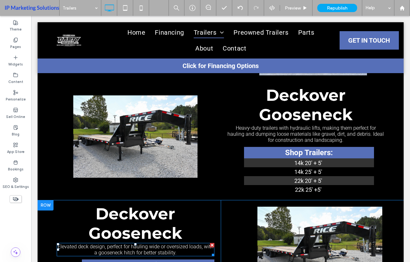
click at [124, 252] on span "Elevated deck design, perfect for hauling wide or oversized loads, with a goose…" at bounding box center [136, 250] width 156 height 12
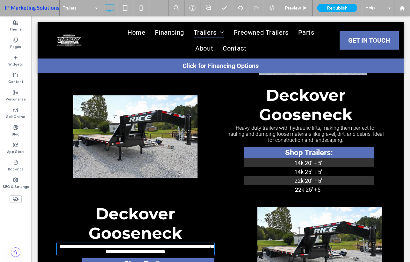
type input "******"
type input "**"
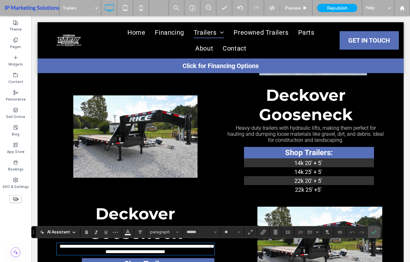
click at [266, 135] on span "Heavy-duty trailers with hydraulic lifts, making them perfect for hauling and d…" at bounding box center [305, 134] width 156 height 18
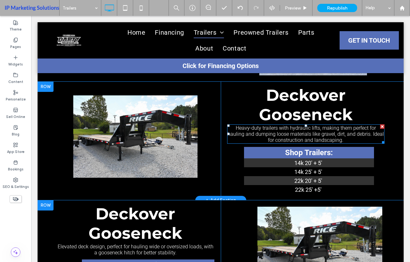
click at [266, 135] on span "Heavy-duty trailers with hydraulic lifts, making them perfect for hauling and d…" at bounding box center [305, 134] width 156 height 18
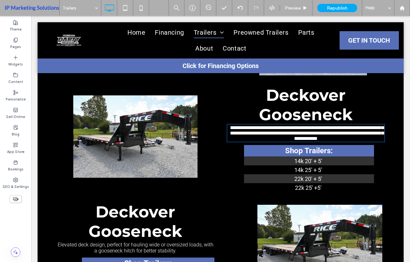
type input "******"
type input "**"
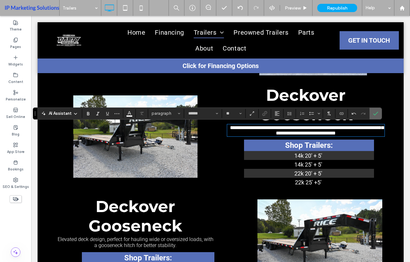
drag, startPoint x: 374, startPoint y: 116, endPoint x: 340, endPoint y: 102, distance: 37.0
click at [374, 116] on icon "Confirm" at bounding box center [375, 113] width 5 height 5
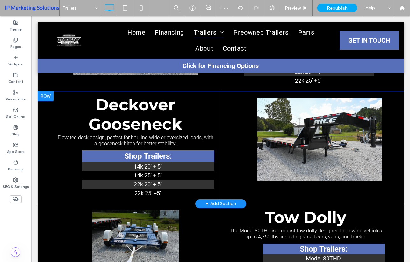
scroll to position [1622, 0]
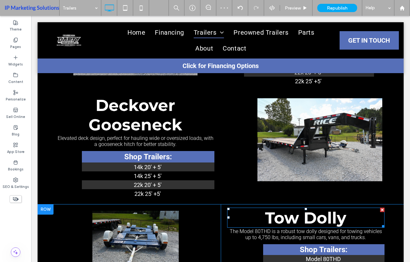
click at [301, 220] on span "Tow Dolly" at bounding box center [305, 218] width 81 height 19
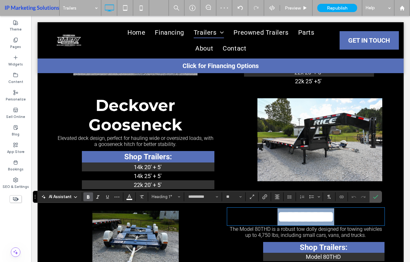
copy span "*********"
click at [128, 115] on span "Deckover Gooseneck" at bounding box center [136, 115] width 94 height 39
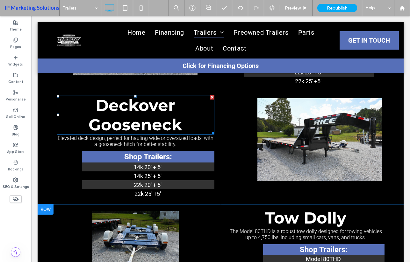
click at [128, 115] on span "Deckover Gooseneck" at bounding box center [136, 115] width 94 height 39
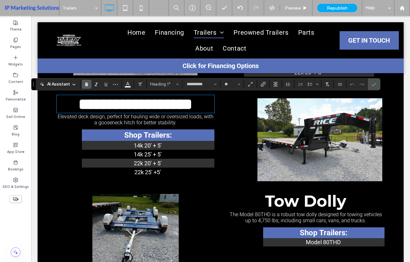
type input "******"
type input "**"
click at [310, 216] on span "The Model 80THD is a robust tow dolly designed for towing vehicles up to 4,750 …" at bounding box center [306, 218] width 152 height 12
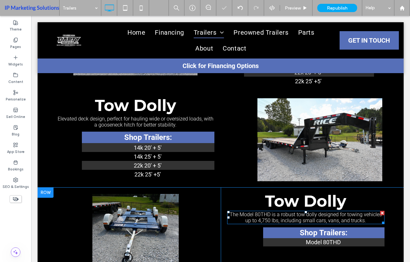
click at [310, 216] on span "The Model 80THD is a robust tow dolly designed for towing vehicles up to 4,750 …" at bounding box center [306, 218] width 152 height 12
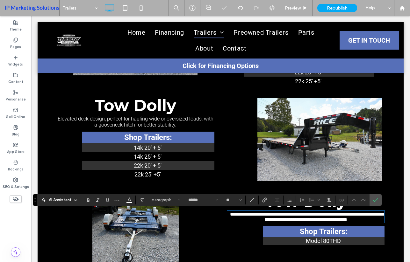
click at [131, 124] on span "Elevated deck design, perfect for hauling wide or oversized loads, with a goose…" at bounding box center [136, 122] width 156 height 12
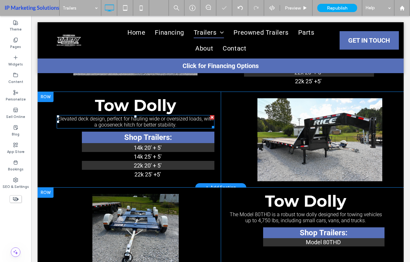
click at [131, 124] on span "Elevated deck design, perfect for hauling wide or oversized loads, with a goose…" at bounding box center [136, 122] width 156 height 12
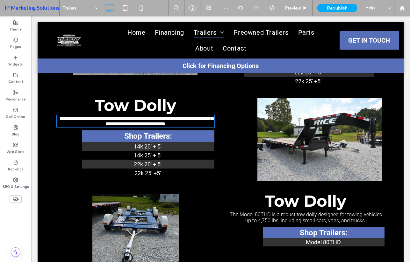
type input "******"
type input "**"
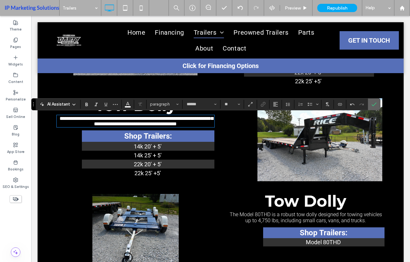
click at [375, 106] on icon "Confirm" at bounding box center [373, 104] width 5 height 5
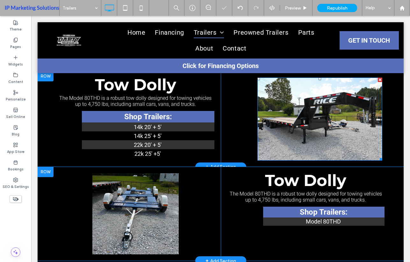
scroll to position [1654, 0]
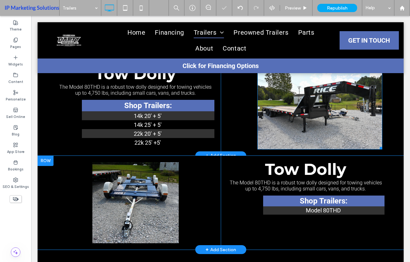
click at [316, 130] on img at bounding box center [319, 108] width 125 height 83
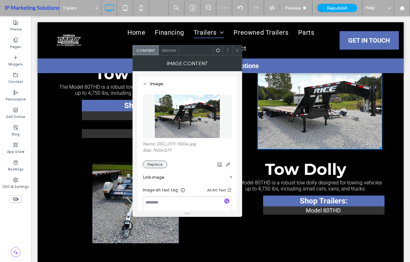
click at [154, 166] on button "Replace" at bounding box center [155, 165] width 25 height 8
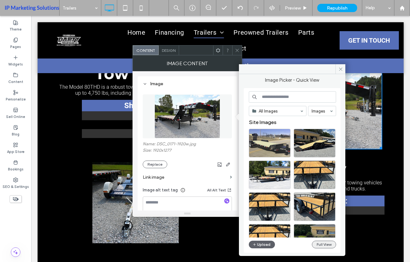
click at [328, 244] on button "Full View" at bounding box center [324, 245] width 24 height 8
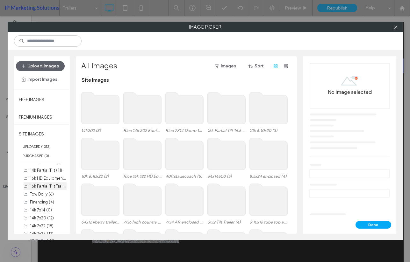
scroll to position [319, 0]
click at [39, 198] on label "Tow Dolly (6)" at bounding box center [42, 199] width 24 height 5
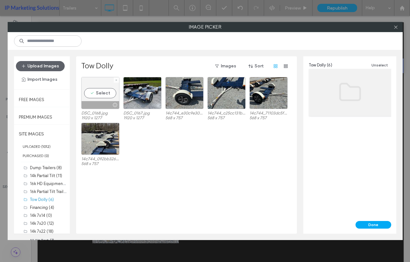
click at [101, 97] on div "Select" at bounding box center [100, 93] width 38 height 32
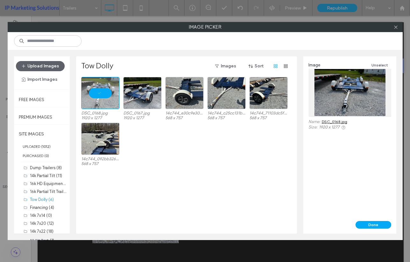
drag, startPoint x: 377, startPoint y: 224, endPoint x: 376, endPoint y: 232, distance: 8.3
click at [377, 224] on button "Done" at bounding box center [373, 225] width 36 height 8
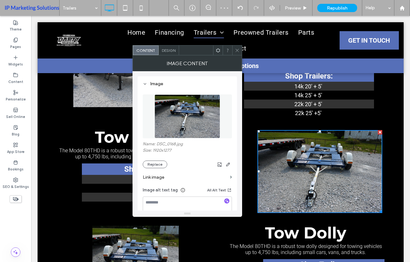
scroll to position [1622, 0]
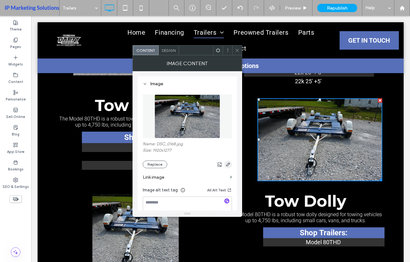
click at [228, 165] on icon "button" at bounding box center [228, 164] width 5 height 5
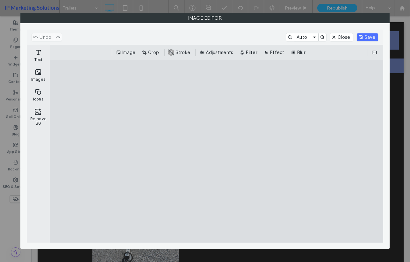
click at [157, 48] on div "Image Crop #ABABAB Stroke Adjustments Filter Effect Blur" at bounding box center [216, 52] width 333 height 15
click at [156, 52] on button "Crop" at bounding box center [150, 53] width 21 height 8
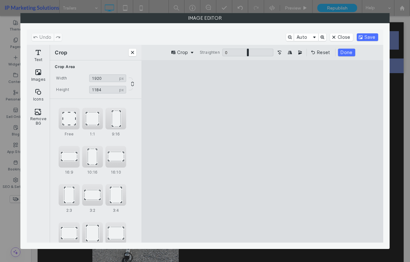
type input "****"
drag, startPoint x: 264, startPoint y: 85, endPoint x: 263, endPoint y: 97, distance: 11.8
click at [262, 152] on cesdk-canvas "Editor canvas" at bounding box center [262, 152] width 0 height 0
drag, startPoint x: 155, startPoint y: 157, endPoint x: 169, endPoint y: 156, distance: 13.7
click at [262, 152] on cesdk-canvas "Editor canvas" at bounding box center [262, 152] width 0 height 0
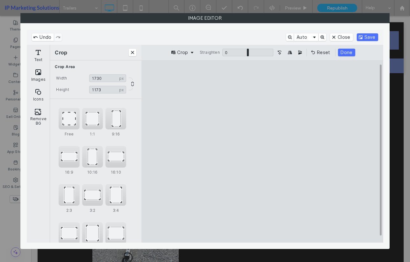
type input "****"
drag, startPoint x: 371, startPoint y: 157, endPoint x: 361, endPoint y: 156, distance: 9.9
click at [262, 152] on cesdk-canvas "Editor canvas" at bounding box center [262, 152] width 0 height 0
type input "****"
drag, startPoint x: 264, startPoint y: 231, endPoint x: 266, endPoint y: 225, distance: 6.3
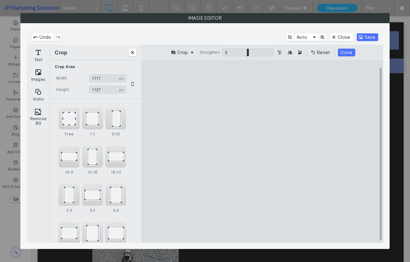
click at [262, 152] on cesdk-canvas "Editor canvas" at bounding box center [262, 152] width 0 height 0
click at [347, 55] on button "Done" at bounding box center [346, 53] width 17 height 8
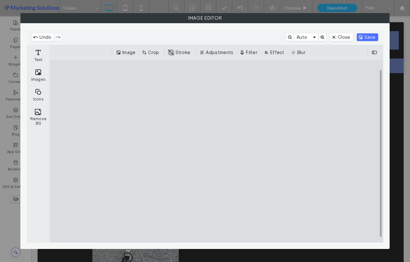
drag, startPoint x: 370, startPoint y: 39, endPoint x: 371, endPoint y: 47, distance: 8.1
click at [370, 39] on button "Save" at bounding box center [367, 37] width 21 height 8
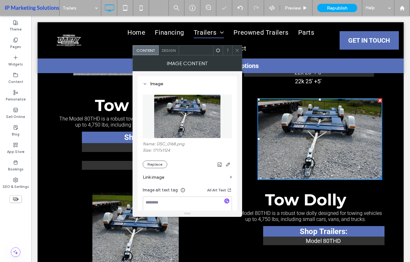
click at [238, 49] on icon at bounding box center [237, 50] width 5 height 5
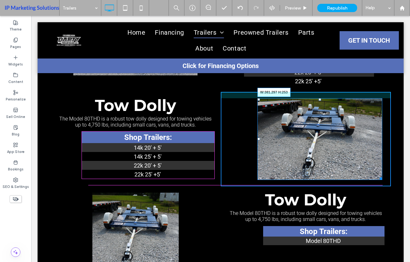
drag, startPoint x: 377, startPoint y: 180, endPoint x: 403, endPoint y: 193, distance: 28.9
click at [377, 177] on div at bounding box center [379, 178] width 5 height 5
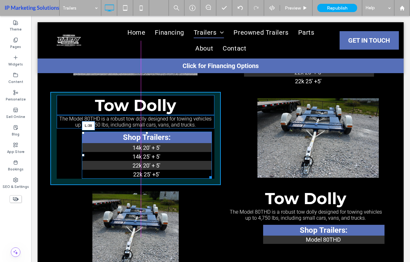
drag, startPoint x: 84, startPoint y: 155, endPoint x: 104, endPoint y: 174, distance: 27.5
click at [82, 157] on div "Shop Trailers: 14k 20' + 5' 14k 25' + 5' 22k 20' + 5' 22k 25' +5' L:38" at bounding box center [147, 155] width 130 height 47
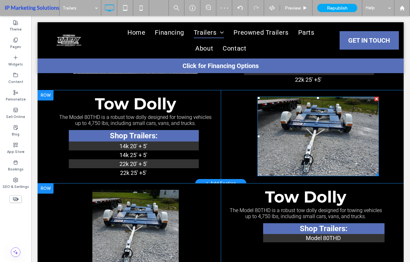
scroll to position [1654, 0]
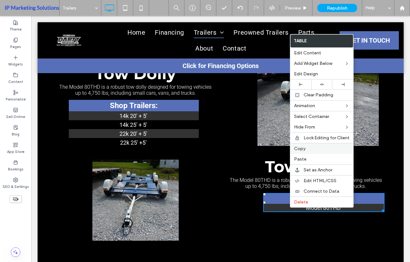
click at [295, 149] on span "Copy" at bounding box center [299, 148] width 11 height 5
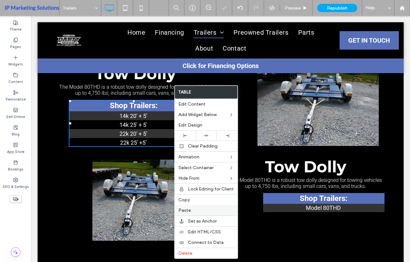
click at [186, 211] on span "Paste" at bounding box center [184, 210] width 12 height 5
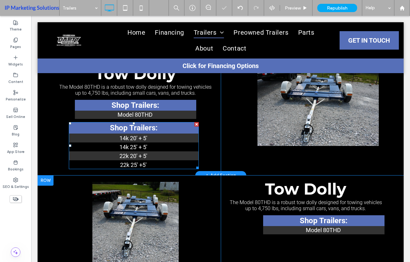
click at [195, 124] on div at bounding box center [196, 124] width 4 height 4
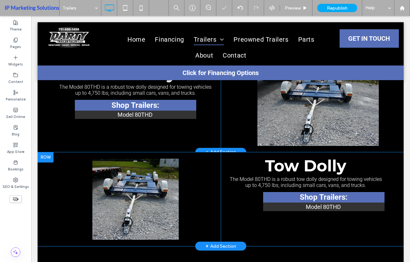
click at [47, 157] on div at bounding box center [46, 158] width 16 height 10
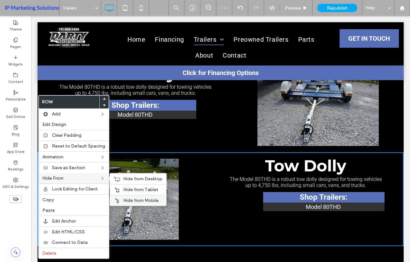
click at [124, 202] on span "Hide from Mobile" at bounding box center [140, 200] width 35 height 5
click at [129, 190] on span "Hide from Tablet" at bounding box center [140, 189] width 35 height 5
click at [133, 177] on span "Hide from Desktop" at bounding box center [142, 178] width 39 height 5
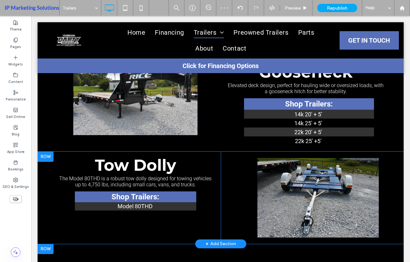
scroll to position [1558, 0]
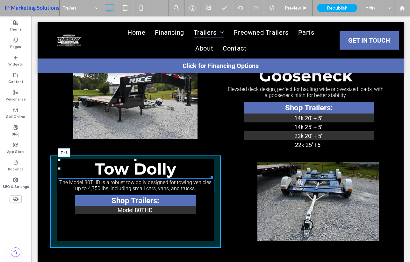
drag, startPoint x: 134, startPoint y: 159, endPoint x: 169, endPoint y: 188, distance: 45.2
click at [136, 172] on div "Tow Dolly T:43" at bounding box center [135, 169] width 155 height 20
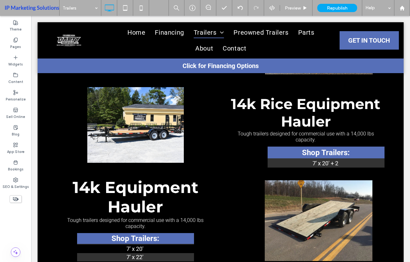
scroll to position [921, 0]
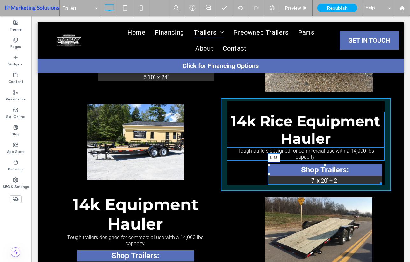
drag, startPoint x: 266, startPoint y: 175, endPoint x: 245, endPoint y: 180, distance: 21.0
click at [268, 180] on div "Shop Trailers: 7' x 20' + 2 L:63" at bounding box center [325, 174] width 115 height 21
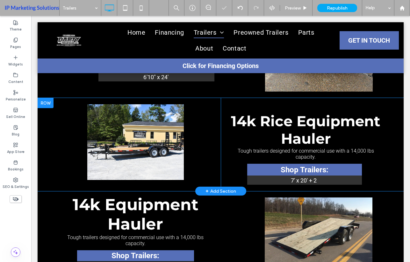
click at [183, 181] on div "Click To Paste" at bounding box center [135, 144] width 170 height 93
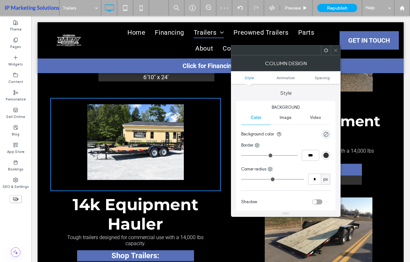
click at [336, 50] on use at bounding box center [335, 50] width 3 height 3
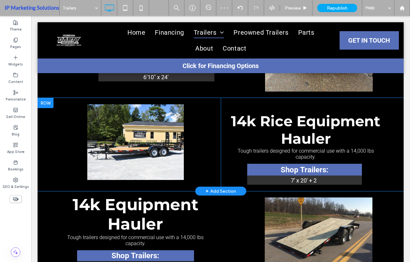
click at [184, 180] on div "Click To Paste" at bounding box center [135, 144] width 170 height 93
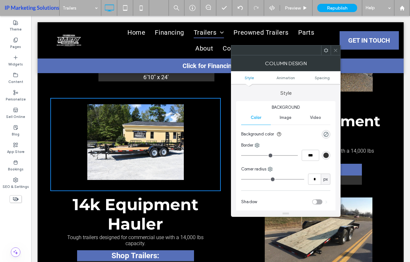
click at [336, 48] on icon at bounding box center [335, 50] width 5 height 5
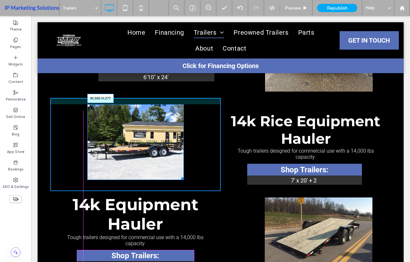
drag, startPoint x: 181, startPoint y: 178, endPoint x: 220, endPoint y: 191, distance: 41.7
click at [184, 176] on div "W:360 H:277" at bounding box center [135, 142] width 97 height 76
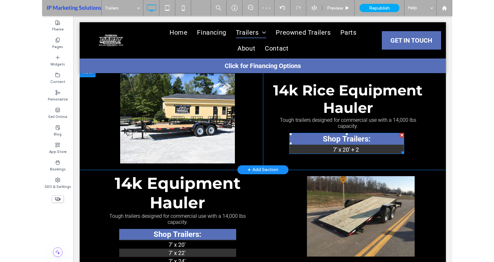
scroll to position [985, 0]
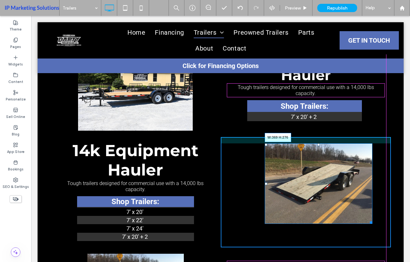
drag, startPoint x: 368, startPoint y: 222, endPoint x: 395, endPoint y: 239, distance: 32.0
click at [395, 239] on div "14k Equipment Hauler Tough trailers designed for commercial use with a 14,000 l…" at bounding box center [221, 192] width 366 height 111
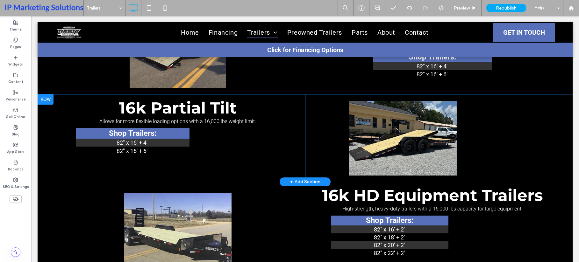
scroll to position [1156, 0]
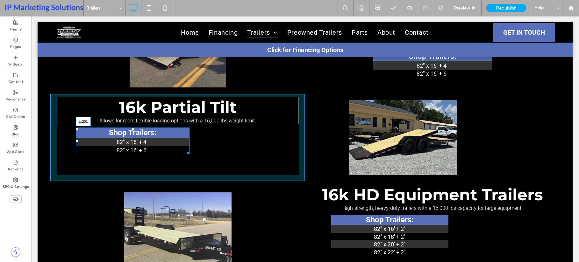
drag, startPoint x: 77, startPoint y: 142, endPoint x: 153, endPoint y: 158, distance: 77.8
click at [78, 142] on div at bounding box center [77, 141] width 3 height 3
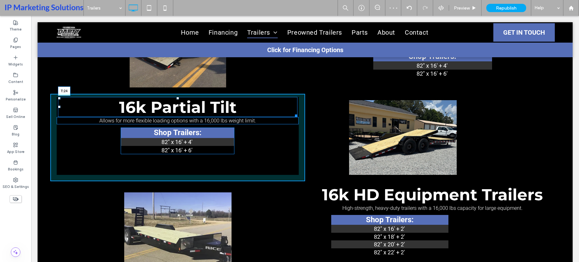
drag, startPoint x: 175, startPoint y: 97, endPoint x: 231, endPoint y: 121, distance: 60.8
click at [181, 105] on div "16k Partial Tilt T:24" at bounding box center [178, 107] width 240 height 20
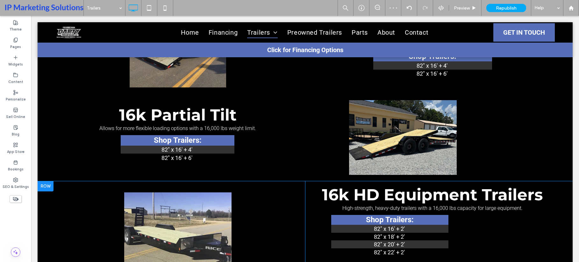
scroll to position [1251, 0]
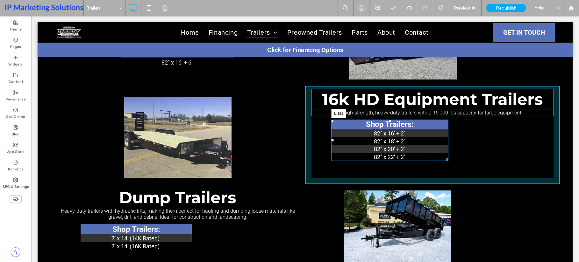
drag, startPoint x: 330, startPoint y: 141, endPoint x: 403, endPoint y: 161, distance: 75.1
click at [371, 145] on div "Shop Trailers: 82" x 16' + 2' 82" x 18' + 2' 82" x 20' + 2' 82" x 22' + 2' L:191" at bounding box center [389, 140] width 117 height 41
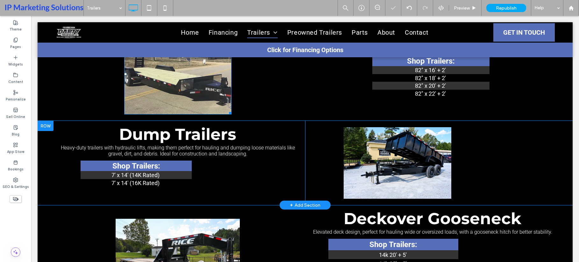
scroll to position [1315, 0]
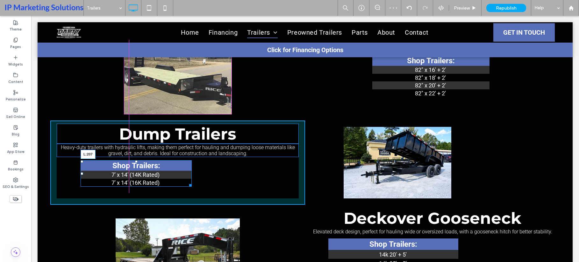
drag, startPoint x: 82, startPoint y: 173, endPoint x: 155, endPoint y: 185, distance: 73.6
click at [124, 169] on div "Shop Trailers: 7' x 14' (14K Rated) 7' x 14' (16K Rated) L:207" at bounding box center [136, 174] width 111 height 26
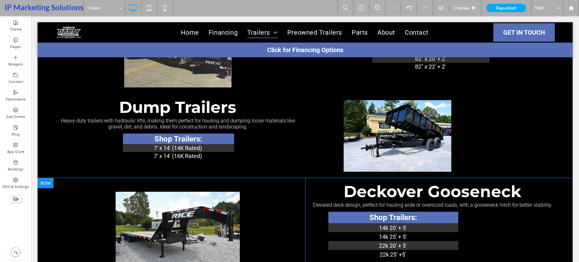
scroll to position [1379, 0]
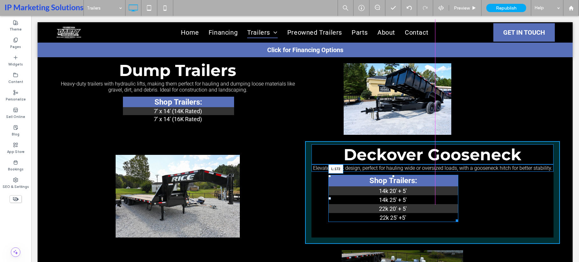
drag, startPoint x: 328, startPoint y: 198, endPoint x: 381, endPoint y: 229, distance: 61.5
click at [331, 199] on div at bounding box center [329, 198] width 3 height 3
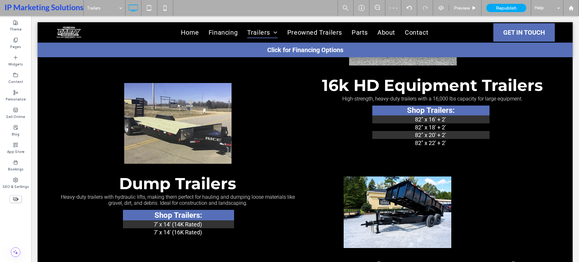
scroll to position [1315, 0]
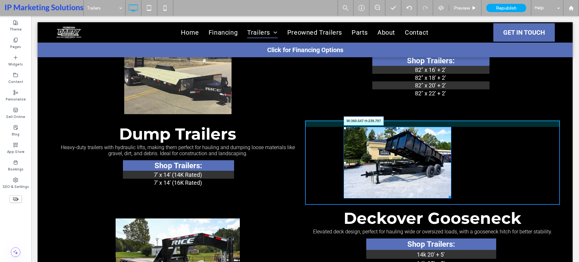
drag, startPoint x: 449, startPoint y: 197, endPoint x: 485, endPoint y: 219, distance: 42.0
click at [410, 202] on div "W:360.547 H:239.797 Click To Paste" at bounding box center [432, 163] width 255 height 84
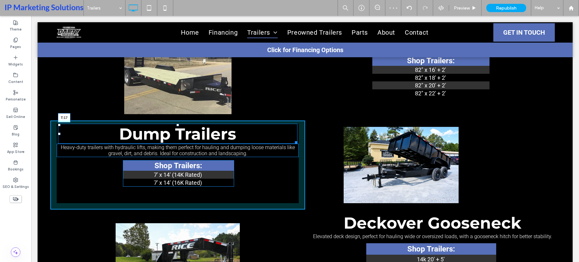
drag, startPoint x: 176, startPoint y: 125, endPoint x: 208, endPoint y: 147, distance: 38.6
click at [177, 126] on div at bounding box center [177, 125] width 3 height 3
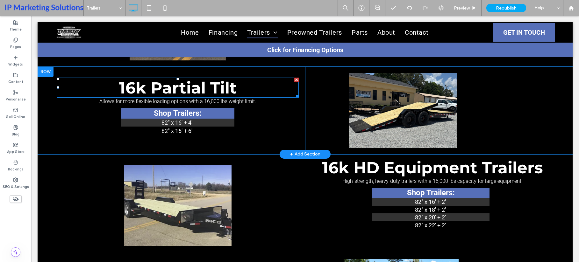
scroll to position [1219, 0]
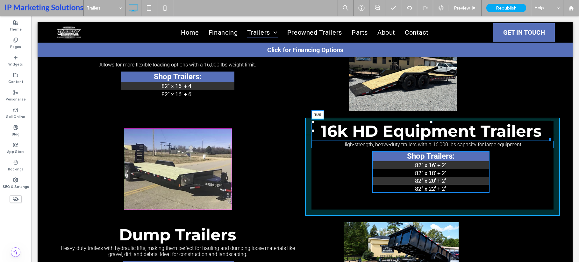
drag, startPoint x: 429, startPoint y: 122, endPoint x: 466, endPoint y: 145, distance: 43.3
click at [410, 129] on div "16k HD Equipment Trailers T:25" at bounding box center [432, 131] width 240 height 20
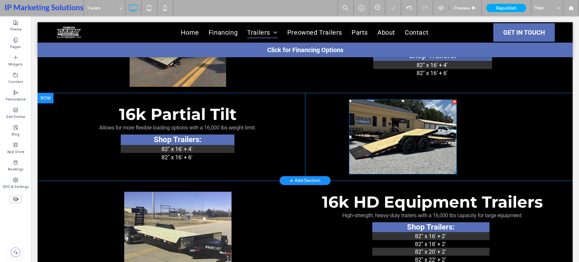
scroll to position [1156, 0]
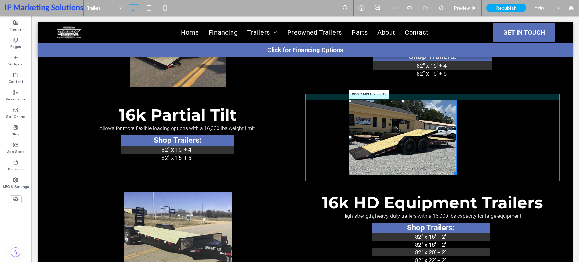
drag, startPoint x: 451, startPoint y: 174, endPoint x: 514, endPoint y: 199, distance: 67.3
click at [410, 182] on div "W:382.609 H:265.812 Click To Paste" at bounding box center [432, 138] width 255 height 88
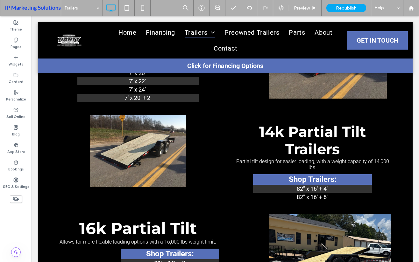
scroll to position [1055, 0]
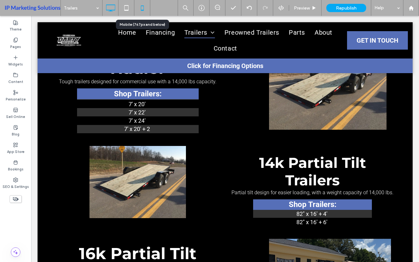
click at [144, 14] on icon at bounding box center [142, 8] width 13 height 13
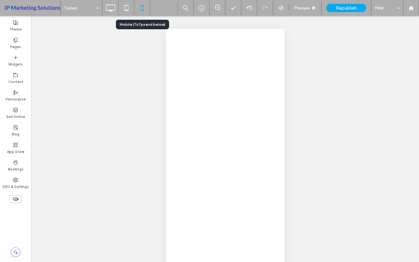
scroll to position [0, 0]
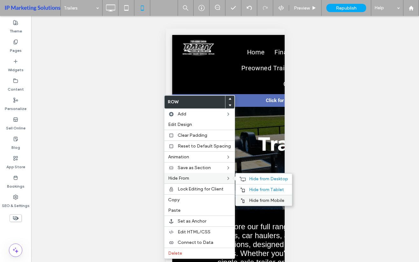
click at [259, 204] on div "Hide from Mobile" at bounding box center [264, 200] width 56 height 11
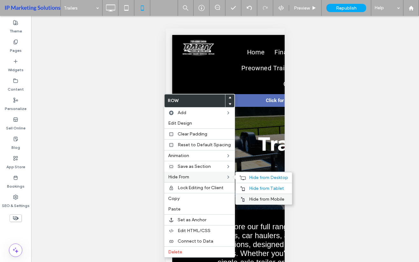
click at [262, 198] on span "Hide from Mobile" at bounding box center [266, 199] width 35 height 5
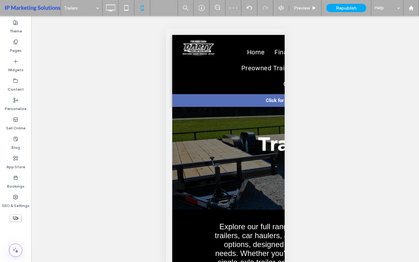
click at [14, 220] on icon at bounding box center [15, 218] width 7 height 7
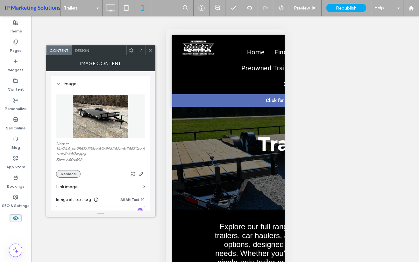
click at [64, 172] on button "Replace" at bounding box center [68, 174] width 25 height 8
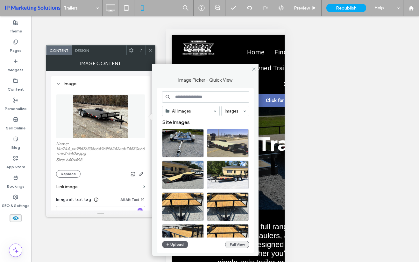
click at [244, 244] on button "Full View" at bounding box center [237, 245] width 24 height 8
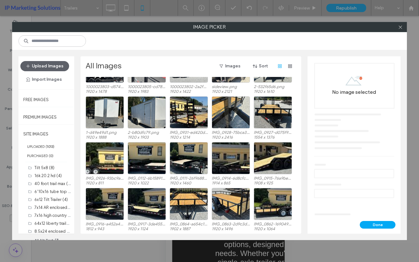
scroll to position [480, 0]
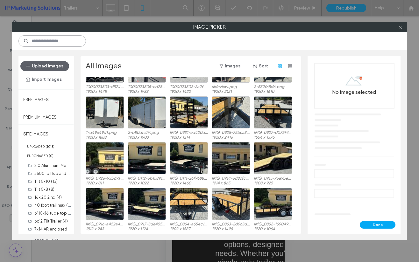
click at [38, 40] on input at bounding box center [52, 40] width 68 height 11
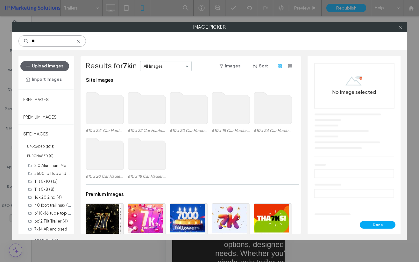
type input "**"
click at [98, 106] on use at bounding box center [105, 108] width 38 height 32
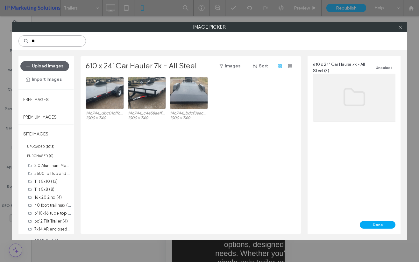
click at [54, 46] on input "**" at bounding box center [52, 40] width 68 height 11
click at [215, 130] on div "14c744_dbc01cffc3964cd68843ff3377fd4f86-mv2-eae16062.png 1000 x 740 14c744_c4e5…" at bounding box center [193, 155] width 214 height 157
click at [48, 197] on label "610x22 Car Hauler (4)" at bounding box center [54, 197] width 41 height 6
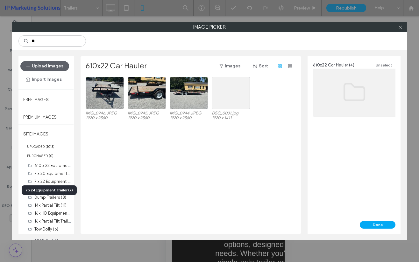
scroll to position [257, 0]
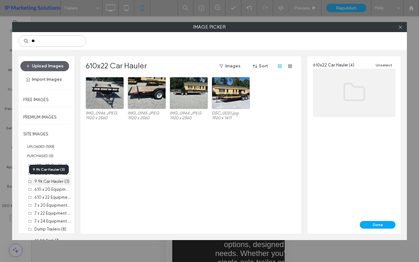
click at [59, 179] on label "9.9k Car Hauler (3)" at bounding box center [51, 181] width 35 height 5
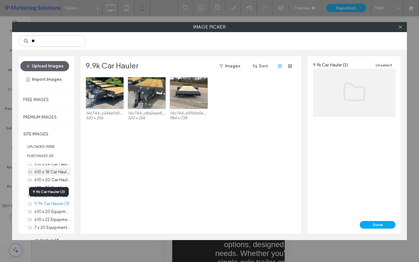
scroll to position [225, 0]
click at [48, 185] on div "610 x 18 Car Hauler 7k - All Steel (7)" at bounding box center [52, 181] width 37 height 7
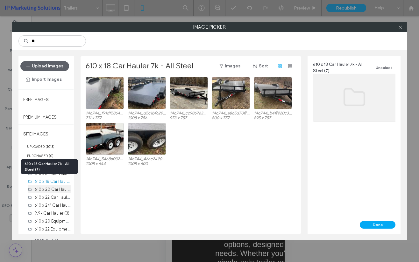
click at [50, 191] on label "610 x 20 Car Hauler 7k - All Steel (3)" at bounding box center [68, 189] width 68 height 6
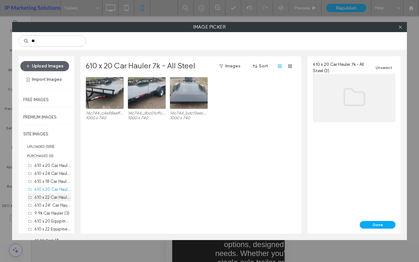
click at [49, 200] on label "610 x 22 Car Hauler 7k - All Steel (3)" at bounding box center [67, 197] width 67 height 6
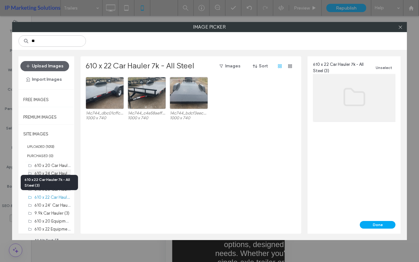
click at [43, 173] on label "610 x 24 Car Hauler 7k (11)" at bounding box center [58, 173] width 49 height 6
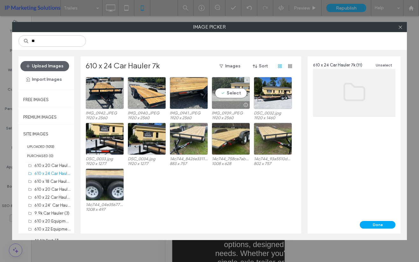
click at [226, 98] on div "Select" at bounding box center [231, 93] width 38 height 32
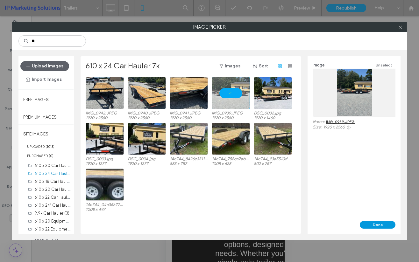
click at [369, 225] on button "Done" at bounding box center [378, 225] width 36 height 8
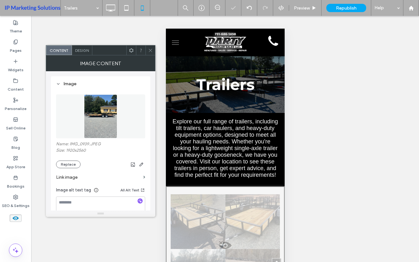
scroll to position [1306, 0]
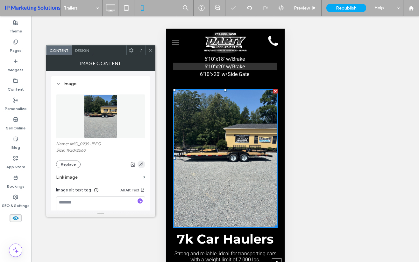
click at [141, 168] on span "button" at bounding box center [142, 165] width 8 height 8
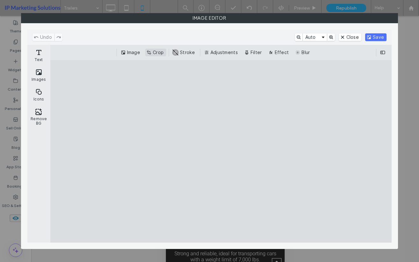
click at [160, 50] on button "Crop" at bounding box center [155, 53] width 21 height 8
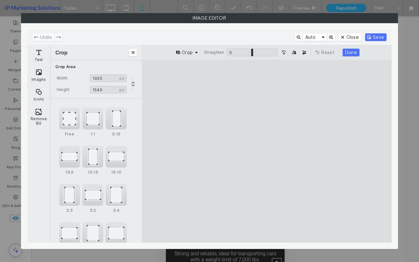
drag, startPoint x: 269, startPoint y: 225, endPoint x: 273, endPoint y: 166, distance: 59.1
click at [267, 152] on cesdk-canvas "Editor canvas" at bounding box center [267, 152] width 0 height 0
type input "***"
drag, startPoint x: 269, startPoint y: 78, endPoint x: 265, endPoint y: 128, distance: 50.8
click at [267, 152] on cesdk-canvas "Editor canvas" at bounding box center [267, 152] width 0 height 0
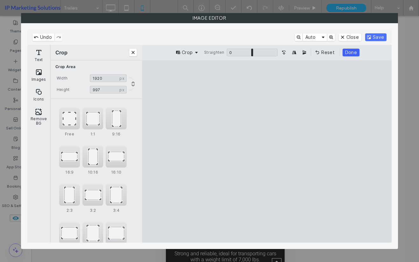
click at [346, 52] on button "Done" at bounding box center [351, 53] width 17 height 8
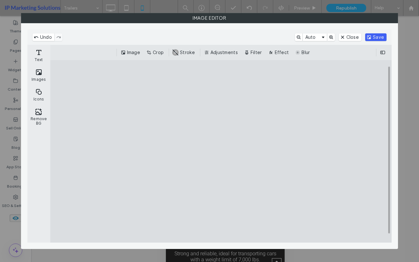
click at [379, 34] on button "Save" at bounding box center [375, 37] width 21 height 8
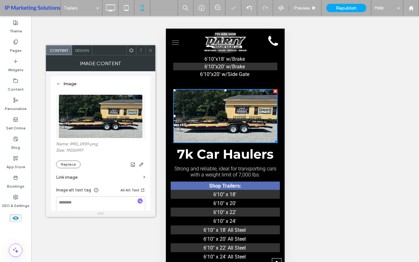
click at [151, 46] on span at bounding box center [150, 51] width 5 height 10
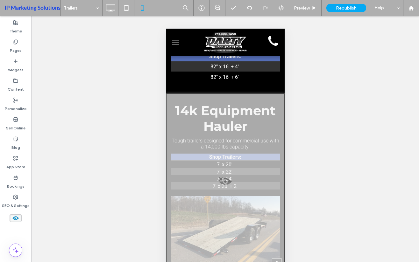
scroll to position [2644, 0]
click at [169, 124] on div at bounding box center [225, 186] width 119 height 186
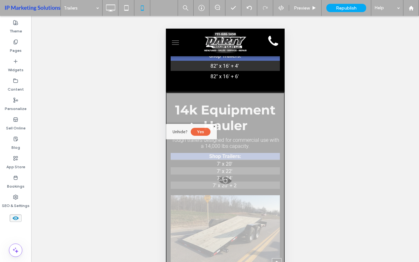
click at [199, 134] on button "Yes" at bounding box center [200, 132] width 20 height 8
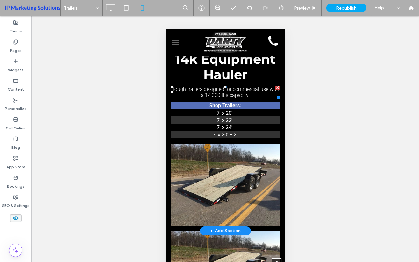
scroll to position [2676, 0]
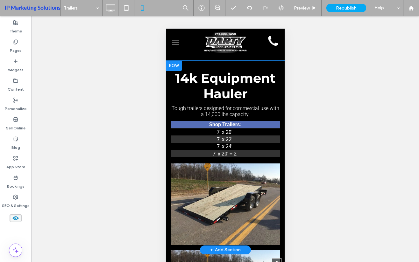
click at [169, 71] on div at bounding box center [174, 66] width 16 height 10
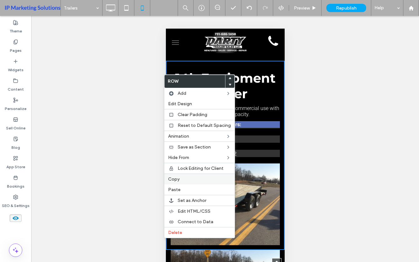
click at [184, 180] on label "Copy" at bounding box center [199, 179] width 63 height 5
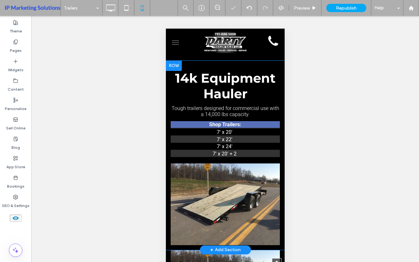
click at [169, 71] on div at bounding box center [174, 66] width 16 height 10
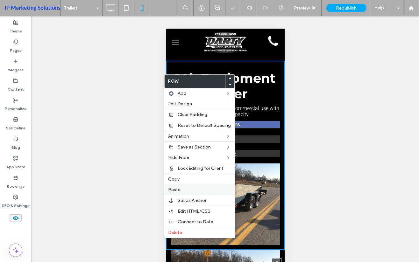
click at [174, 190] on span "Paste" at bounding box center [174, 189] width 12 height 5
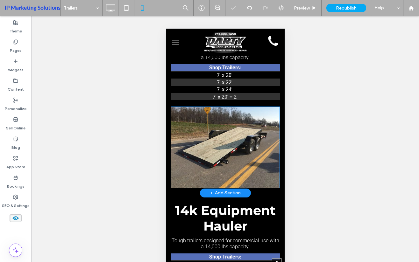
scroll to position [2803, 0]
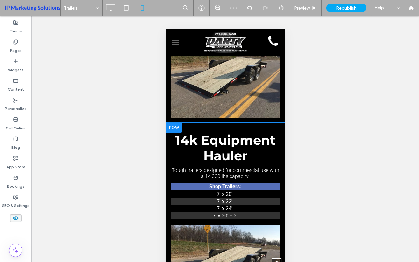
click at [177, 133] on div at bounding box center [174, 128] width 16 height 10
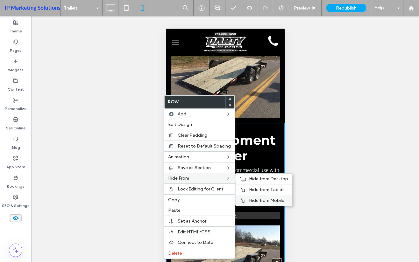
click at [249, 202] on span "Hide from Mobile" at bounding box center [266, 200] width 35 height 5
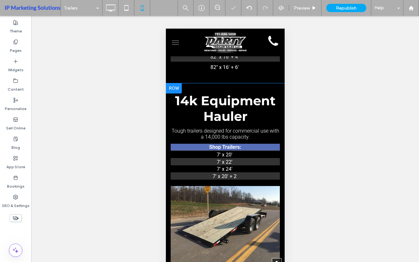
scroll to position [2644, 0]
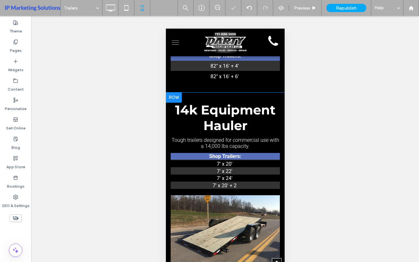
click at [176, 103] on div at bounding box center [174, 98] width 16 height 10
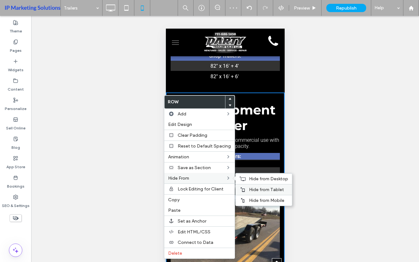
click at [266, 189] on span "Hide from Tablet" at bounding box center [266, 189] width 35 height 5
click at [268, 176] on div "Hide from Desktop" at bounding box center [264, 179] width 56 height 11
click at [213, 179] on label "Hide From" at bounding box center [197, 178] width 58 height 5
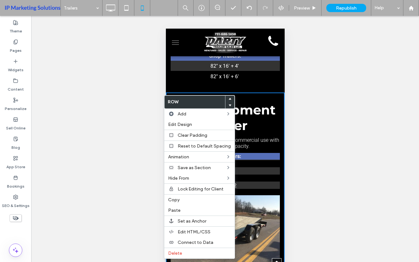
click at [278, 218] on div "Click To Paste Click To Paste" at bounding box center [225, 237] width 119 height 82
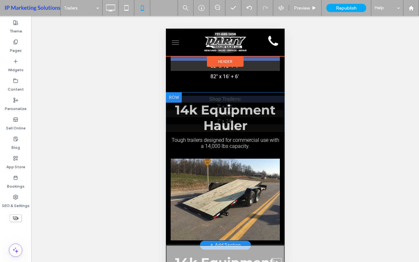
scroll to position [2708, 0]
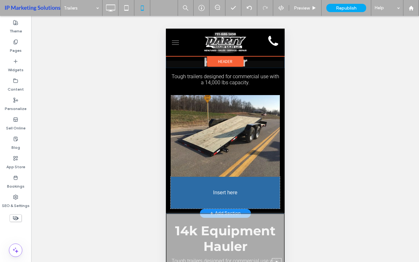
drag, startPoint x: 245, startPoint y: 179, endPoint x: 210, endPoint y: 199, distance: 40.7
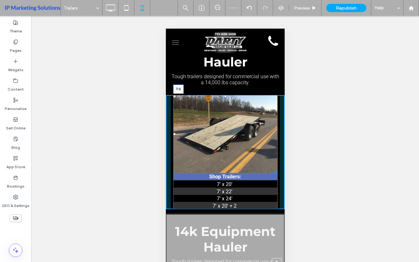
drag, startPoint x: 224, startPoint y: 110, endPoint x: 226, endPoint y: 102, distance: 7.6
click at [226, 102] on div "14k Equipment Hauler Tough trailers designed for commercial use with a 14,000 l…" at bounding box center [225, 119] width 119 height 181
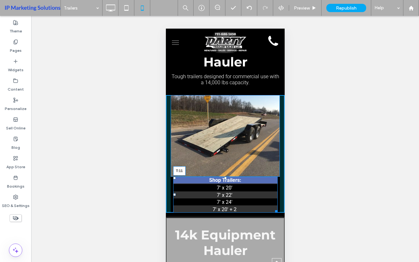
drag, startPoint x: 222, startPoint y: 188, endPoint x: 222, endPoint y: 191, distance: 3.5
click at [224, 180] on div at bounding box center [225, 178] width 3 height 3
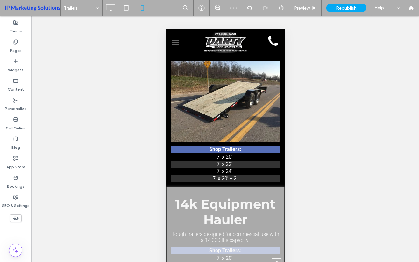
scroll to position [2739, 0]
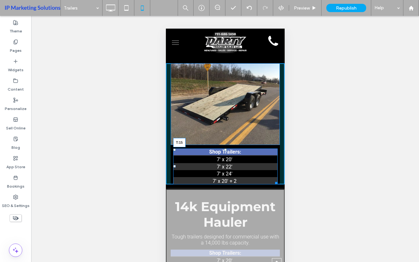
click at [224, 151] on div at bounding box center [225, 150] width 3 height 3
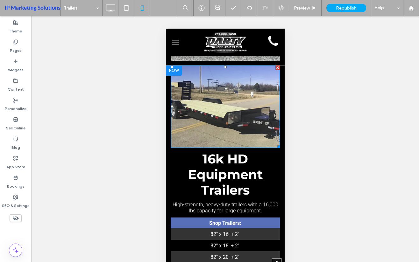
scroll to position [3377, 0]
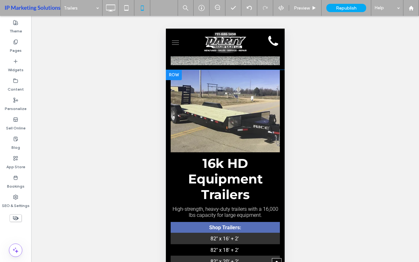
click at [173, 80] on div at bounding box center [174, 75] width 16 height 10
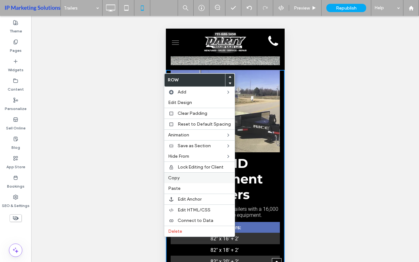
click at [187, 179] on label "Copy" at bounding box center [199, 178] width 63 height 5
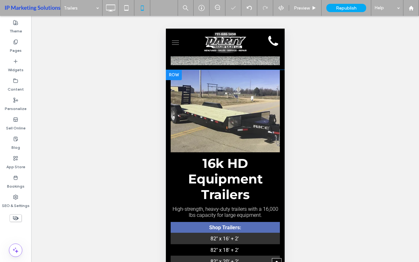
click at [173, 80] on div at bounding box center [174, 75] width 16 height 10
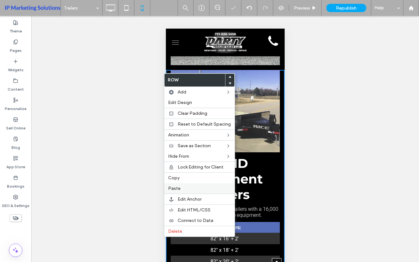
click at [177, 190] on span "Paste" at bounding box center [174, 188] width 12 height 5
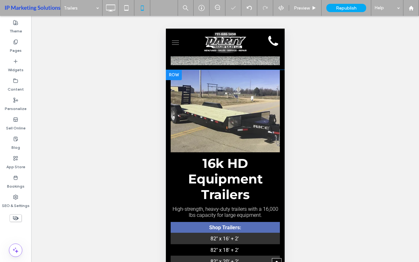
click at [176, 75] on div at bounding box center [174, 75] width 16 height 10
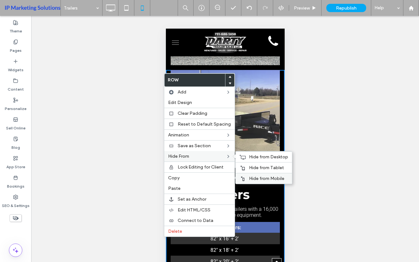
click at [261, 179] on span "Hide from Mobile" at bounding box center [266, 178] width 35 height 5
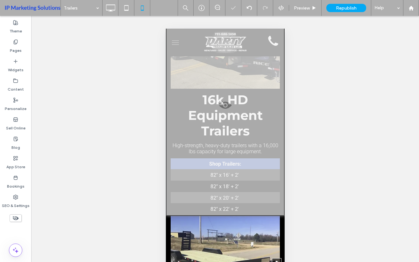
scroll to position [3504, 0]
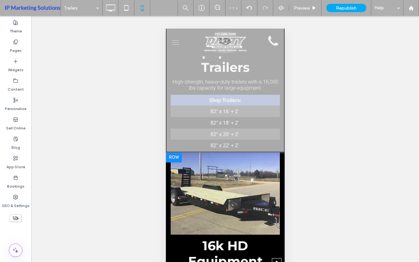
click at [179, 160] on div at bounding box center [174, 158] width 16 height 10
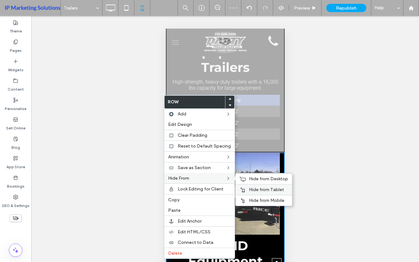
click at [245, 190] on div "Hide from Tablet" at bounding box center [264, 189] width 56 height 11
click at [256, 177] on span "Hide from Desktop" at bounding box center [268, 178] width 39 height 5
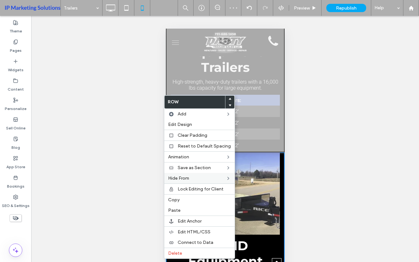
click at [275, 153] on div at bounding box center [225, 48] width 119 height 210
click at [264, 180] on img at bounding box center [224, 194] width 109 height 83
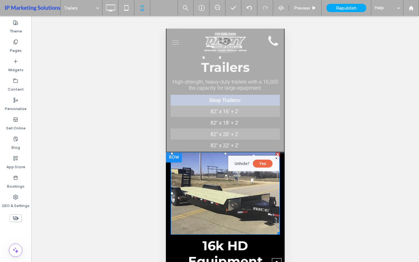
drag, startPoint x: 257, startPoint y: 191, endPoint x: 258, endPoint y: 195, distance: 4.5
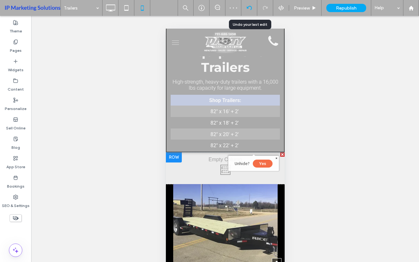
click at [250, 11] on div at bounding box center [249, 8] width 16 height 16
click at [277, 158] on span at bounding box center [277, 159] width 2 height 2
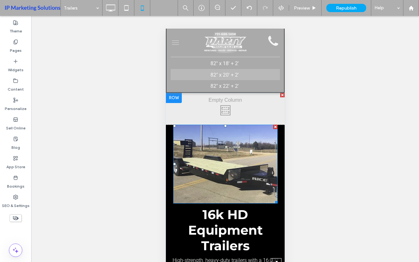
scroll to position [3536, 0]
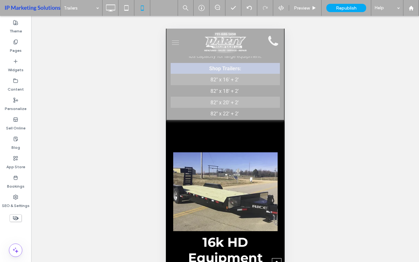
click at [280, 125] on div at bounding box center [282, 123] width 4 height 4
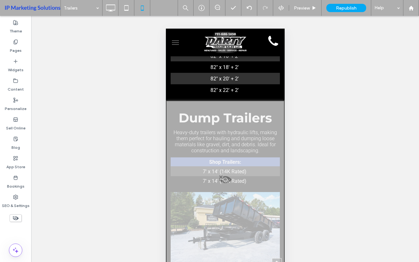
scroll to position [3727, 0]
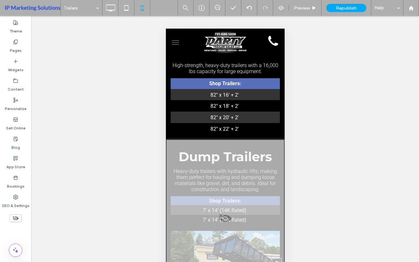
click at [203, 176] on div at bounding box center [225, 223] width 119 height 166
click at [213, 184] on button "Yes" at bounding box center [212, 184] width 20 height 8
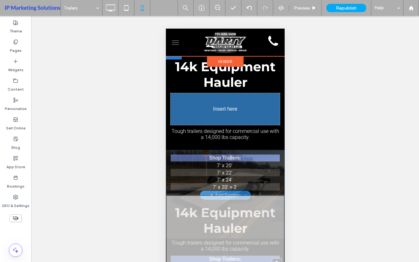
scroll to position [2676, 0]
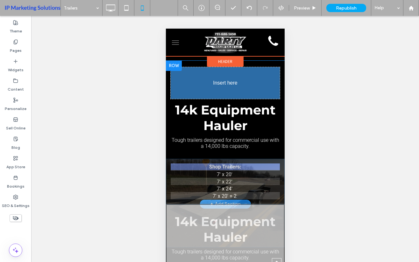
drag, startPoint x: 248, startPoint y: 174, endPoint x: 247, endPoint y: 109, distance: 65.3
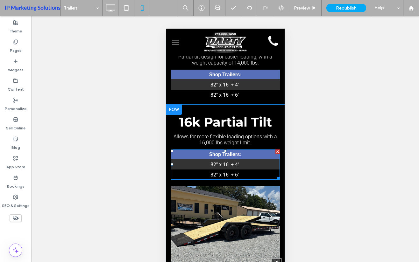
scroll to position [3185, 0]
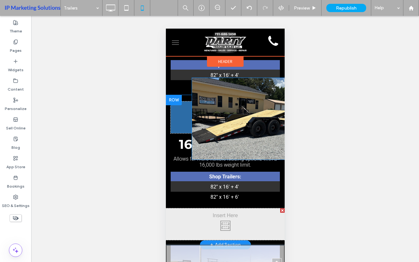
drag, startPoint x: 226, startPoint y: 225, endPoint x: 219, endPoint y: 126, distance: 99.7
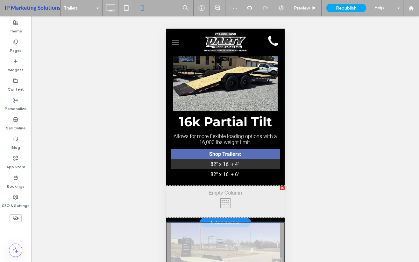
scroll to position [3249, 0]
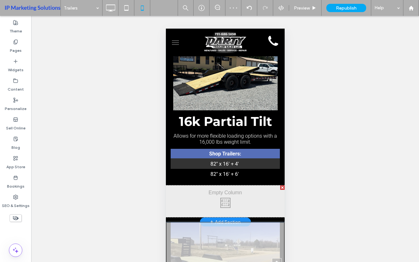
click at [280, 190] on div at bounding box center [282, 188] width 4 height 4
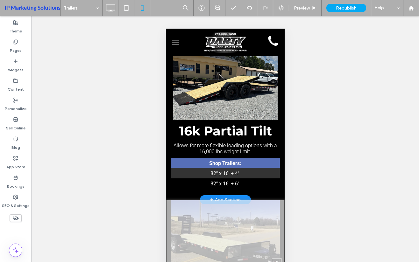
scroll to position [3217, 0]
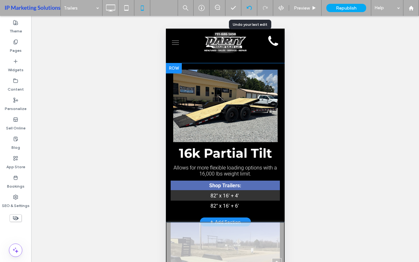
click at [250, 13] on div at bounding box center [249, 8] width 16 height 16
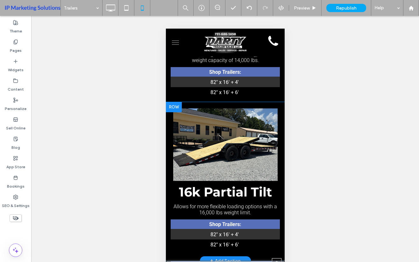
scroll to position [3154, 0]
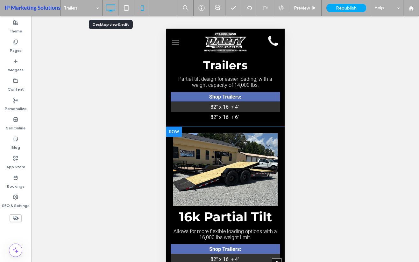
click at [112, 7] on icon at bounding box center [110, 8] width 13 height 13
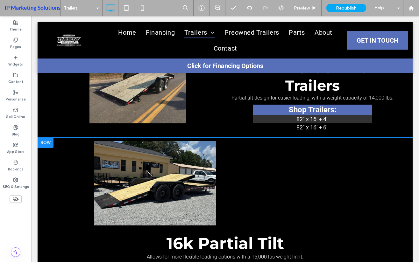
scroll to position [1147, 0]
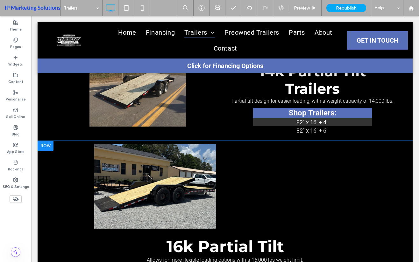
click at [49, 151] on div at bounding box center [46, 146] width 16 height 10
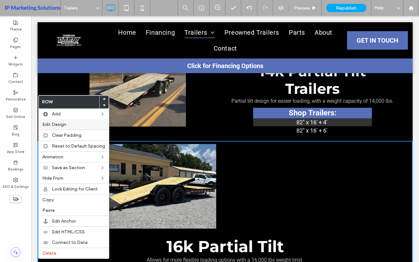
click at [63, 119] on div "Edit Design" at bounding box center [74, 124] width 70 height 11
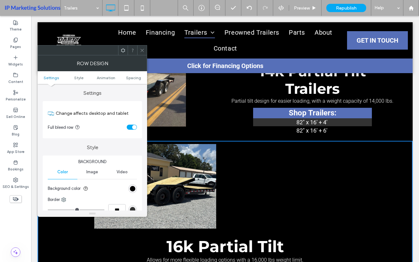
click at [140, 50] on icon at bounding box center [142, 50] width 5 height 5
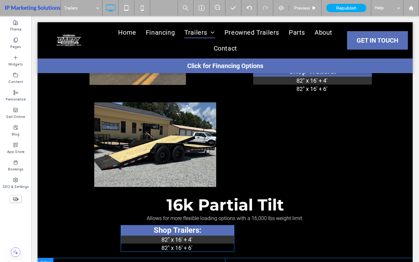
scroll to position [1242, 0]
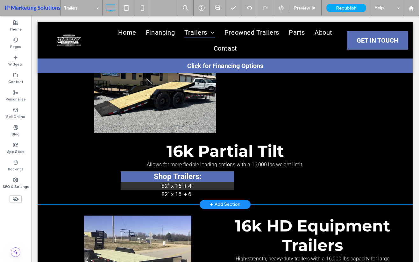
click at [287, 100] on div "16k Partial Tilt Allows for more flexible loading options with a 16,000 lbs wei…" at bounding box center [225, 125] width 350 height 159
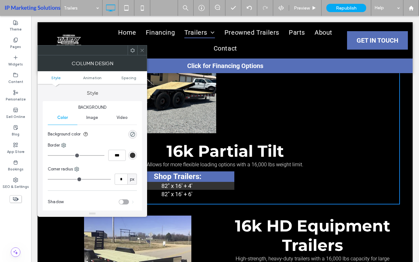
click at [143, 54] on span at bounding box center [142, 51] width 5 height 10
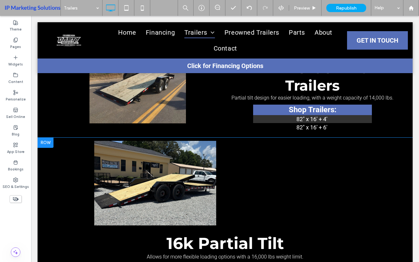
scroll to position [1147, 0]
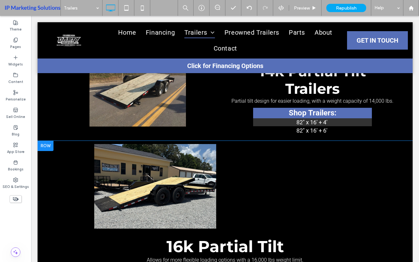
click at [47, 149] on div at bounding box center [46, 146] width 16 height 10
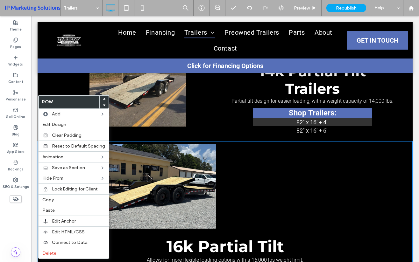
click at [343, 182] on div "16k Partial Tilt Allows for more flexible loading options with a 16,000 lbs wei…" at bounding box center [225, 220] width 350 height 159
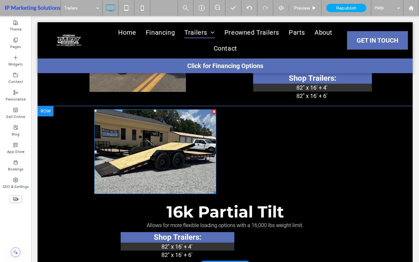
scroll to position [1179, 0]
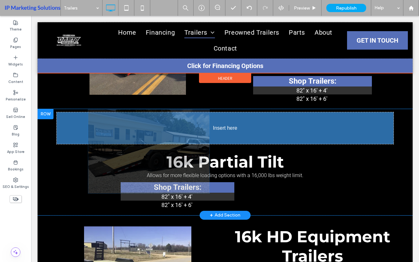
drag, startPoint x: 175, startPoint y: 152, endPoint x: 122, endPoint y: 124, distance: 60.1
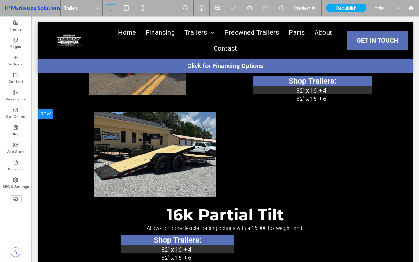
click at [46, 119] on div at bounding box center [46, 114] width 16 height 10
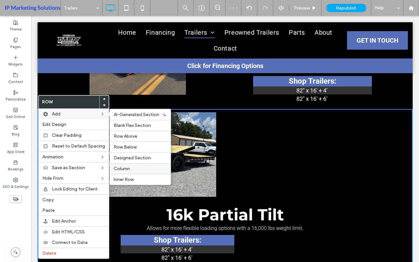
drag, startPoint x: 125, startPoint y: 167, endPoint x: 188, endPoint y: 162, distance: 63.0
click at [125, 167] on span "Column" at bounding box center [122, 168] width 16 height 5
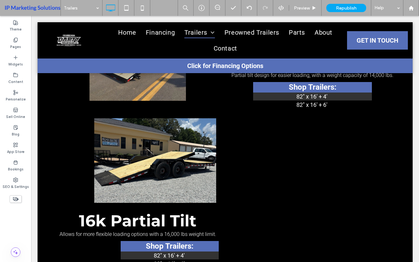
scroll to position [1242, 0]
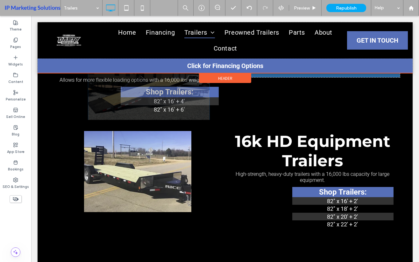
drag, startPoint x: 191, startPoint y: 124, endPoint x: 345, endPoint y: 117, distance: 153.4
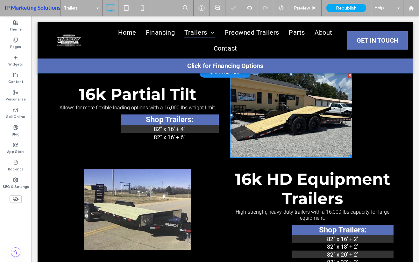
scroll to position [1147, 0]
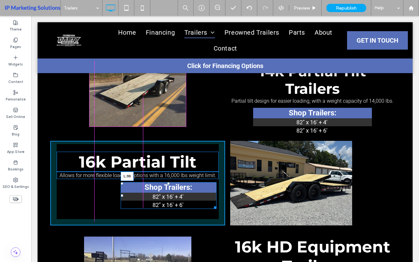
drag, startPoint x: 122, startPoint y: 203, endPoint x: 141, endPoint y: 212, distance: 21.8
click at [121, 197] on div at bounding box center [122, 196] width 3 height 3
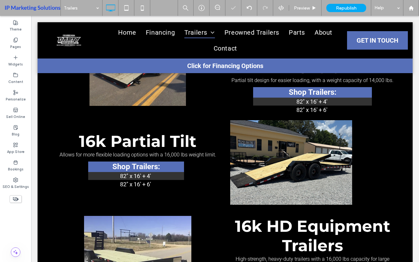
scroll to position [1179, 0]
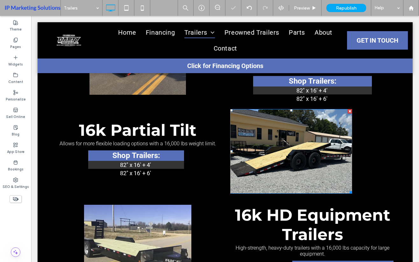
click at [341, 177] on img at bounding box center [291, 151] width 122 height 85
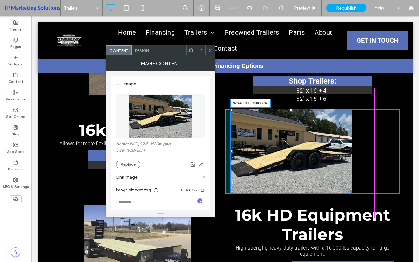
drag, startPoint x: 346, startPoint y: 199, endPoint x: 361, endPoint y: 211, distance: 18.8
click at [352, 194] on div "W:440.266 H:303.797" at bounding box center [291, 151] width 122 height 85
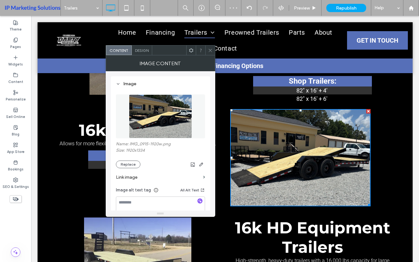
click at [214, 52] on div at bounding box center [210, 51] width 10 height 10
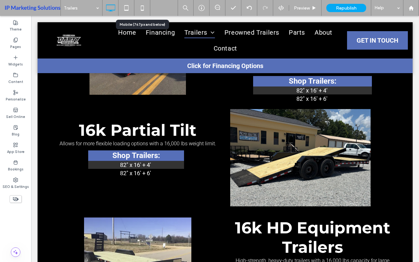
click at [153, 8] on div "Trailers Preview Republish Help" at bounding box center [240, 8] width 359 height 16
click at [147, 12] on icon at bounding box center [142, 8] width 13 height 13
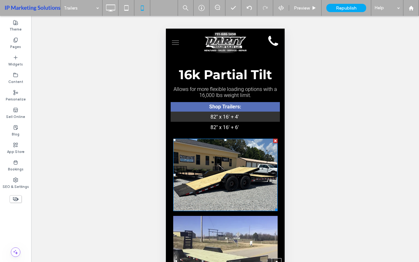
scroll to position [2007, 0]
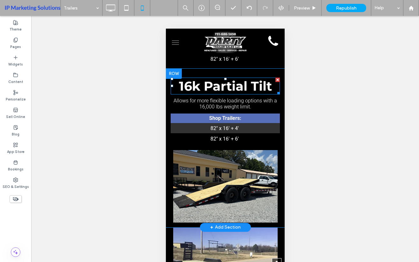
click at [171, 80] on div at bounding box center [171, 79] width 3 height 3
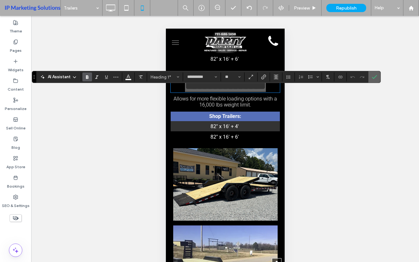
click at [376, 81] on span "Confirm" at bounding box center [374, 77] width 5 height 11
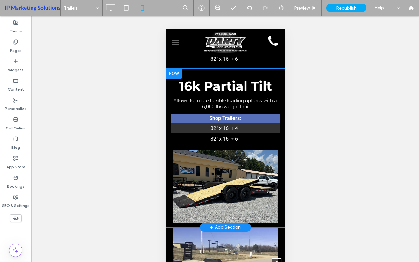
click at [178, 79] on div at bounding box center [174, 74] width 16 height 10
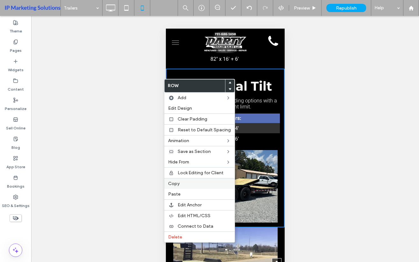
click at [177, 182] on span "Copy" at bounding box center [173, 183] width 11 height 5
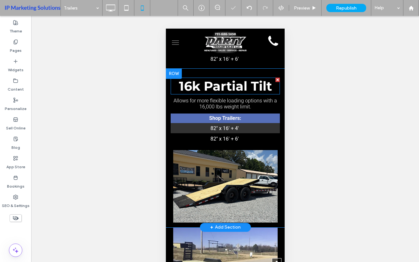
click at [176, 79] on div at bounding box center [174, 74] width 16 height 10
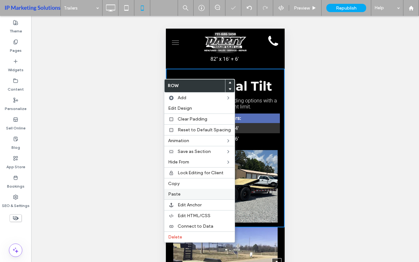
click at [182, 190] on div "Paste" at bounding box center [199, 194] width 70 height 11
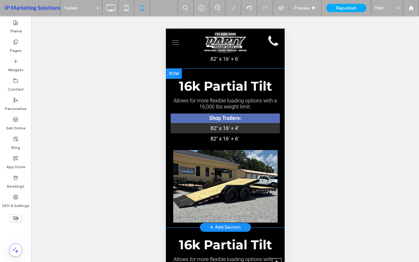
click at [173, 79] on div at bounding box center [174, 74] width 16 height 10
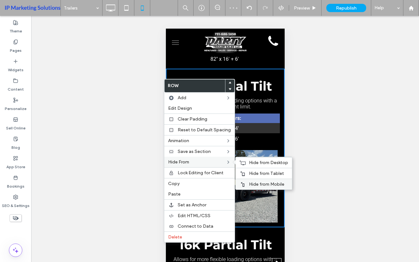
click at [255, 183] on span "Hide from Mobile" at bounding box center [266, 184] width 35 height 5
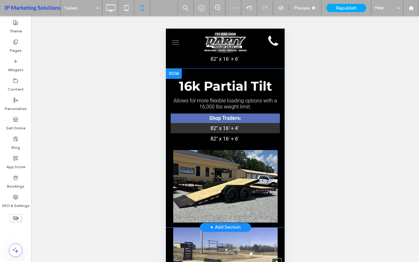
click at [172, 79] on div at bounding box center [174, 74] width 16 height 10
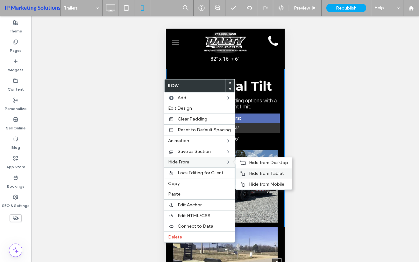
click at [256, 174] on span "Hide from Tablet" at bounding box center [266, 173] width 35 height 5
click at [265, 161] on span "Hide from Desktop" at bounding box center [268, 162] width 39 height 5
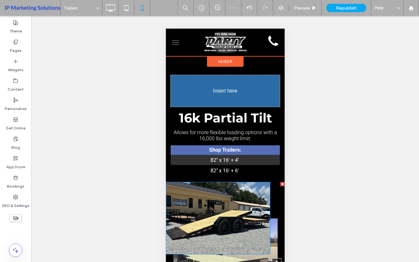
drag, startPoint x: 232, startPoint y: 199, endPoint x: 388, endPoint y: 128, distance: 171.6
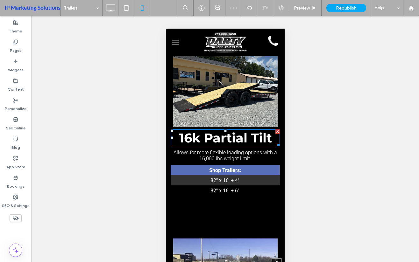
scroll to position [2039, 0]
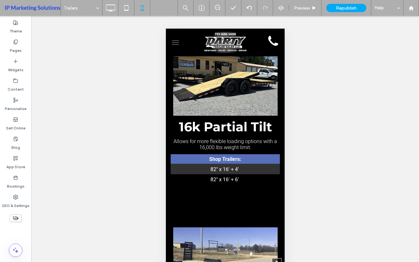
click at [280, 196] on div at bounding box center [282, 193] width 4 height 4
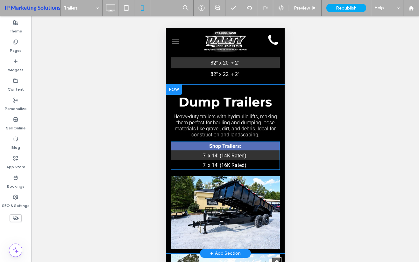
scroll to position [2357, 0]
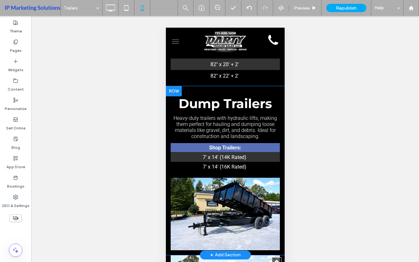
click at [172, 97] on div at bounding box center [174, 91] width 16 height 10
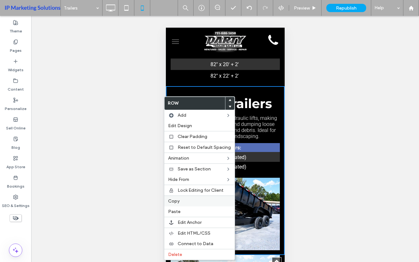
click at [176, 202] on span "Copy" at bounding box center [173, 201] width 11 height 5
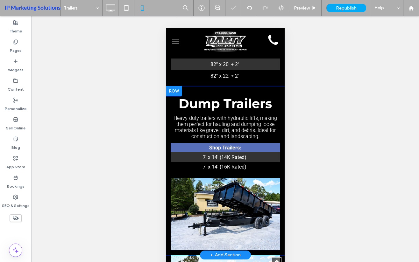
click at [177, 97] on div at bounding box center [174, 91] width 16 height 10
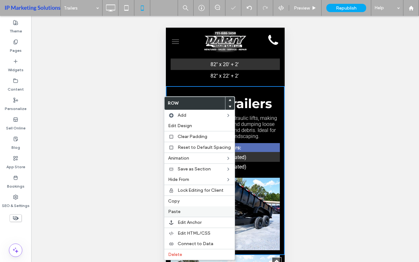
click at [175, 211] on span "Paste" at bounding box center [174, 211] width 12 height 5
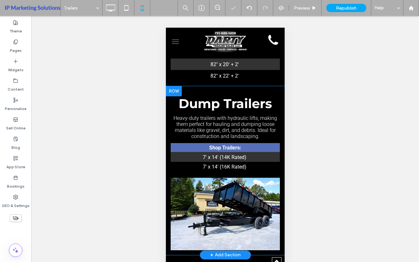
click at [170, 97] on div at bounding box center [174, 91] width 16 height 10
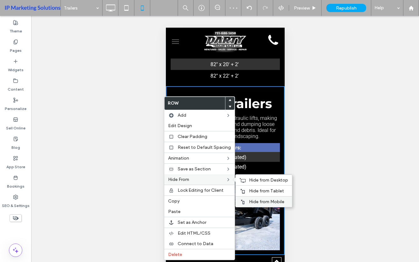
click at [249, 201] on span "Hide from Mobile" at bounding box center [266, 201] width 35 height 5
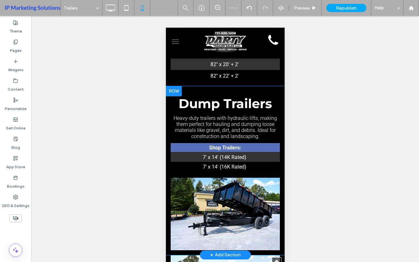
click at [173, 97] on div at bounding box center [174, 91] width 16 height 10
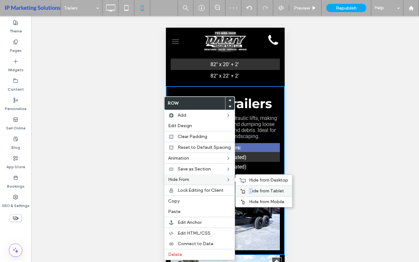
click at [249, 189] on div "Hide from Tablet" at bounding box center [264, 191] width 56 height 11
drag, startPoint x: 249, startPoint y: 188, endPoint x: 222, endPoint y: 181, distance: 27.9
click at [222, 181] on label "Hide From" at bounding box center [197, 179] width 58 height 5
click at [249, 180] on span "Hide from Desktop" at bounding box center [268, 180] width 39 height 5
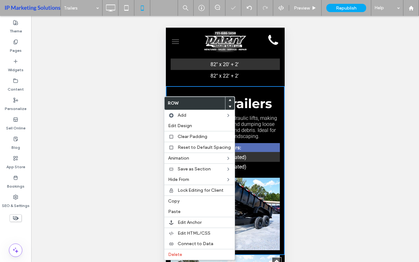
click at [277, 212] on div "Click To Paste" at bounding box center [225, 214] width 119 height 73
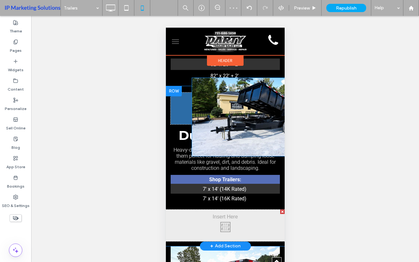
drag, startPoint x: 233, startPoint y: 218, endPoint x: 222, endPoint y: 116, distance: 102.8
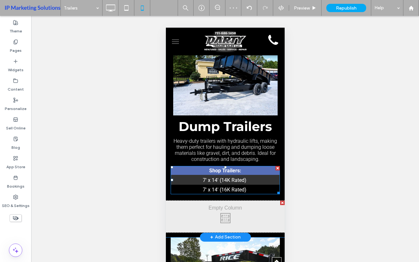
scroll to position [2453, 0]
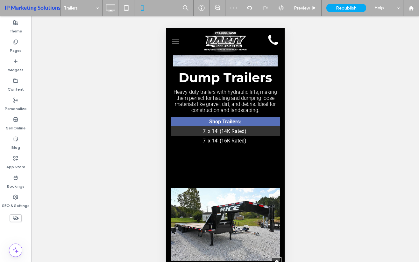
click at [280, 156] on div at bounding box center [282, 154] width 4 height 4
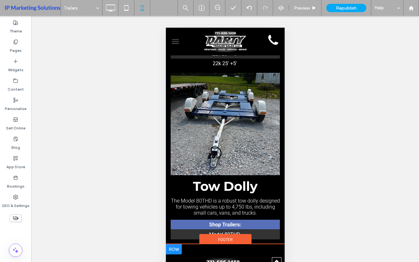
scroll to position [2708, 0]
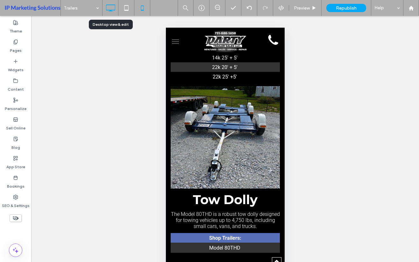
click at [112, 12] on icon at bounding box center [110, 8] width 13 height 13
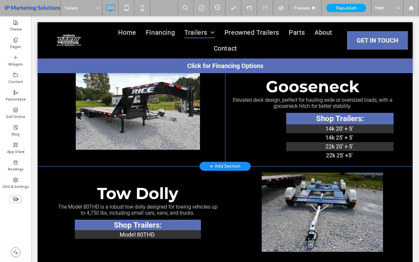
scroll to position [1472, 0]
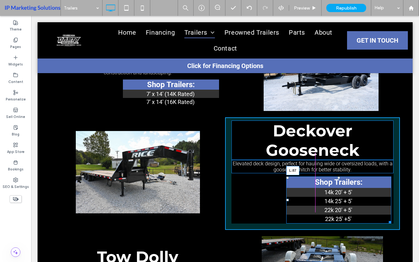
drag, startPoint x: 284, startPoint y: 205, endPoint x: 288, endPoint y: 230, distance: 24.9
click at [286, 214] on div "Shop Trailers: 14k 20' + 5' 14k 25' + 5' 22k 20' + 5' 22k 25' +5' L:87" at bounding box center [338, 200] width 105 height 47
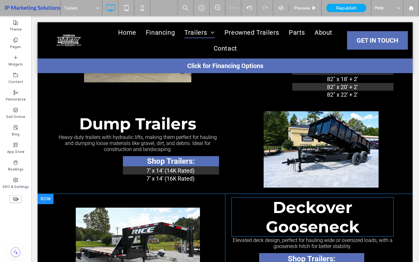
scroll to position [1376, 0]
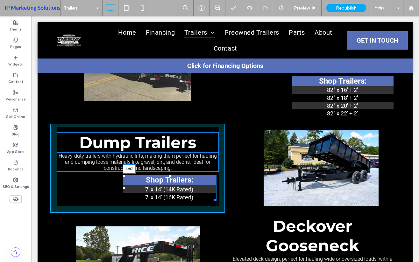
drag, startPoint x: 124, startPoint y: 195, endPoint x: 120, endPoint y: 219, distance: 24.8
click at [123, 202] on div "Shop Trailers: 7' x 14' (14K Rated) 7' x 14' (16K Rated) L:97" at bounding box center [170, 188] width 94 height 26
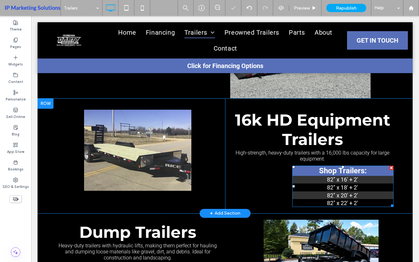
scroll to position [1281, 0]
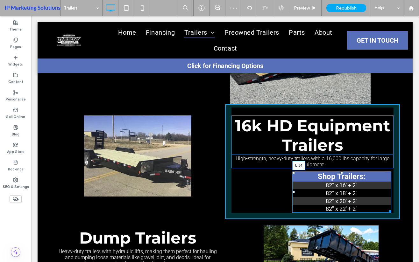
drag, startPoint x: 291, startPoint y: 197, endPoint x: 256, endPoint y: 207, distance: 36.1
click at [292, 207] on div "Shop Trailers: 82" x 16' + 2' 82" x 18' + 2' 82" x 20' + 2' 82" x 22' + 2' L:84" at bounding box center [341, 192] width 99 height 41
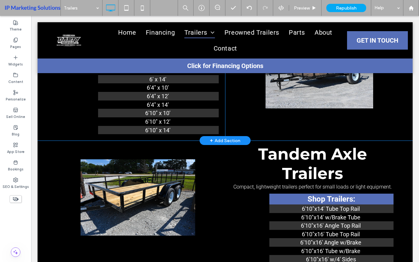
scroll to position [357, 0]
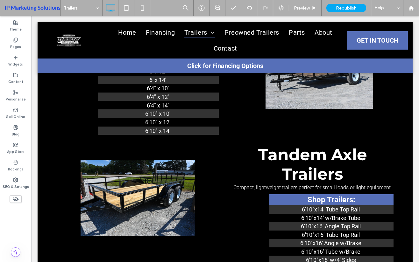
click at [351, 9] on span "Republish" at bounding box center [346, 7] width 21 height 5
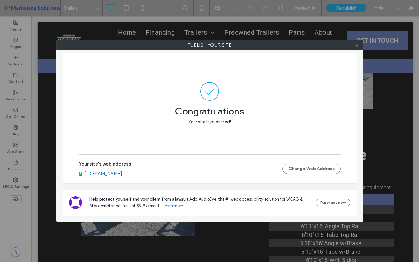
click at [356, 43] on icon at bounding box center [356, 45] width 5 height 5
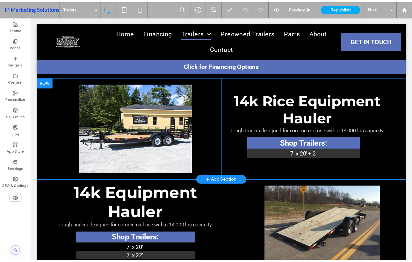
scroll to position [899, 0]
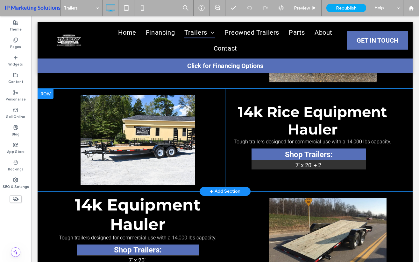
click at [47, 99] on div at bounding box center [46, 94] width 16 height 10
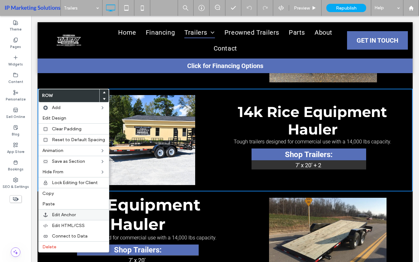
click at [57, 218] on span "Edit Anchor" at bounding box center [64, 214] width 24 height 5
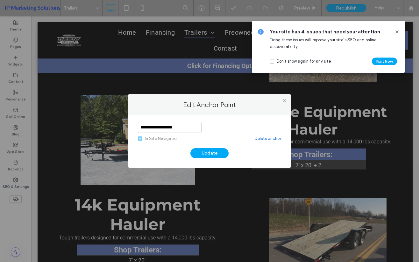
drag, startPoint x: 162, startPoint y: 128, endPoint x: 121, endPoint y: 128, distance: 40.5
click at [121, 128] on div "**********" at bounding box center [209, 131] width 419 height 262
type input "**********"
click at [198, 152] on button "Update" at bounding box center [209, 153] width 38 height 10
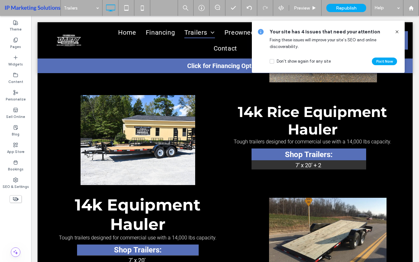
click at [397, 32] on icon at bounding box center [397, 31] width 5 height 5
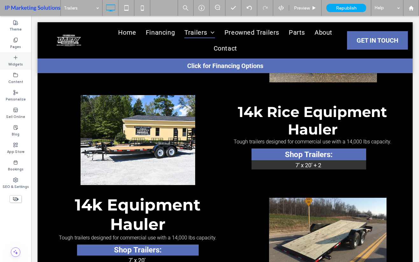
click at [13, 63] on label "Widgets" at bounding box center [15, 63] width 15 height 7
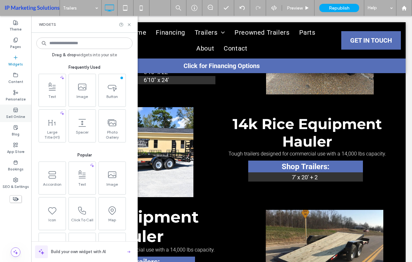
scroll to position [930, 0]
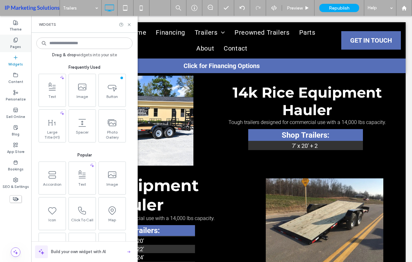
click at [17, 41] on use at bounding box center [16, 40] width 4 height 4
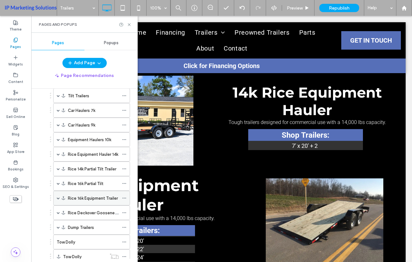
scroll to position [96, 0]
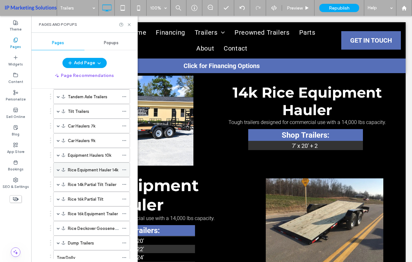
click at [57, 170] on span at bounding box center [58, 170] width 3 height 3
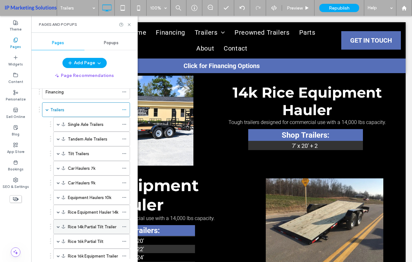
scroll to position [64, 0]
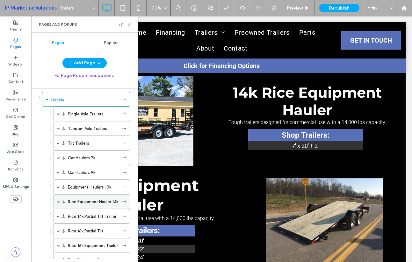
click at [101, 205] on label "Rice Equipment Hauler 14k" at bounding box center [93, 202] width 50 height 11
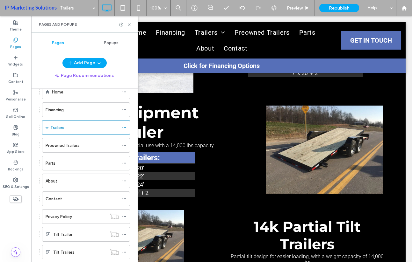
scroll to position [32, 0]
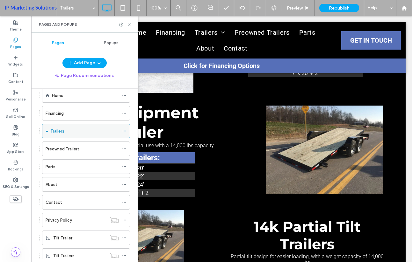
click at [45, 132] on div "Trailers" at bounding box center [86, 131] width 88 height 15
click at [47, 132] on span at bounding box center [47, 131] width 3 height 3
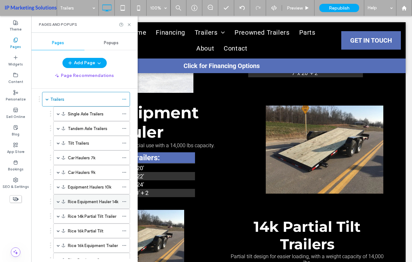
scroll to position [96, 0]
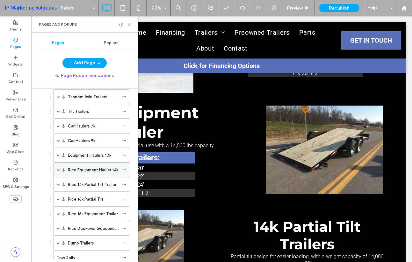
click at [72, 170] on label "Rice Equipment Hauler 14k" at bounding box center [93, 170] width 50 height 11
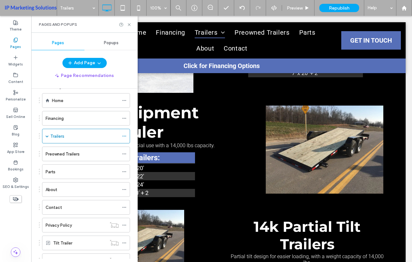
scroll to position [0, 0]
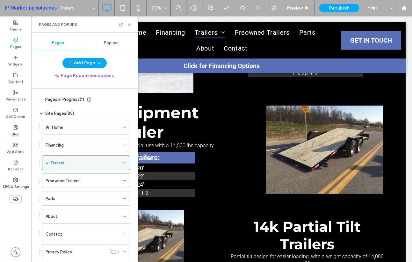
click at [47, 164] on span at bounding box center [47, 163] width 3 height 3
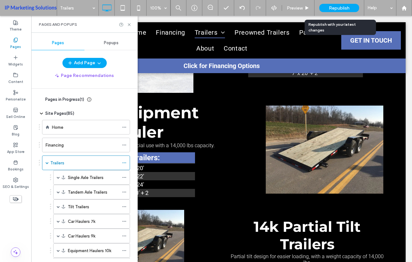
click at [340, 1] on div "Republish" at bounding box center [339, 8] width 40 height 16
click at [337, 8] on span "Republish" at bounding box center [339, 7] width 21 height 5
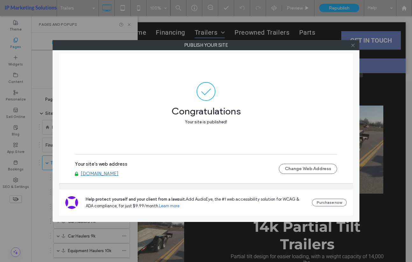
click at [351, 45] on icon at bounding box center [352, 45] width 5 height 5
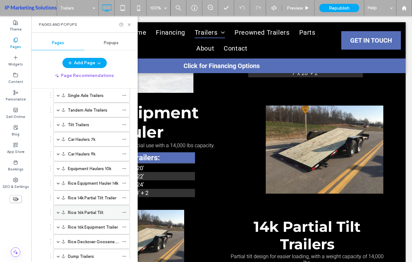
scroll to position [96, 0]
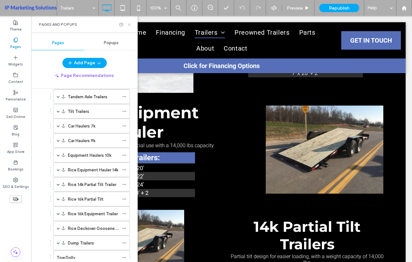
click at [130, 25] on icon at bounding box center [129, 24] width 5 height 5
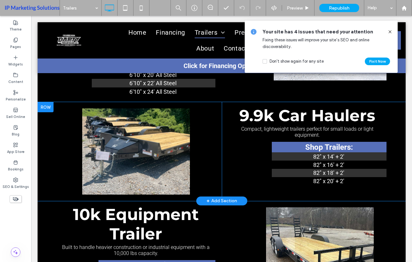
scroll to position [685, 0]
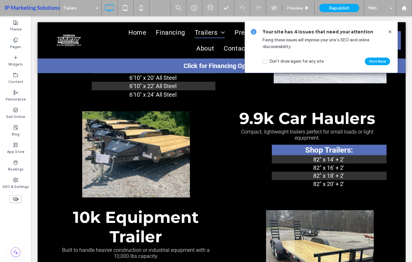
click at [390, 31] on icon at bounding box center [389, 31] width 5 height 5
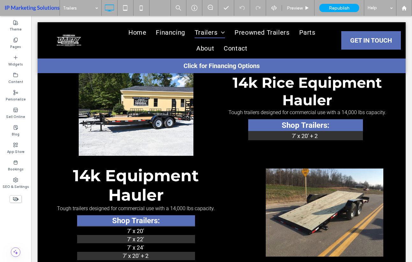
scroll to position [1035, 0]
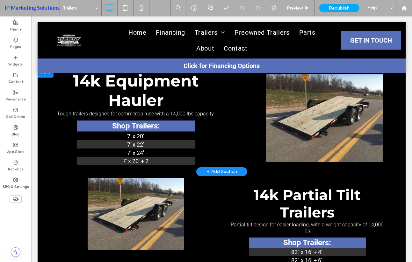
click at [43, 78] on div at bounding box center [46, 73] width 16 height 10
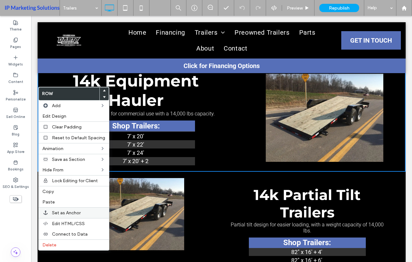
click at [81, 215] on label "Set as Anchor" at bounding box center [78, 213] width 53 height 5
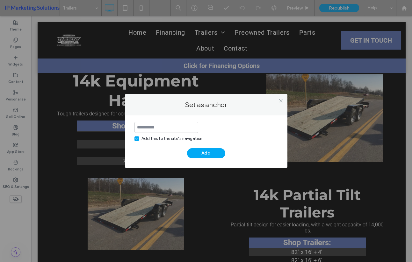
type input "*"
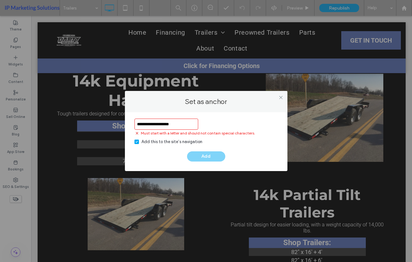
click at [204, 156] on div "Add" at bounding box center [205, 157] width 143 height 10
click at [140, 126] on input "**********" at bounding box center [166, 124] width 64 height 11
click at [139, 123] on input "**********" at bounding box center [166, 124] width 64 height 11
click at [138, 124] on input "**********" at bounding box center [166, 124] width 64 height 11
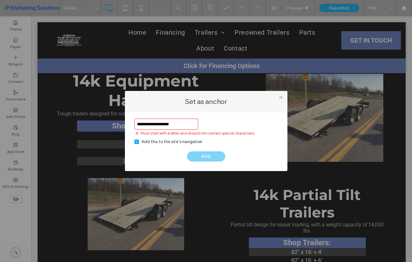
drag, startPoint x: 142, startPoint y: 123, endPoint x: 126, endPoint y: 125, distance: 15.7
click at [126, 125] on div "**********" at bounding box center [206, 141] width 162 height 59
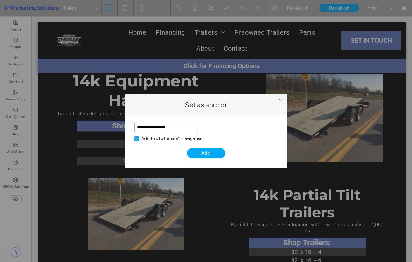
drag, startPoint x: 139, startPoint y: 127, endPoint x: 125, endPoint y: 128, distance: 13.7
click at [125, 128] on div "**********" at bounding box center [206, 142] width 162 height 53
type input "**********"
click at [203, 152] on button "Add" at bounding box center [206, 153] width 38 height 10
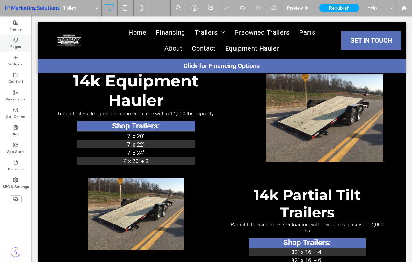
click at [25, 39] on div "Pages" at bounding box center [15, 44] width 31 height 18
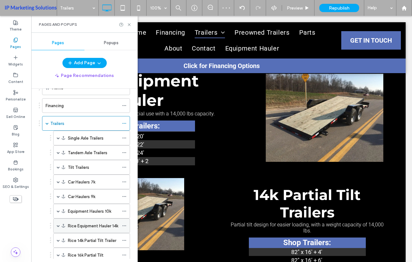
scroll to position [127, 0]
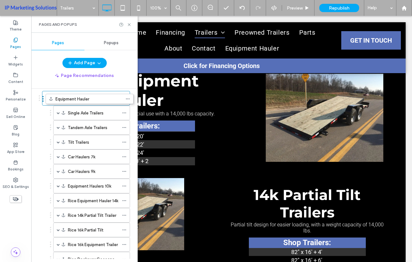
scroll to position [64, 0]
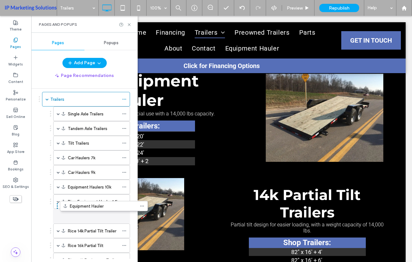
drag, startPoint x: 39, startPoint y: 198, endPoint x: 57, endPoint y: 211, distance: 21.7
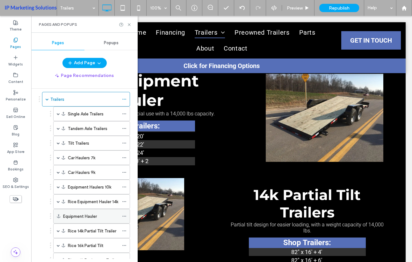
click at [125, 218] on icon at bounding box center [124, 216] width 4 height 4
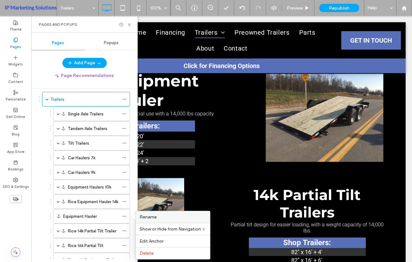
click at [145, 217] on span "Rename" at bounding box center [148, 217] width 17 height 5
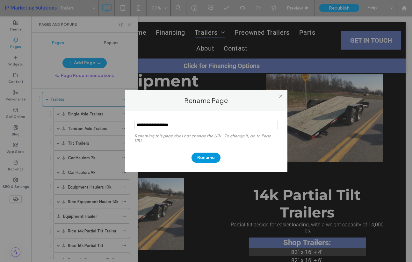
type input "**********"
click at [208, 158] on button "Rename" at bounding box center [205, 158] width 29 height 10
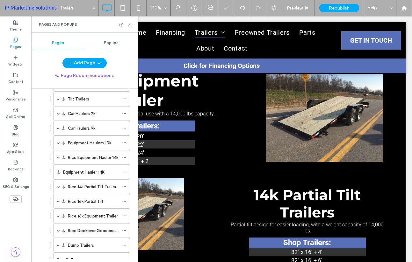
scroll to position [127, 0]
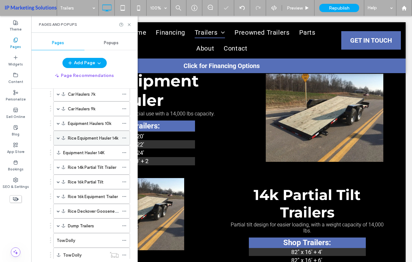
click at [58, 137] on span at bounding box center [58, 138] width 3 height 3
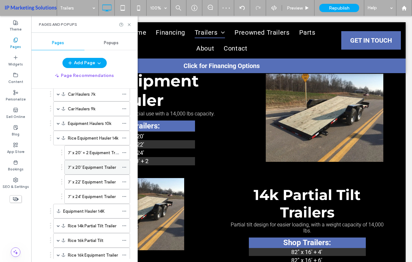
scroll to position [159, 0]
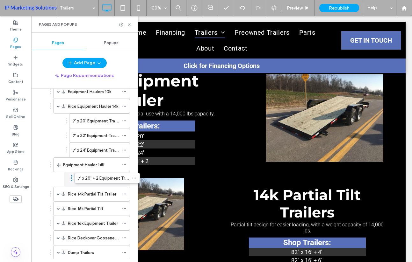
drag, startPoint x: 62, startPoint y: 120, endPoint x: 72, endPoint y: 177, distance: 57.2
click at [68, 120] on div "7' x 20' Equipment Trailer" at bounding box center [98, 121] width 64 height 15
drag, startPoint x: 67, startPoint y: 121, endPoint x: 53, endPoint y: 174, distance: 54.9
drag, startPoint x: 66, startPoint y: 121, endPoint x: 63, endPoint y: 178, distance: 57.1
drag, startPoint x: 61, startPoint y: 150, endPoint x: 72, endPoint y: 115, distance: 36.6
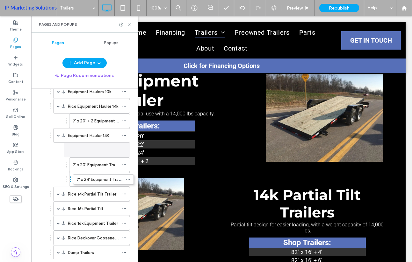
drag, startPoint x: 66, startPoint y: 135, endPoint x: 70, endPoint y: 177, distance: 42.5
click at [49, 167] on ol "Single Axle Trailers 6' x 10' 6' x 12' 6' x 14' 6'4" x 10' 6'4" x 12' 6'4" x 14…" at bounding box center [87, 150] width 85 height 278
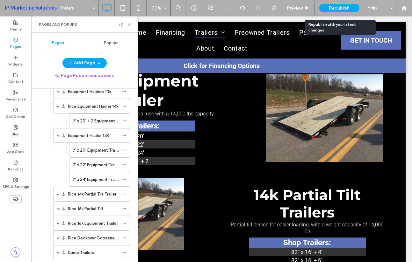
click at [334, 9] on span "Republish" at bounding box center [339, 7] width 21 height 5
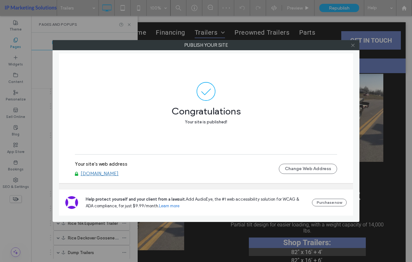
click at [351, 44] on use at bounding box center [352, 45] width 3 height 3
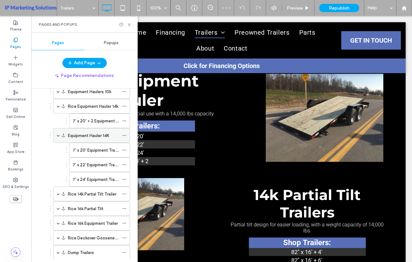
click at [58, 137] on span at bounding box center [58, 135] width 3 height 3
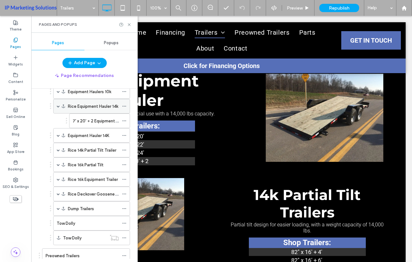
click at [59, 108] on span at bounding box center [58, 106] width 3 height 14
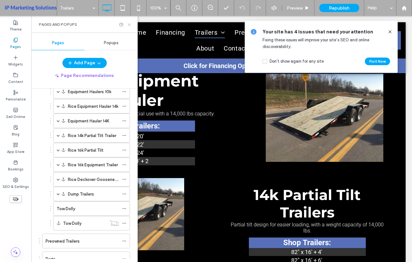
click at [130, 25] on use at bounding box center [129, 24] width 3 height 3
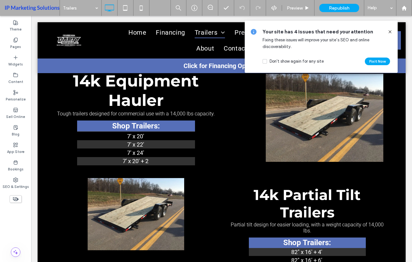
click at [390, 32] on use at bounding box center [389, 31] width 3 height 3
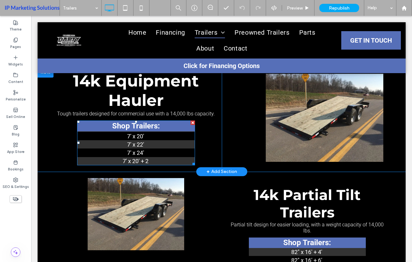
click at [144, 157] on td "7' x 24'" at bounding box center [136, 153] width 118 height 8
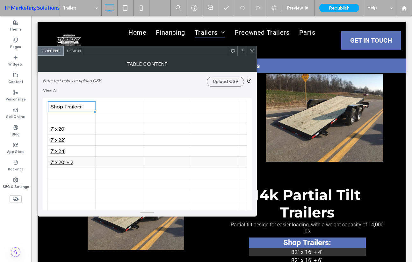
click at [78, 165] on div "7' x 20' + 2" at bounding box center [71, 163] width 42 height 6
click at [79, 162] on div "7' x 20' + 2" at bounding box center [71, 163] width 42 height 6
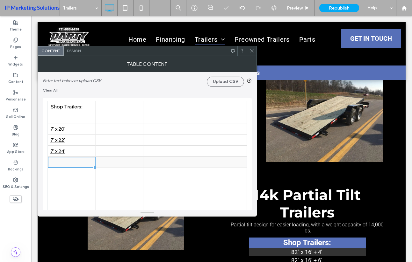
click at [138, 167] on div at bounding box center [119, 162] width 42 height 11
drag, startPoint x: 254, startPoint y: 51, endPoint x: 177, endPoint y: 199, distance: 166.1
click at [254, 51] on icon at bounding box center [251, 50] width 5 height 5
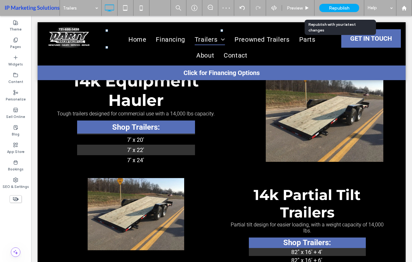
click at [335, 9] on span "Republish" at bounding box center [339, 7] width 21 height 5
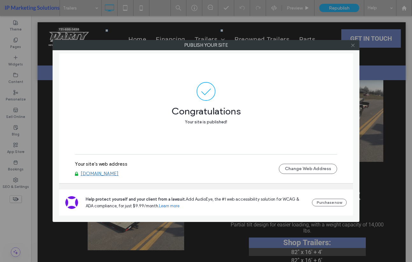
click at [352, 49] on span at bounding box center [352, 45] width 5 height 10
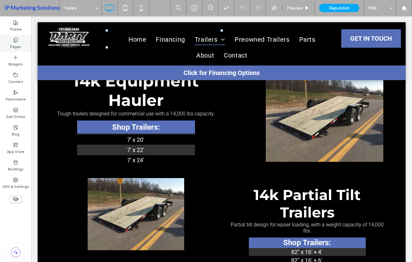
click at [14, 47] on label "Pages" at bounding box center [15, 46] width 11 height 7
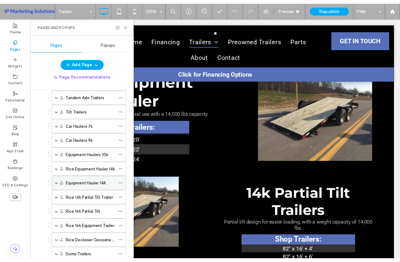
scroll to position [127, 0]
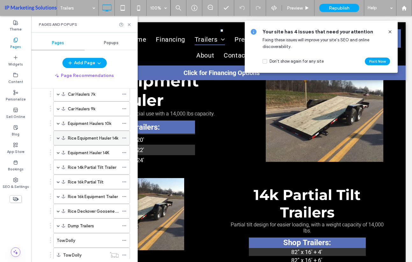
click at [59, 137] on span at bounding box center [58, 138] width 3 height 3
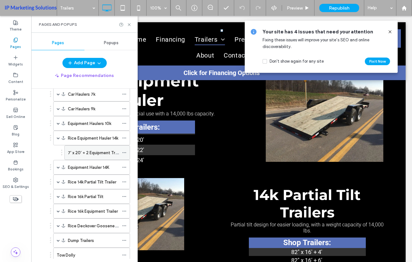
click at [90, 151] on label "7' x 20' + 2 Equipment Trailer" at bounding box center [95, 152] width 55 height 11
click at [129, 24] on icon at bounding box center [129, 24] width 5 height 5
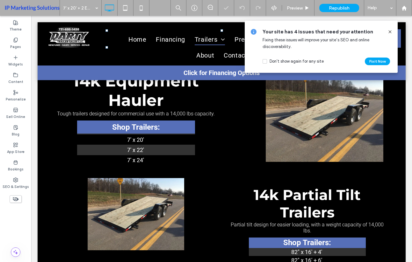
click at [393, 31] on div "Your site has 4 issues that need your attention Fixing these issues will improv…" at bounding box center [321, 47] width 153 height 52
click at [390, 31] on icon at bounding box center [389, 31] width 5 height 5
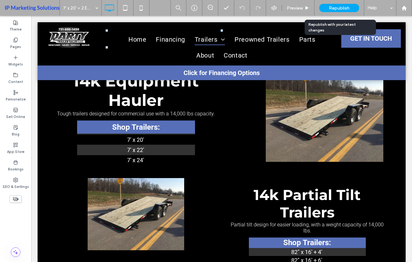
click at [349, 4] on div "Republish" at bounding box center [339, 8] width 40 height 8
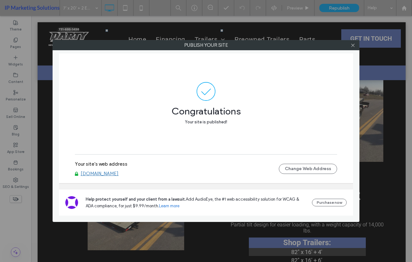
click at [350, 47] on div at bounding box center [353, 45] width 10 height 10
click at [353, 47] on icon at bounding box center [352, 45] width 5 height 5
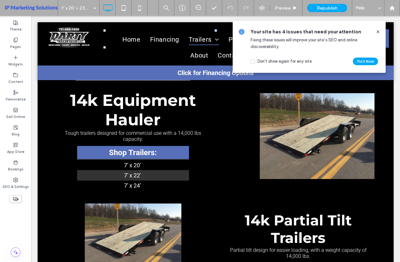
click at [378, 31] on use at bounding box center [377, 31] width 3 height 3
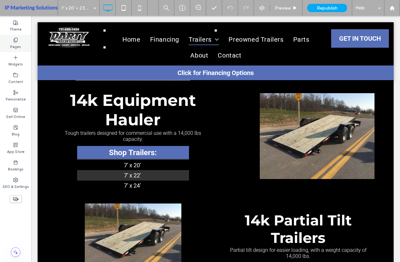
click at [18, 42] on div "Pages" at bounding box center [15, 44] width 31 height 18
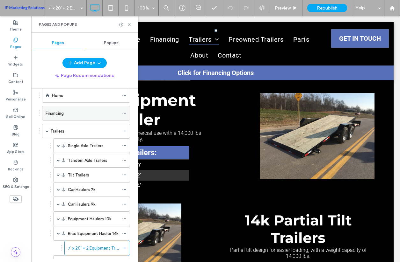
scroll to position [127, 0]
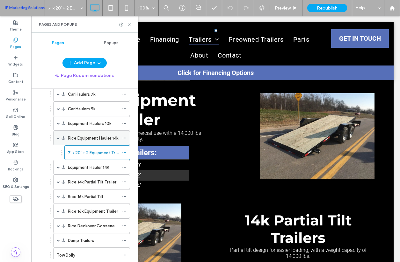
click at [58, 140] on span at bounding box center [58, 138] width 3 height 14
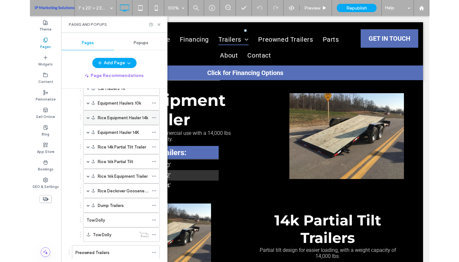
scroll to position [159, 0]
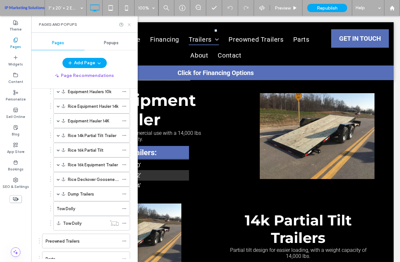
click at [131, 25] on icon at bounding box center [129, 24] width 5 height 5
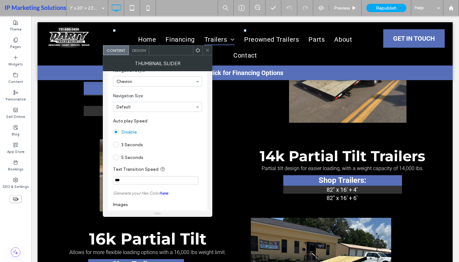
scroll to position [96, 0]
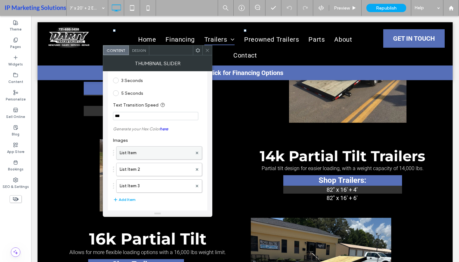
click at [125, 154] on label "List Item" at bounding box center [156, 153] width 73 height 13
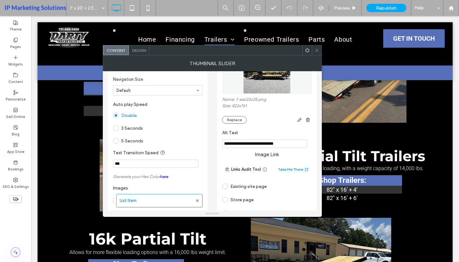
scroll to position [0, 0]
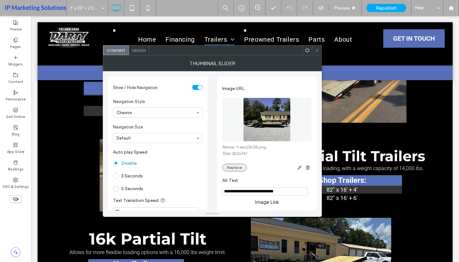
click at [230, 169] on button "Replace" at bounding box center [234, 168] width 25 height 8
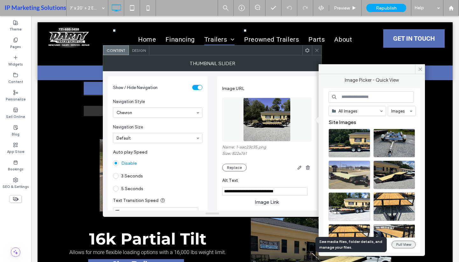
click at [412, 246] on button "Full View" at bounding box center [404, 245] width 24 height 8
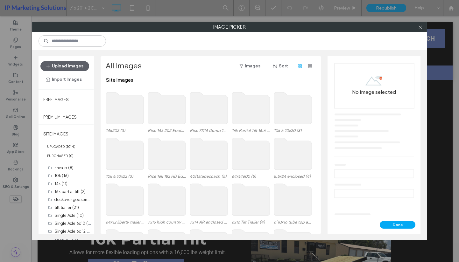
click at [412, 25] on div at bounding box center [421, 27] width 10 height 10
click at [412, 27] on icon at bounding box center [420, 27] width 5 height 5
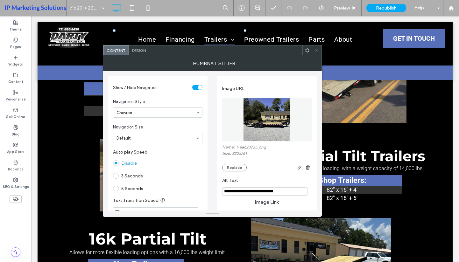
click at [312, 51] on div at bounding box center [317, 51] width 10 height 10
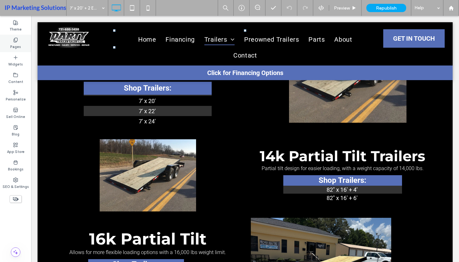
click at [20, 44] on label "Pages" at bounding box center [15, 46] width 11 height 7
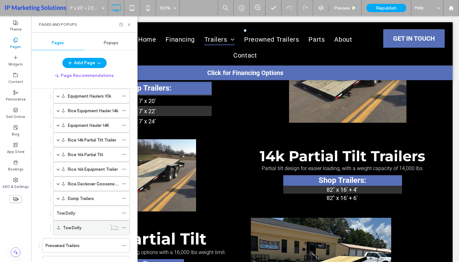
scroll to position [159, 0]
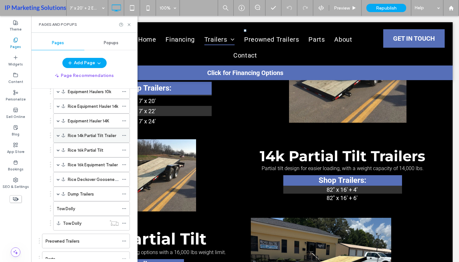
click at [83, 138] on label "Rice 14k Partial Tilt Trailer" at bounding box center [92, 135] width 48 height 11
click at [55, 137] on div "Rice 14k Partial Tilt Trailer" at bounding box center [91, 135] width 77 height 15
click at [58, 137] on span at bounding box center [58, 135] width 3 height 3
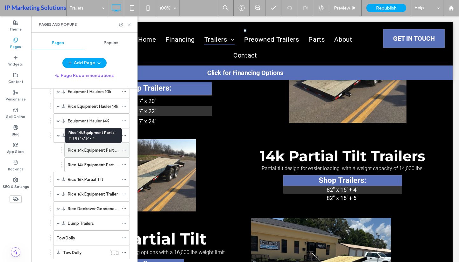
click at [81, 149] on label "Rice 14k Equipment Partial Tilt 82" x 16' + 4'" at bounding box center [109, 150] width 82 height 11
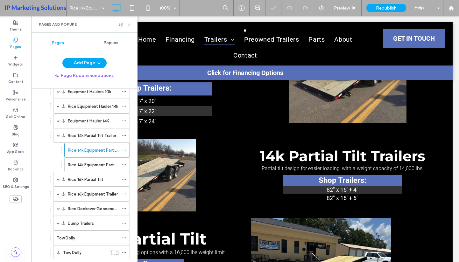
click at [129, 24] on icon at bounding box center [129, 24] width 5 height 5
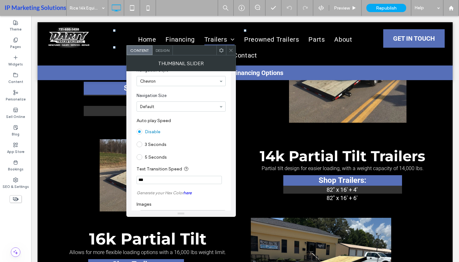
scroll to position [127, 0]
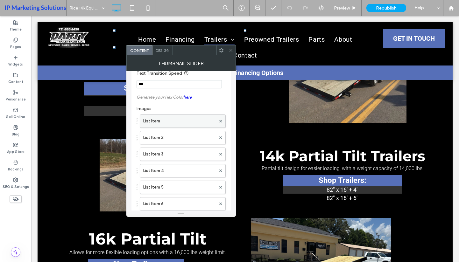
click at [178, 122] on label "List Item" at bounding box center [179, 121] width 73 height 13
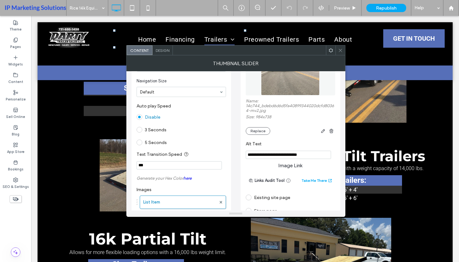
scroll to position [32, 0]
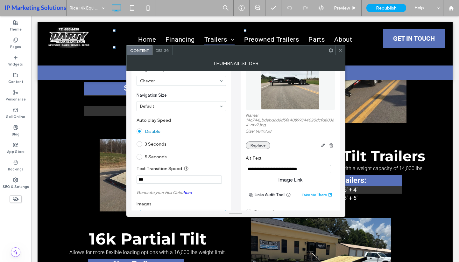
drag, startPoint x: 254, startPoint y: 140, endPoint x: 254, endPoint y: 146, distance: 6.4
click at [254, 140] on div "Name: 14c744_bdebd6d6d5fa40899344020dcfd80364-mv2.jpg Size: 984x738 Replace" at bounding box center [291, 131] width 90 height 36
click at [254, 148] on button "Replace" at bounding box center [258, 146] width 25 height 8
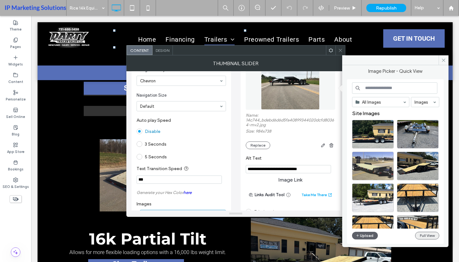
click at [412, 235] on button "Full View" at bounding box center [427, 236] width 24 height 8
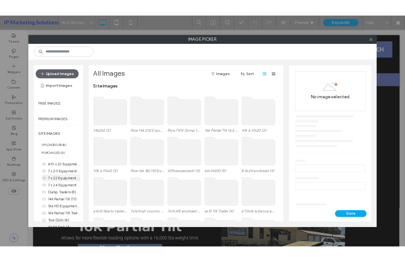
scroll to position [287, 0]
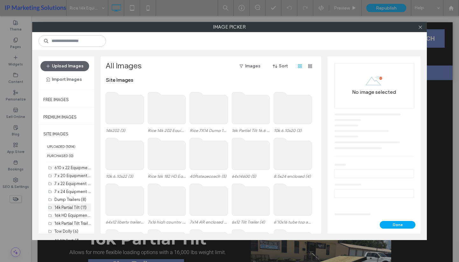
click at [67, 207] on label "14k Partial Tilt (11)" at bounding box center [70, 207] width 32 height 5
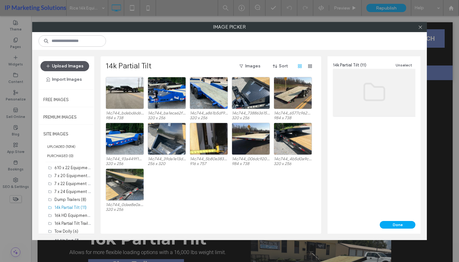
click at [73, 63] on button "Upload Images" at bounding box center [64, 66] width 49 height 10
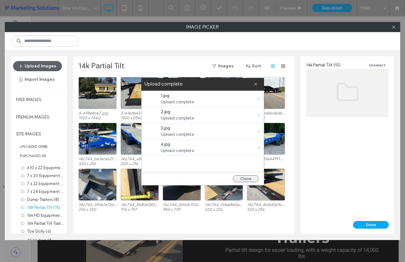
click at [243, 178] on button "Close" at bounding box center [246, 179] width 26 height 7
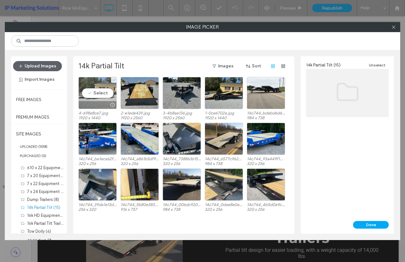
click at [108, 90] on div "Select" at bounding box center [97, 93] width 38 height 32
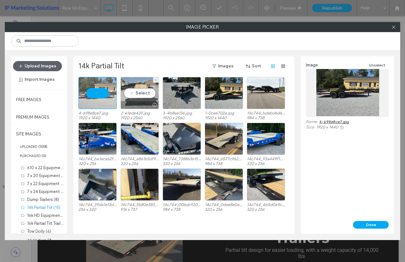
drag, startPoint x: 131, startPoint y: 97, endPoint x: 135, endPoint y: 97, distance: 4.2
click at [131, 97] on div "Select" at bounding box center [139, 93] width 38 height 32
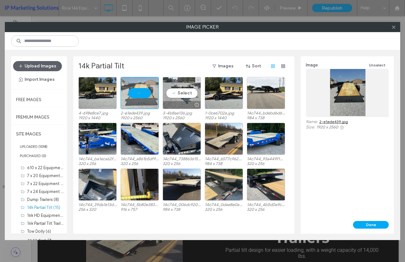
click at [184, 96] on div "Select" at bounding box center [181, 93] width 38 height 32
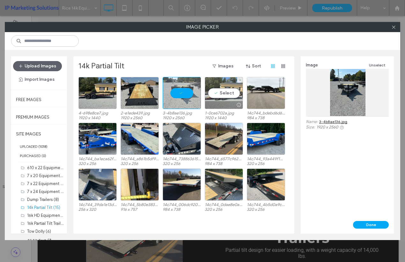
click at [217, 89] on div "Select" at bounding box center [224, 93] width 38 height 32
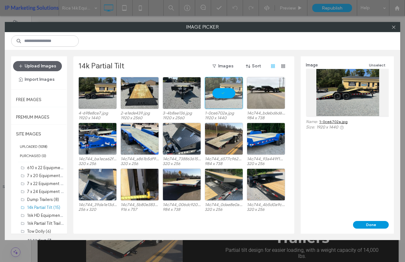
click at [369, 224] on button "Done" at bounding box center [371, 225] width 36 height 8
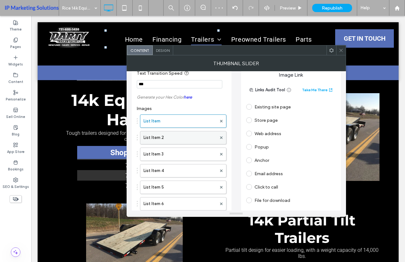
click at [154, 140] on label "List Item 2" at bounding box center [179, 138] width 73 height 13
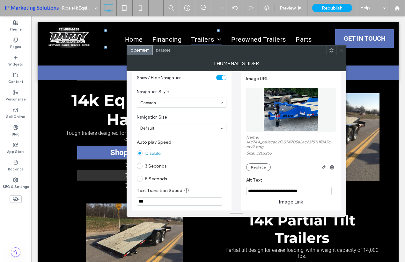
scroll to position [0, 0]
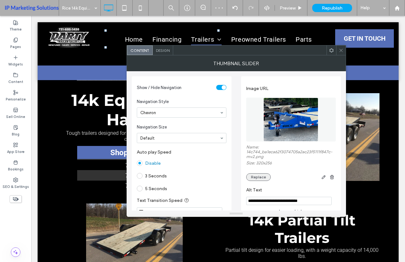
click at [258, 177] on button "Replace" at bounding box center [258, 178] width 25 height 8
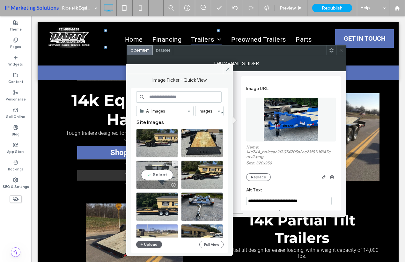
click at [162, 182] on div at bounding box center [156, 186] width 41 height 8
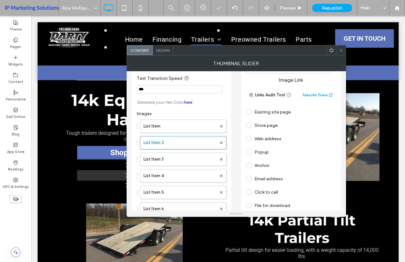
scroll to position [127, 0]
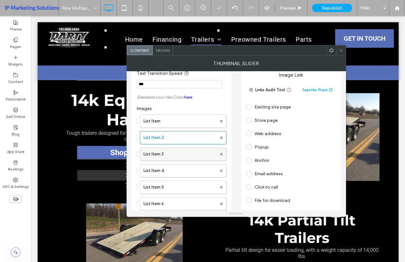
click at [180, 156] on label "List Item 3" at bounding box center [179, 154] width 73 height 13
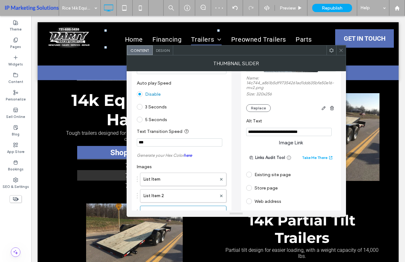
scroll to position [64, 0]
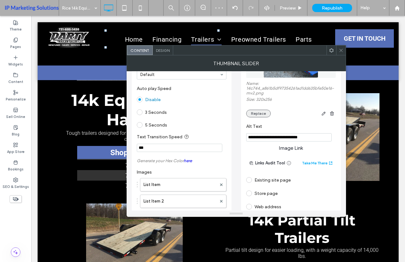
click at [256, 113] on button "Replace" at bounding box center [258, 114] width 25 height 8
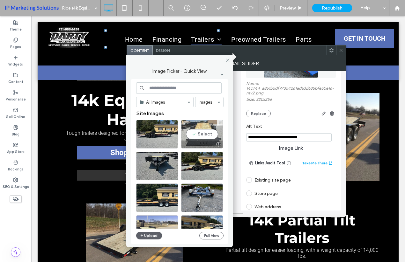
click at [193, 136] on div "Select" at bounding box center [202, 134] width 42 height 29
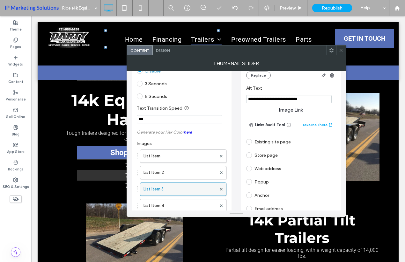
scroll to position [127, 0]
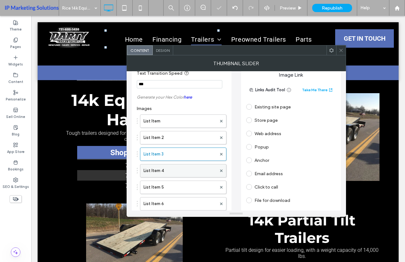
click at [168, 165] on div "List Item 4" at bounding box center [183, 170] width 86 height 13
click at [176, 165] on div "List Item 4" at bounding box center [183, 170] width 86 height 13
click at [182, 169] on label "List Item 4" at bounding box center [179, 171] width 73 height 13
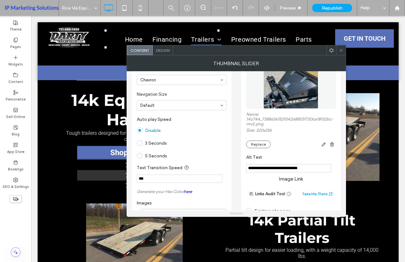
scroll to position [32, 0]
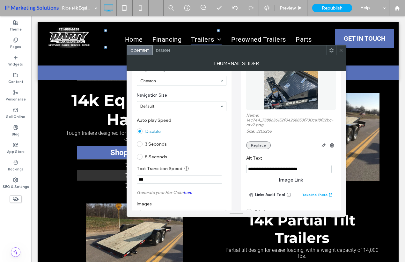
click at [260, 142] on button "Replace" at bounding box center [258, 146] width 25 height 8
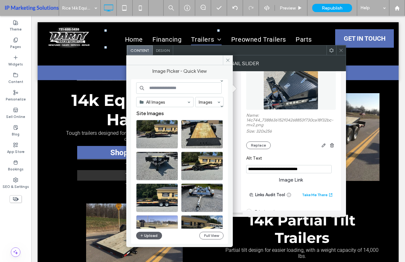
click at [302, 160] on label "Alt Text" at bounding box center [289, 159] width 87 height 7
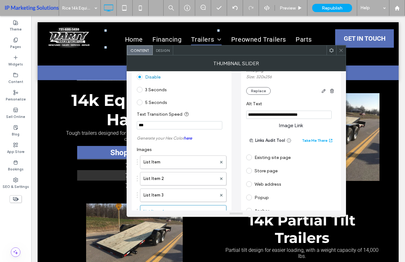
scroll to position [159, 0]
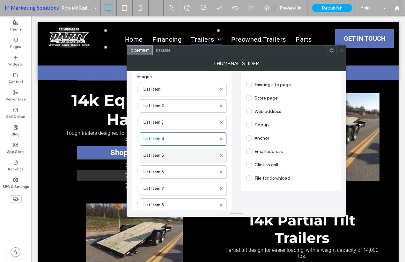
click at [166, 157] on label "List Item 5" at bounding box center [179, 155] width 73 height 13
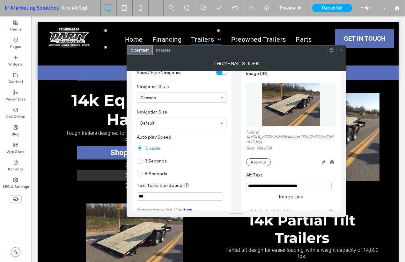
scroll to position [0, 0]
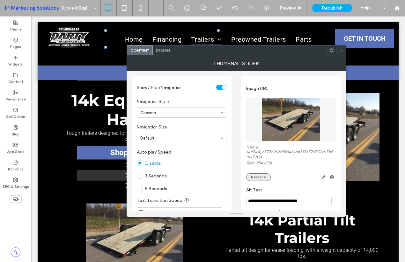
click at [255, 177] on button "Replace" at bounding box center [258, 178] width 25 height 8
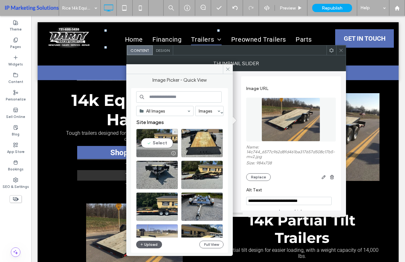
click at [153, 136] on div "Select" at bounding box center [157, 143] width 42 height 29
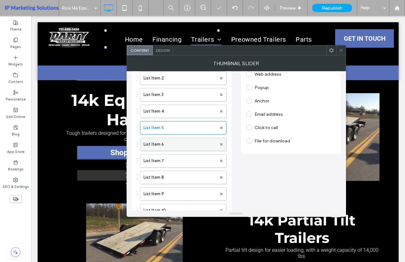
scroll to position [191, 0]
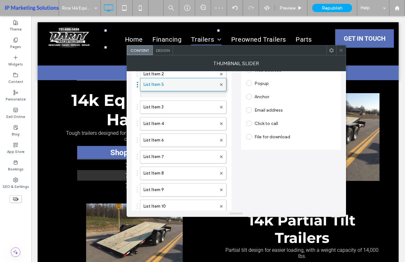
drag, startPoint x: 138, startPoint y: 126, endPoint x: 146, endPoint y: 84, distance: 43.1
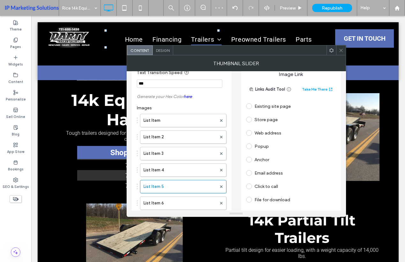
scroll to position [127, 0]
click at [159, 142] on label "List Item 2" at bounding box center [179, 138] width 73 height 13
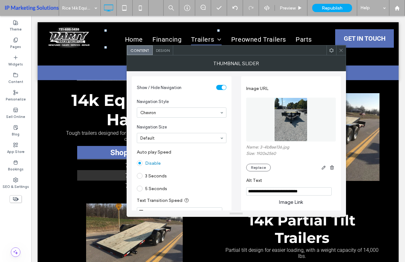
scroll to position [96, 0]
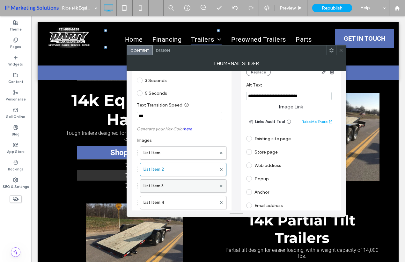
click at [145, 183] on label "List Item 3" at bounding box center [179, 186] width 73 height 13
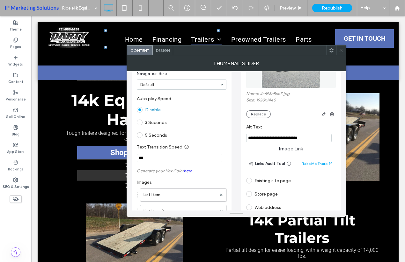
scroll to position [127, 0]
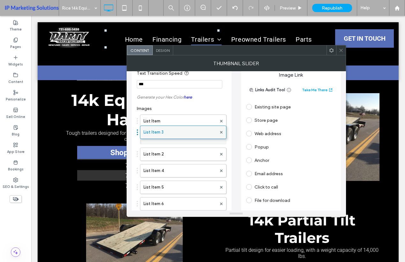
drag, startPoint x: 138, startPoint y: 155, endPoint x: 141, endPoint y: 130, distance: 25.5
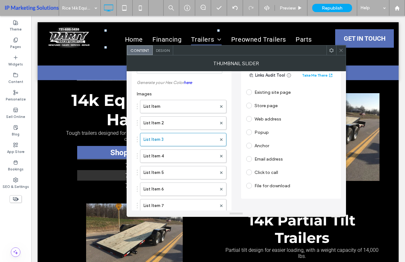
scroll to position [159, 0]
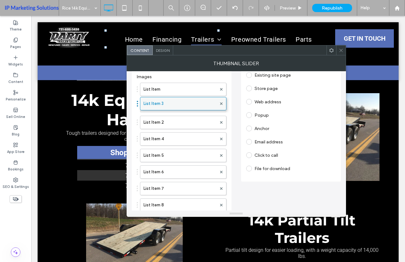
drag, startPoint x: 139, startPoint y: 123, endPoint x: 143, endPoint y: 101, distance: 22.3
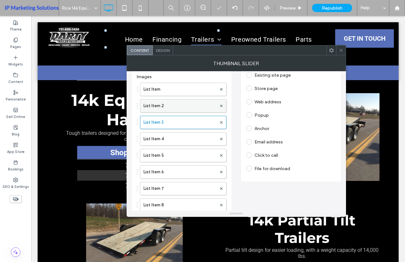
click at [146, 101] on label "List Item 2" at bounding box center [179, 106] width 73 height 13
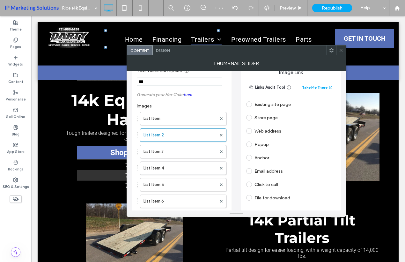
scroll to position [127, 0]
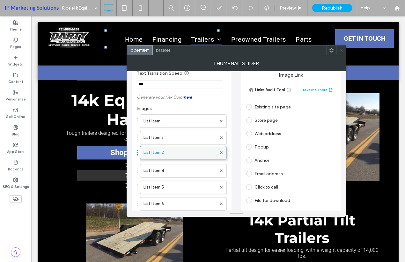
drag, startPoint x: 139, startPoint y: 140, endPoint x: 143, endPoint y: 151, distance: 12.4
click at [155, 154] on label "List Item 3" at bounding box center [179, 154] width 73 height 13
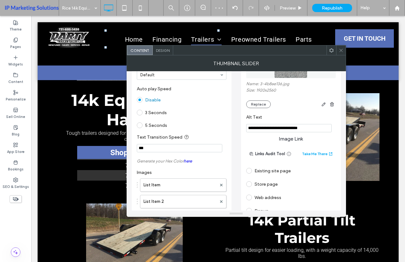
scroll to position [191, 0]
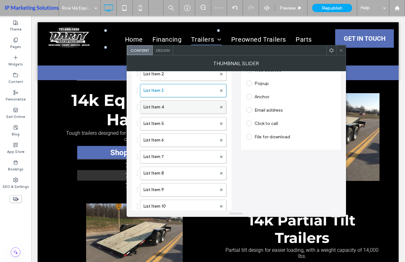
click at [172, 103] on label "List Item 4" at bounding box center [179, 107] width 73 height 13
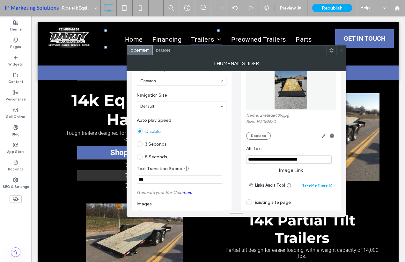
scroll to position [0, 0]
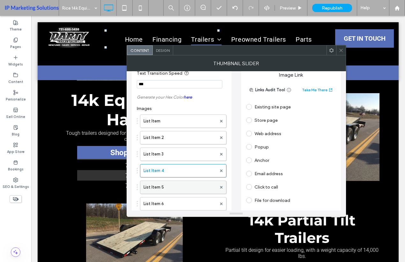
click at [160, 185] on label "List Item 5" at bounding box center [179, 187] width 73 height 13
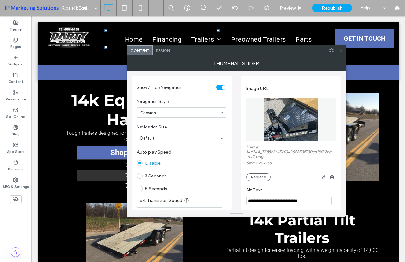
scroll to position [191, 0]
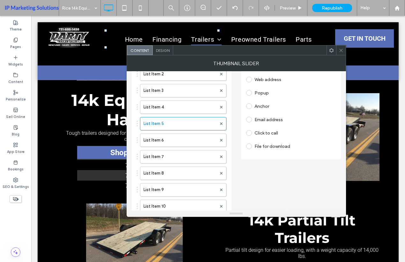
click at [164, 132] on div "List Item List Item 2 List Item 3 List Item 4 List Item 5 List Item 6 List Item…" at bounding box center [182, 139] width 90 height 182
drag, startPoint x: 204, startPoint y: 139, endPoint x: 225, endPoint y: 138, distance: 21.0
click at [204, 139] on label "List Item 6" at bounding box center [179, 140] width 73 height 13
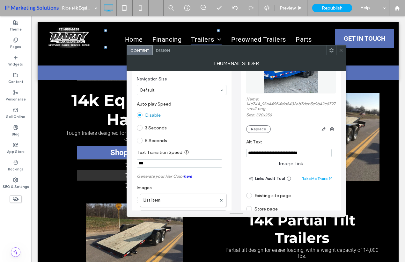
scroll to position [159, 0]
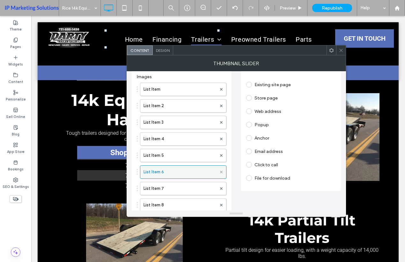
click at [220, 171] on icon at bounding box center [221, 172] width 3 height 3
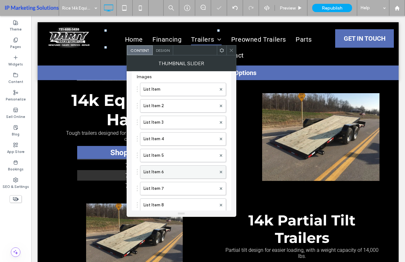
click at [197, 175] on label "List Item 6" at bounding box center [179, 172] width 73 height 13
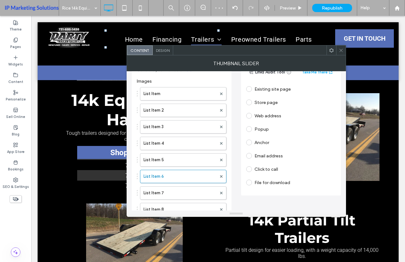
scroll to position [223, 0]
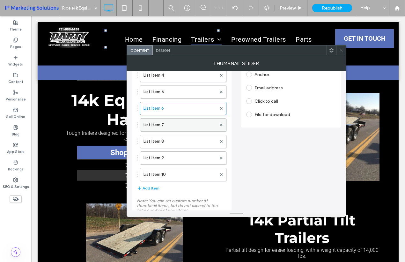
click at [181, 129] on label "List Item 7" at bounding box center [179, 125] width 73 height 13
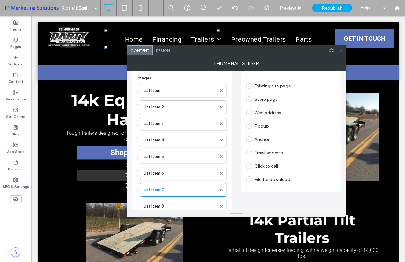
scroll to position [255, 0]
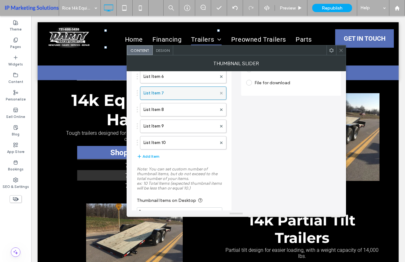
click at [221, 93] on icon at bounding box center [221, 93] width 3 height 3
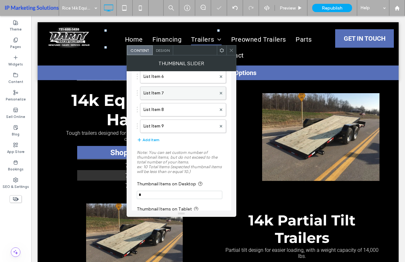
click at [170, 98] on label "List Item 7" at bounding box center [179, 93] width 73 height 13
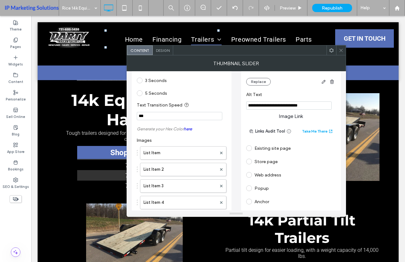
scroll to position [191, 0]
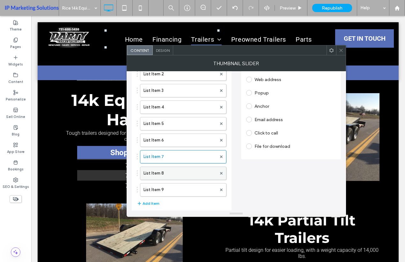
click at [164, 174] on label "List Item 8" at bounding box center [179, 173] width 73 height 13
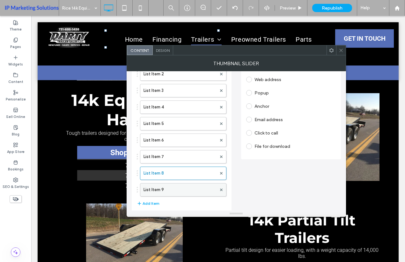
click at [174, 189] on label "List Item 9" at bounding box center [179, 190] width 73 height 13
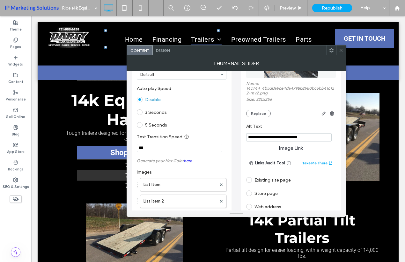
scroll to position [0, 0]
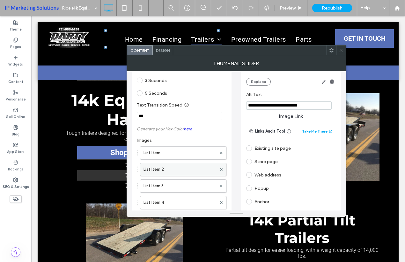
click at [155, 175] on label "List Item 2" at bounding box center [179, 169] width 73 height 13
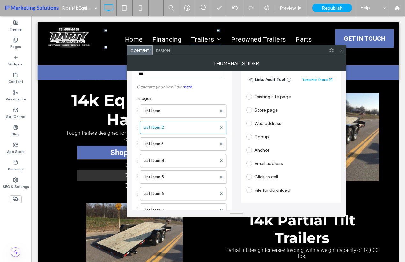
scroll to position [159, 0]
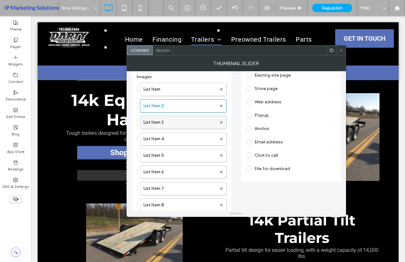
click at [176, 118] on label "List Item 3" at bounding box center [179, 122] width 73 height 13
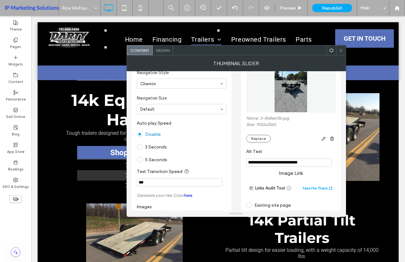
scroll to position [0, 0]
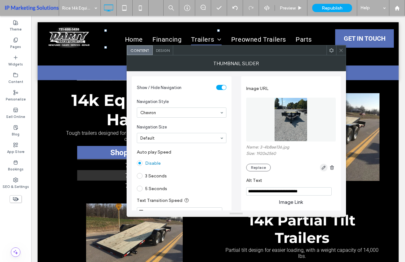
click at [325, 169] on icon "button" at bounding box center [323, 167] width 5 height 5
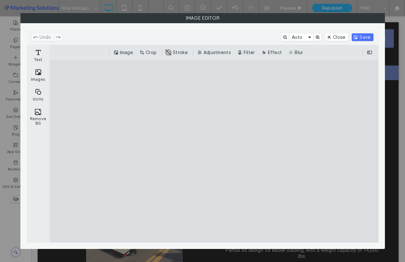
click at [152, 57] on div "Image Crop #ABABAB Stroke Adjustments Filter Effect Blur" at bounding box center [214, 52] width 328 height 15
click at [145, 50] on button "Crop" at bounding box center [148, 53] width 21 height 8
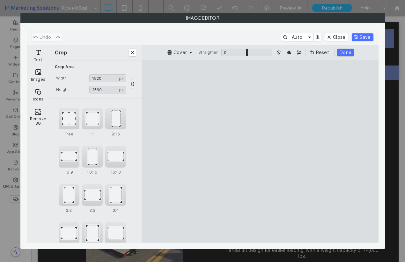
drag, startPoint x: 263, startPoint y: 228, endPoint x: 266, endPoint y: 215, distance: 12.7
click at [260, 152] on cesdk-canvas "Editor canvas" at bounding box center [260, 152] width 0 height 0
drag, startPoint x: 261, startPoint y: 223, endPoint x: 270, endPoint y: 175, distance: 48.9
click at [260, 152] on cesdk-canvas "Editor canvas" at bounding box center [260, 152] width 0 height 0
type input "****"
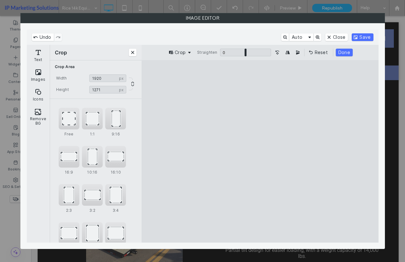
drag, startPoint x: 261, startPoint y: 80, endPoint x: 260, endPoint y: 118, distance: 37.9
click at [260, 152] on cesdk-canvas "Editor canvas" at bounding box center [260, 152] width 0 height 0
click at [341, 54] on button "Done" at bounding box center [343, 53] width 17 height 8
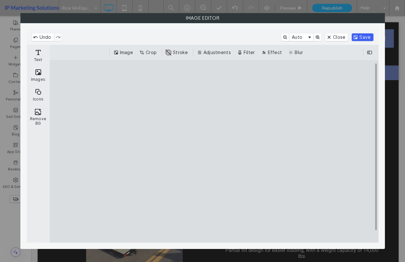
click at [364, 35] on button "Save" at bounding box center [361, 37] width 21 height 8
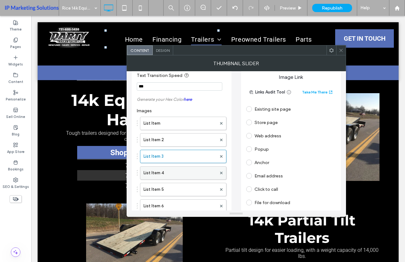
scroll to position [127, 0]
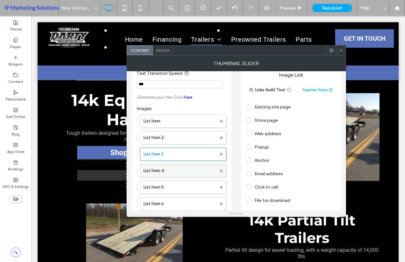
click at [162, 174] on label "List Item 4" at bounding box center [179, 171] width 73 height 13
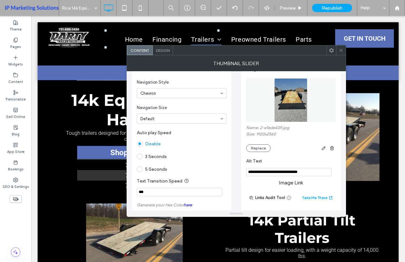
scroll to position [0, 0]
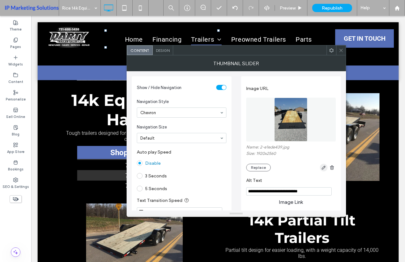
click at [319, 170] on span "button" at bounding box center [323, 168] width 8 height 8
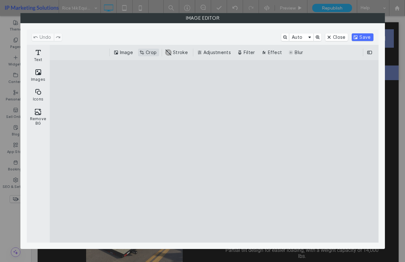
click at [148, 54] on button "Crop" at bounding box center [148, 53] width 21 height 8
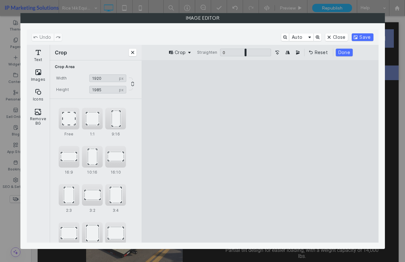
drag, startPoint x: 262, startPoint y: 79, endPoint x: 257, endPoint y: 112, distance: 33.1
click at [260, 152] on cesdk-canvas "Editor canvas" at bounding box center [260, 152] width 0 height 0
type input "****"
drag, startPoint x: 258, startPoint y: 236, endPoint x: 261, endPoint y: 192, distance: 43.7
click at [260, 152] on cesdk-canvas "Editor canvas" at bounding box center [260, 152] width 0 height 0
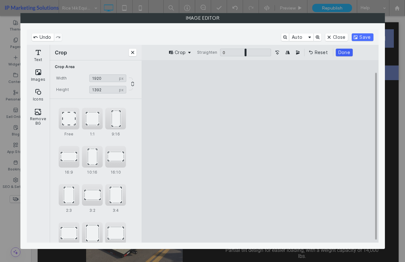
click at [348, 52] on button "Done" at bounding box center [343, 53] width 17 height 8
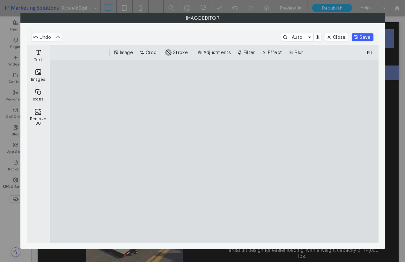
click at [364, 33] on button "Save" at bounding box center [361, 37] width 21 height 8
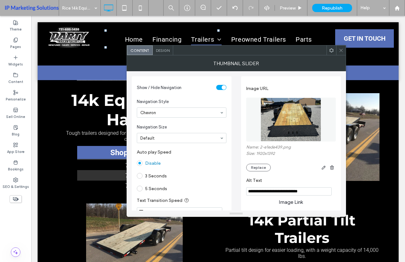
click at [342, 53] on span at bounding box center [340, 51] width 5 height 10
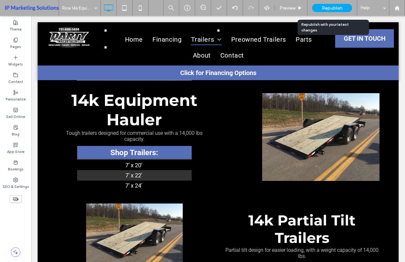
click at [333, 9] on span "Republish" at bounding box center [331, 7] width 21 height 5
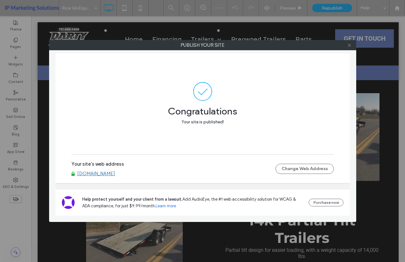
click at [348, 43] on icon at bounding box center [349, 45] width 5 height 5
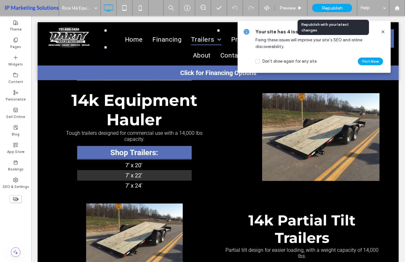
click at [330, 10] on span "Republish" at bounding box center [331, 7] width 21 height 5
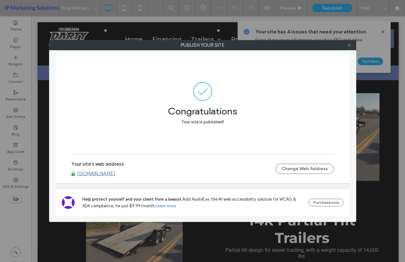
click at [348, 44] on icon at bounding box center [349, 45] width 5 height 5
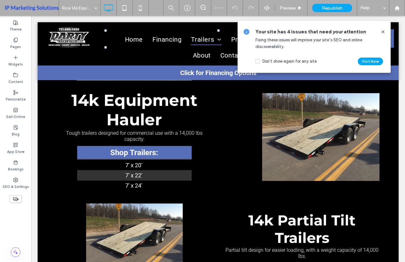
click at [384, 32] on icon at bounding box center [382, 31] width 5 height 5
